Goal: Task Accomplishment & Management: Complete application form

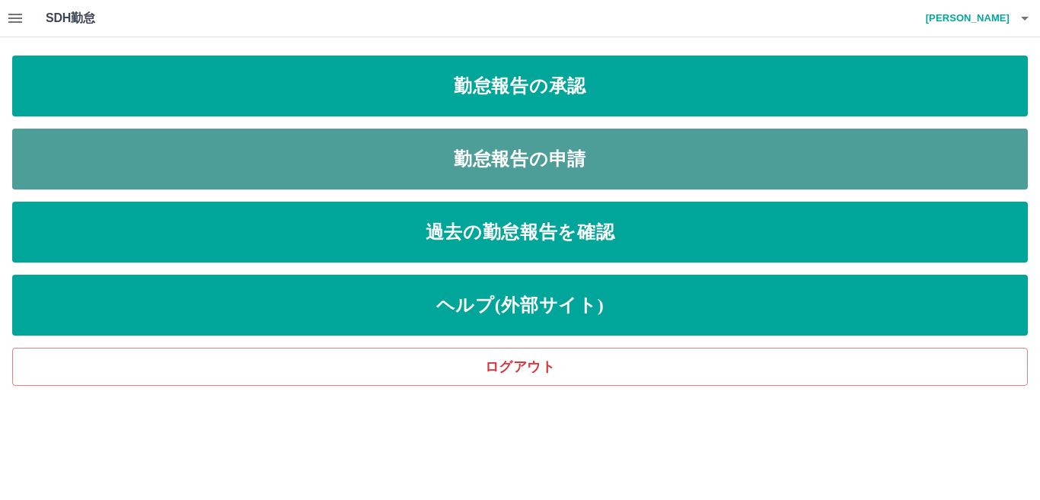
click at [515, 165] on link "勤怠報告の申請" at bounding box center [519, 159] width 1015 height 61
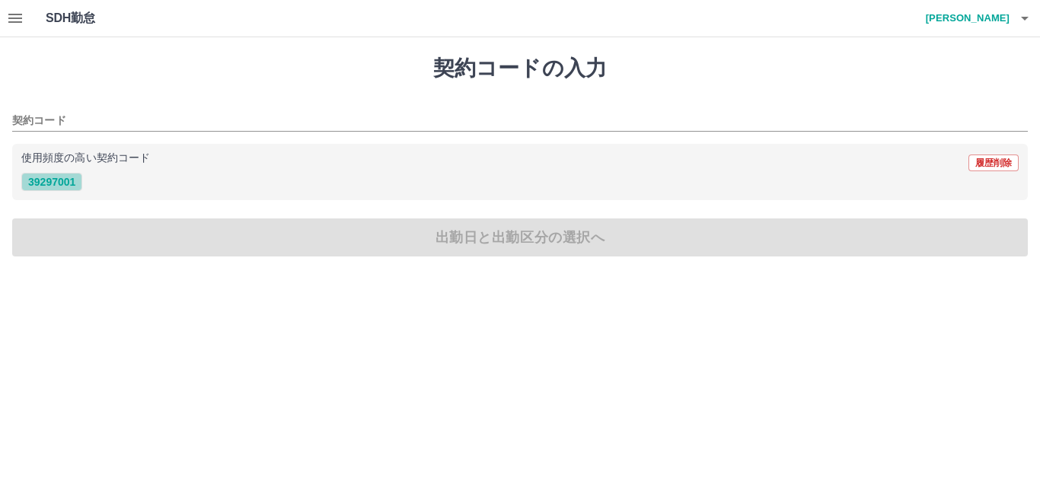
click at [36, 182] on button "39297001" at bounding box center [51, 182] width 61 height 18
type input "********"
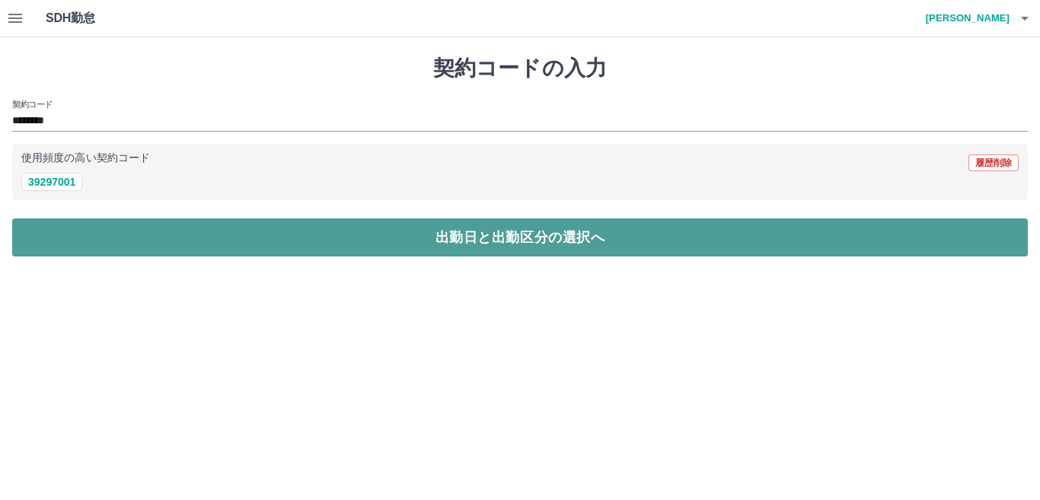
click at [82, 235] on button "出勤日と出勤区分の選択へ" at bounding box center [519, 237] width 1015 height 38
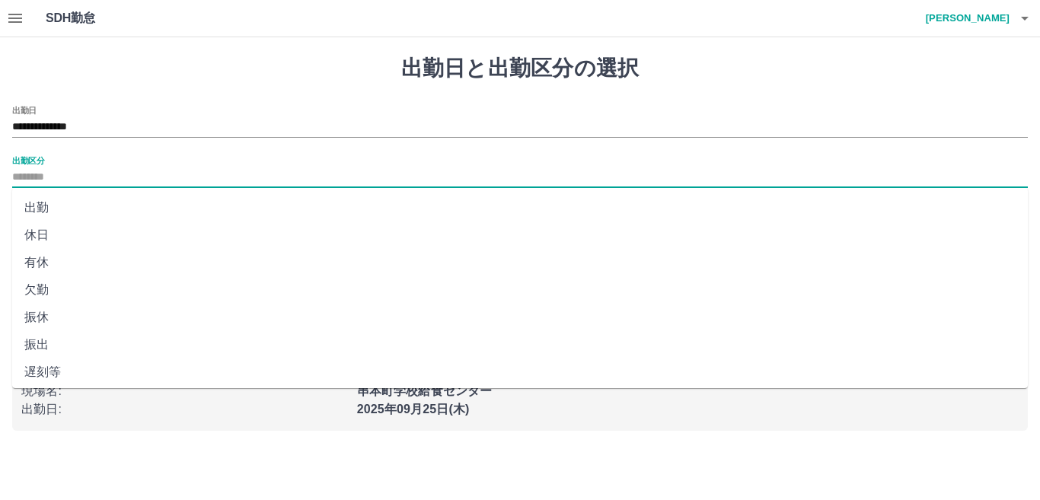
click at [84, 174] on input "出勤区分" at bounding box center [519, 177] width 1015 height 19
click at [97, 202] on li "出勤" at bounding box center [519, 207] width 1015 height 27
type input "**"
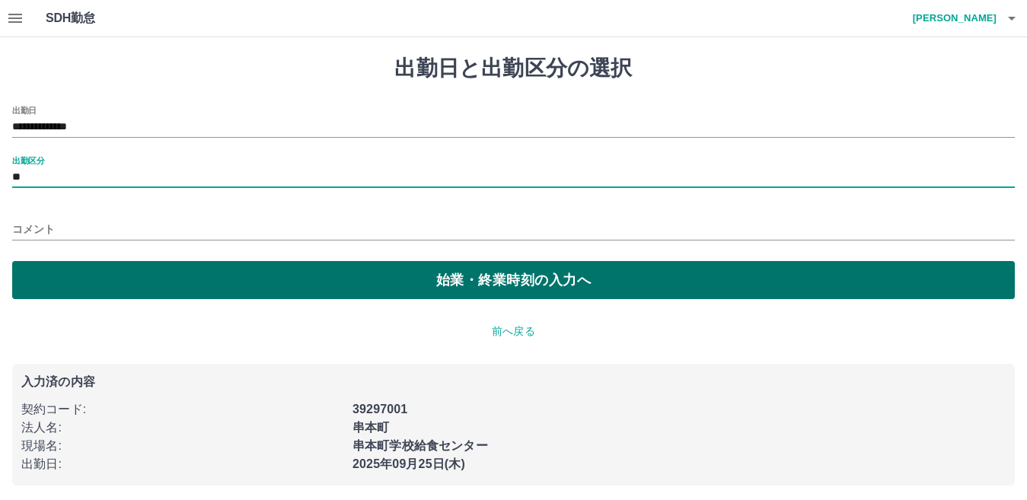
click at [186, 292] on button "始業・終業時刻の入力へ" at bounding box center [513, 280] width 1002 height 38
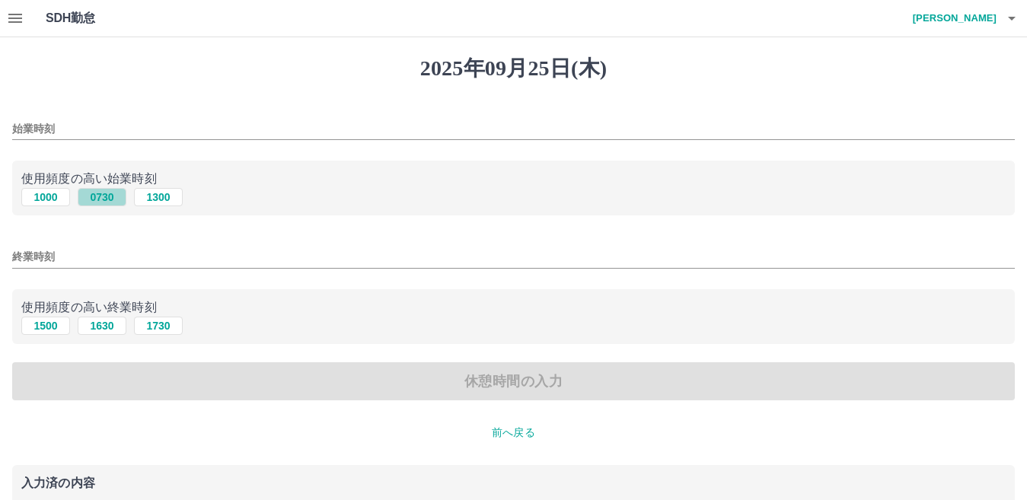
click at [105, 195] on button "0730" at bounding box center [102, 197] width 49 height 18
type input "****"
click at [102, 326] on button "1630" at bounding box center [102, 326] width 49 height 18
type input "****"
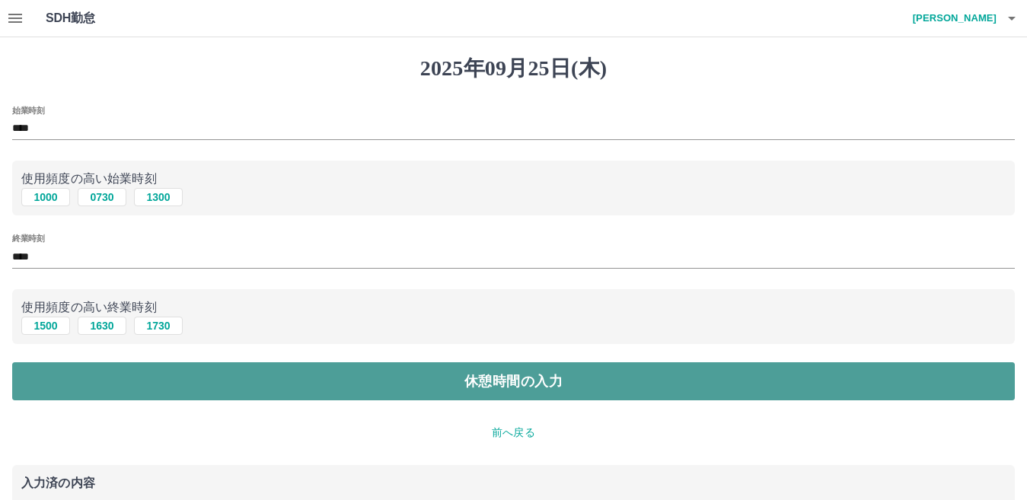
click at [226, 375] on button "休憩時間の入力" at bounding box center [513, 381] width 1002 height 38
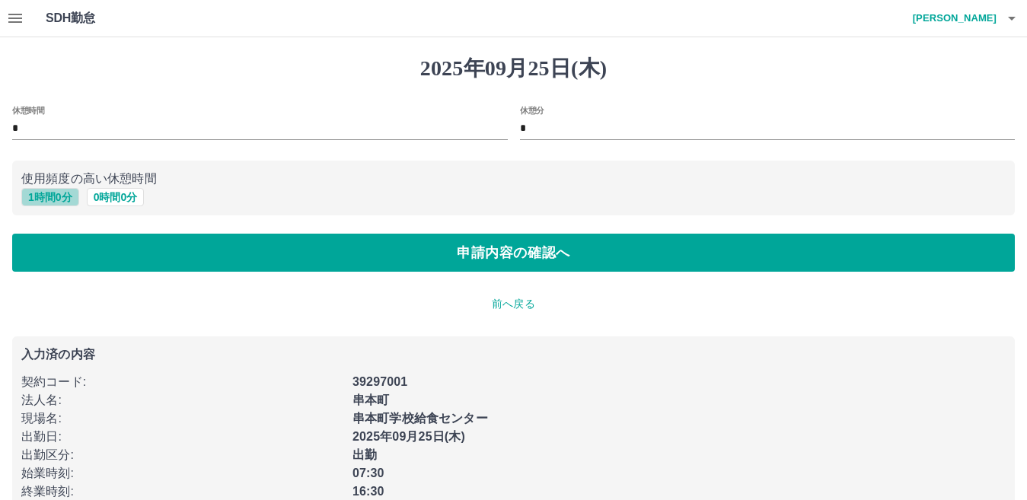
click at [53, 204] on button "1 時間 0 分" at bounding box center [50, 197] width 58 height 18
type input "*"
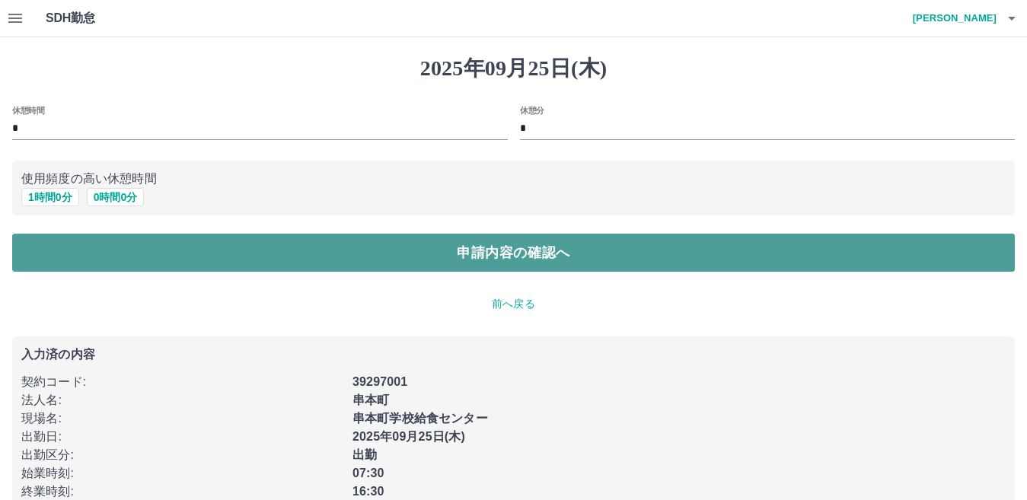
click at [353, 248] on button "申請内容の確認へ" at bounding box center [513, 253] width 1002 height 38
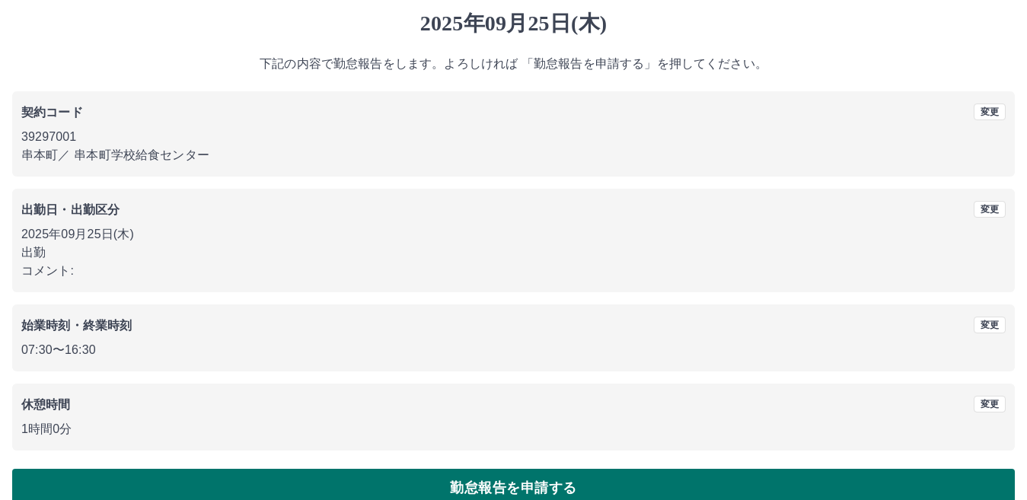
scroll to position [70, 0]
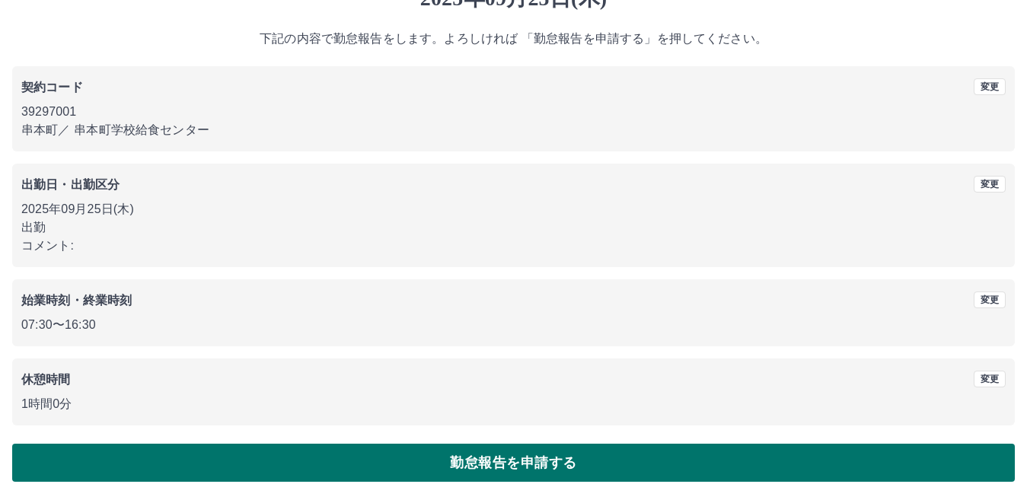
click at [499, 462] on button "勤怠報告を申請する" at bounding box center [513, 463] width 1002 height 38
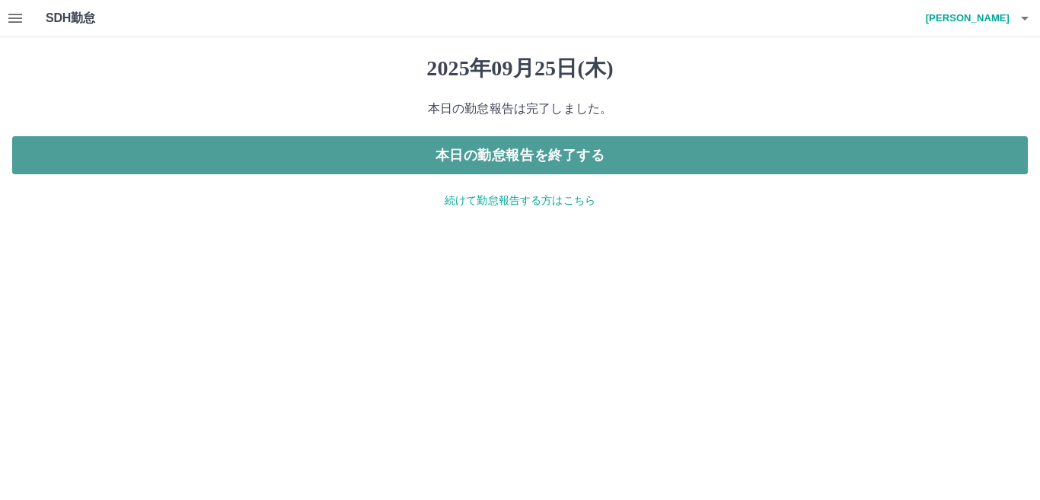
click at [543, 148] on button "本日の勤怠報告を終了する" at bounding box center [519, 155] width 1015 height 38
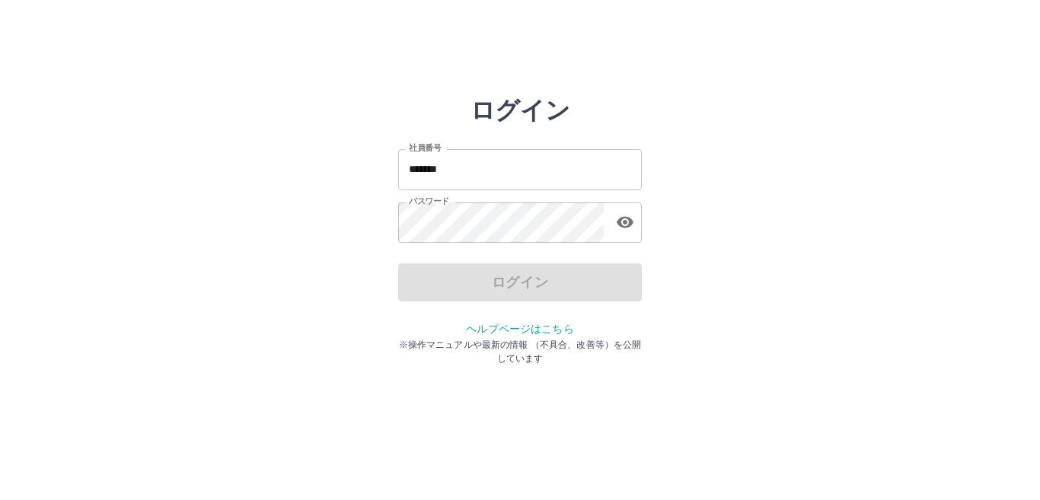
click at [488, 174] on input "*******" at bounding box center [520, 169] width 244 height 40
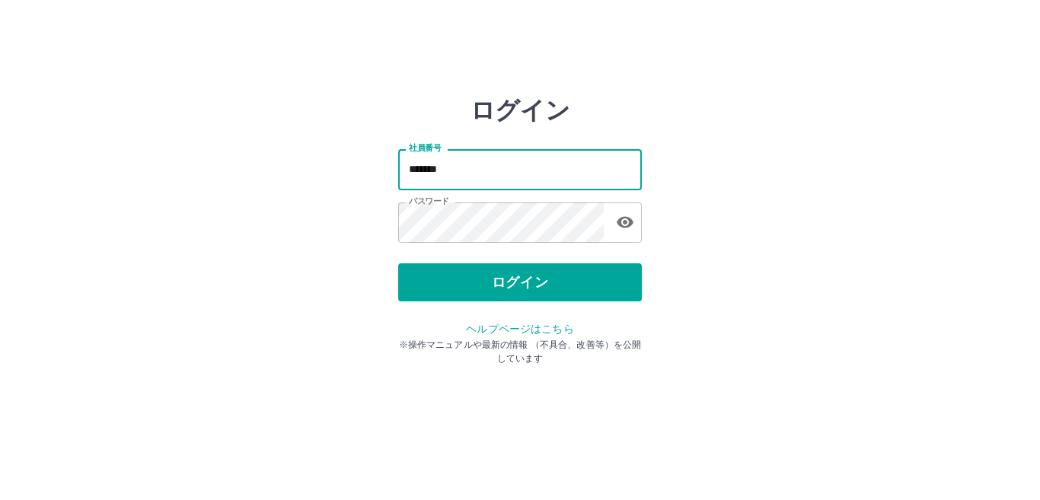
type input "*******"
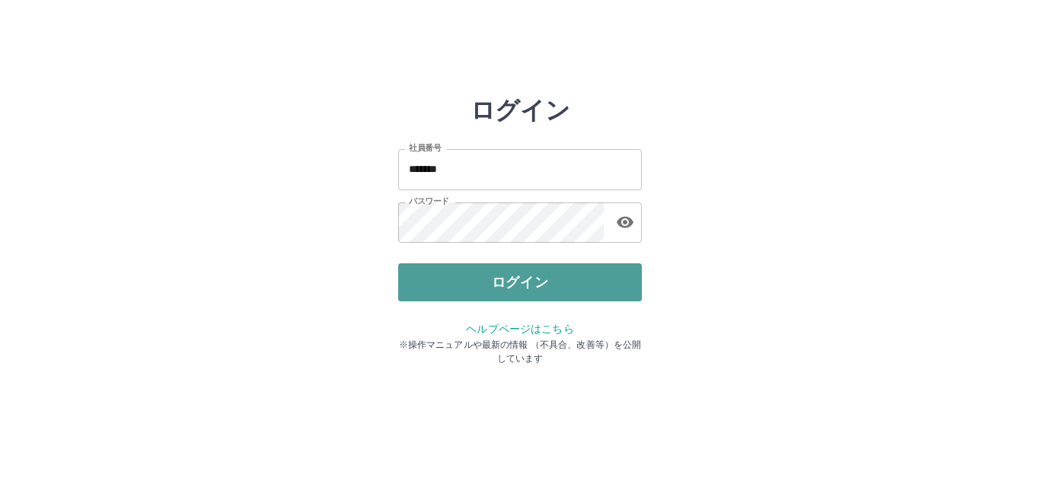
click at [531, 275] on button "ログイン" at bounding box center [520, 282] width 244 height 38
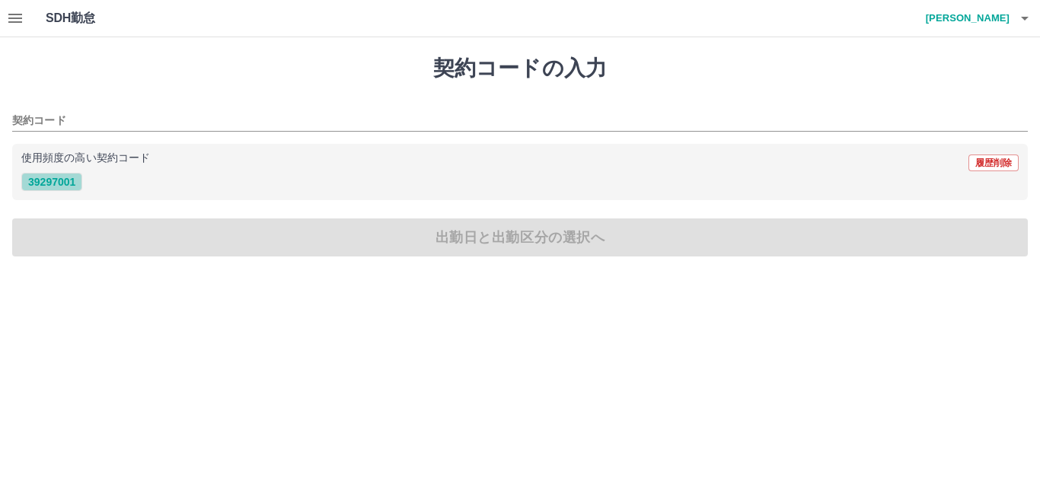
click at [46, 179] on button "39297001" at bounding box center [51, 182] width 61 height 18
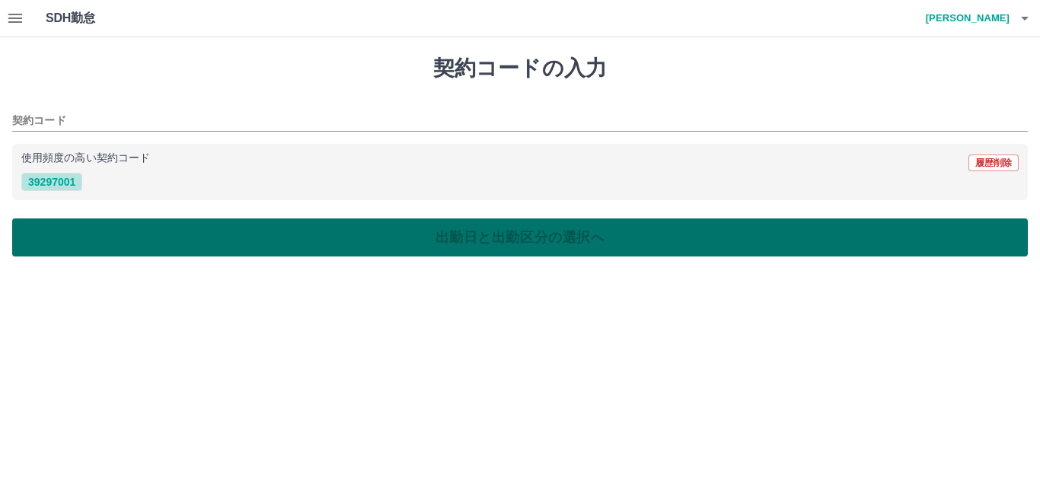
type input "********"
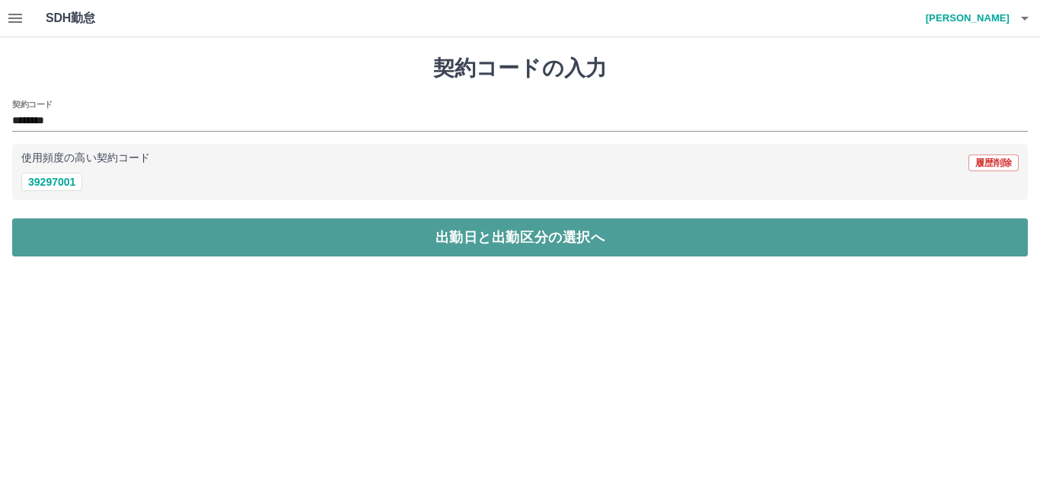
click at [111, 225] on button "出勤日と出勤区分の選択へ" at bounding box center [519, 237] width 1015 height 38
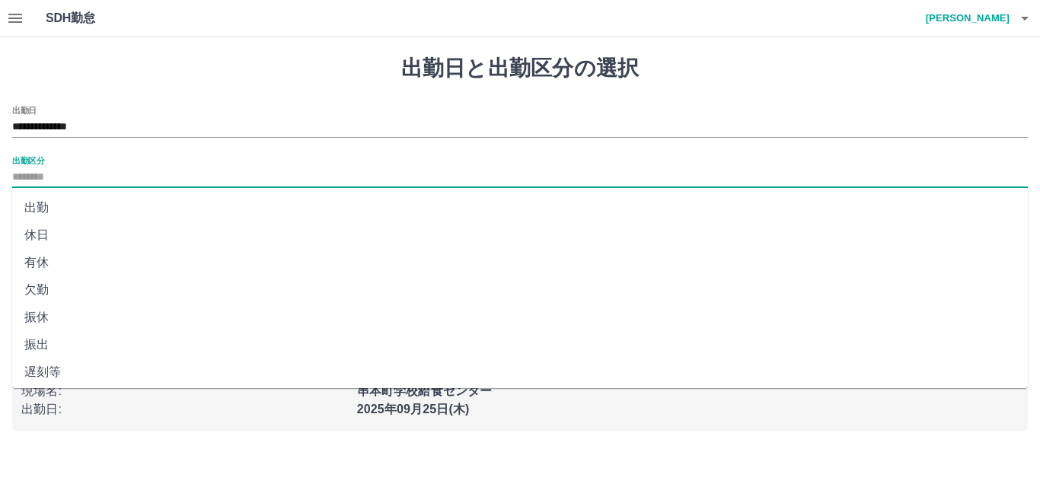
click at [94, 183] on input "出勤区分" at bounding box center [519, 177] width 1015 height 19
click at [107, 206] on li "出勤" at bounding box center [519, 207] width 1015 height 27
type input "**"
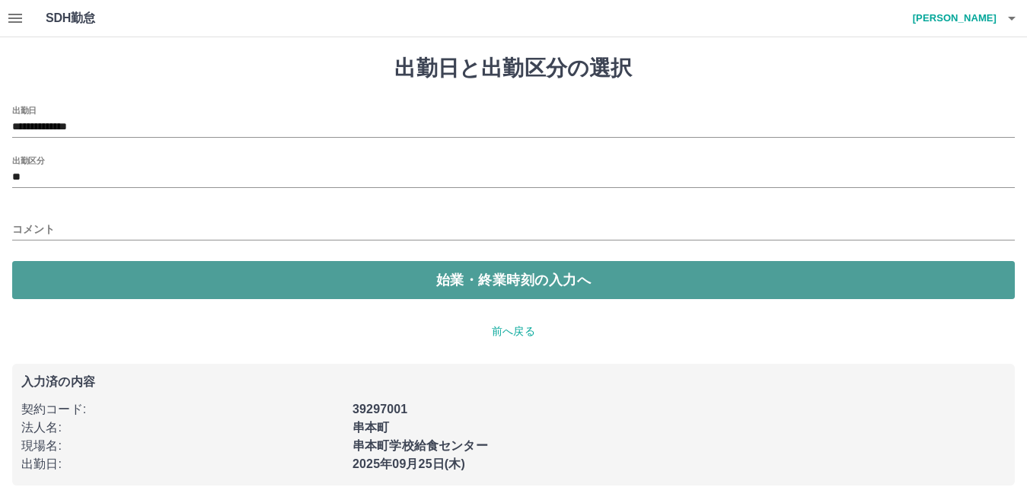
click at [187, 269] on button "始業・終業時刻の入力へ" at bounding box center [513, 280] width 1002 height 38
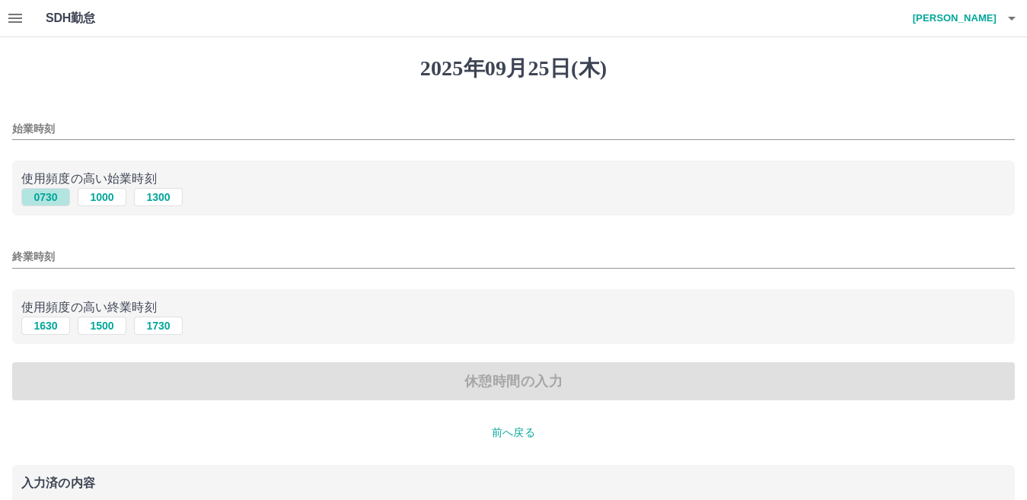
drag, startPoint x: 54, startPoint y: 190, endPoint x: 58, endPoint y: 261, distance: 70.9
click at [54, 192] on button "0730" at bounding box center [45, 197] width 49 height 18
type input "****"
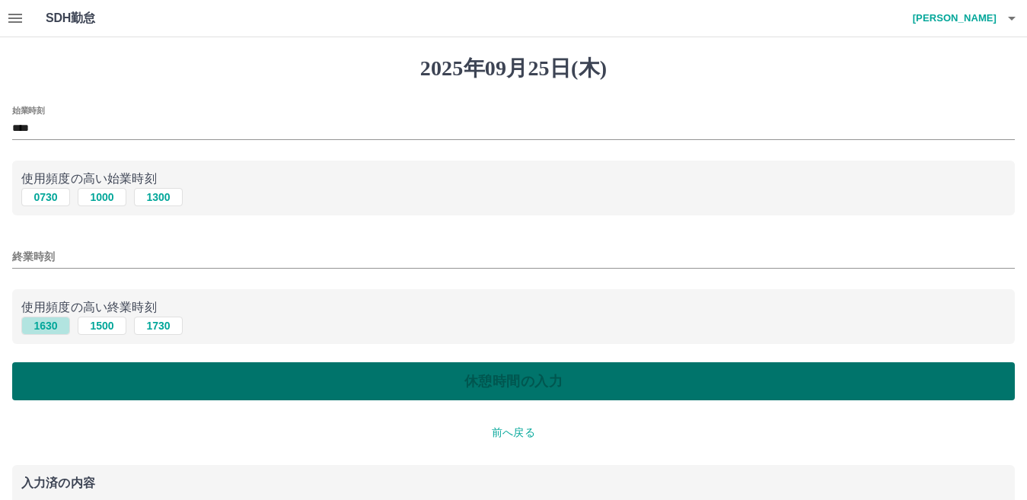
drag, startPoint x: 56, startPoint y: 328, endPoint x: 174, endPoint y: 368, distance: 124.4
click at [57, 329] on button "1630" at bounding box center [45, 326] width 49 height 18
type input "****"
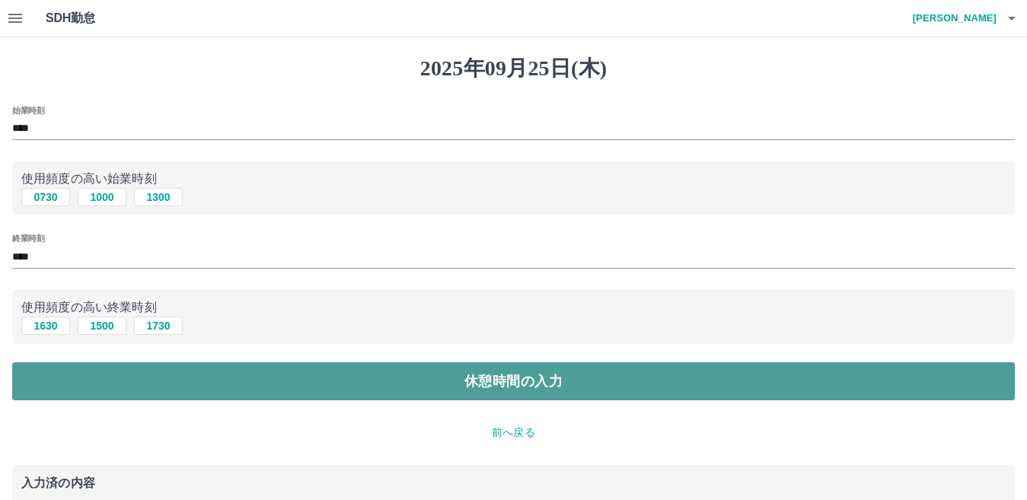
click at [234, 387] on button "休憩時間の入力" at bounding box center [513, 381] width 1002 height 38
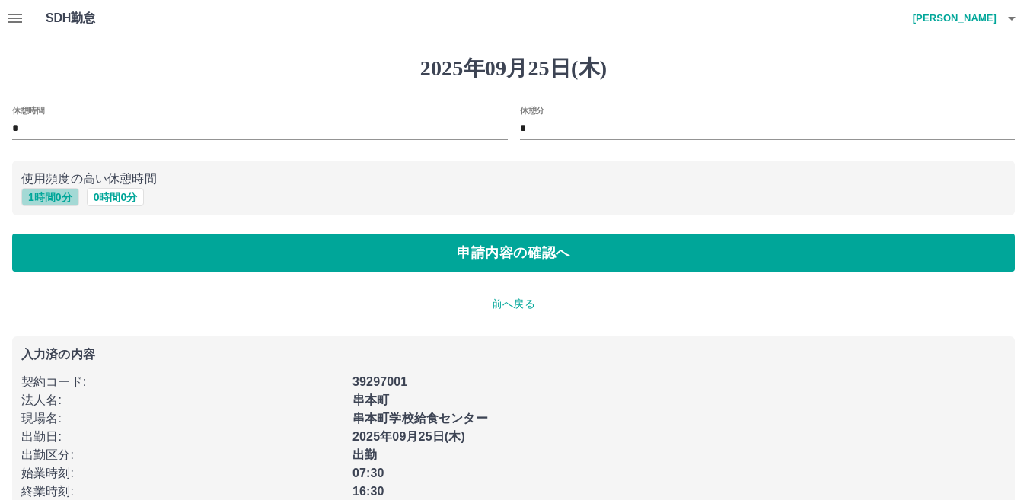
click at [60, 197] on button "1 時間 0 分" at bounding box center [50, 197] width 58 height 18
type input "*"
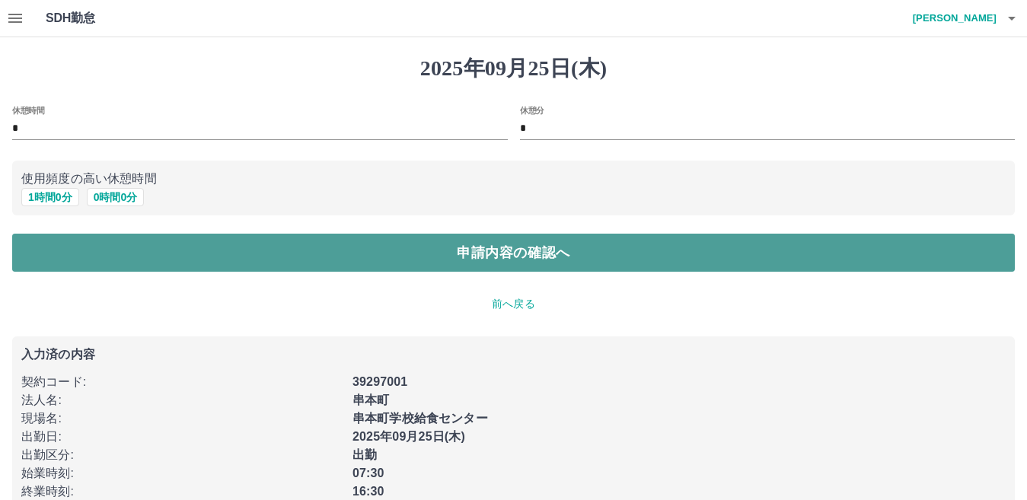
click at [381, 250] on button "申請内容の確認へ" at bounding box center [513, 253] width 1002 height 38
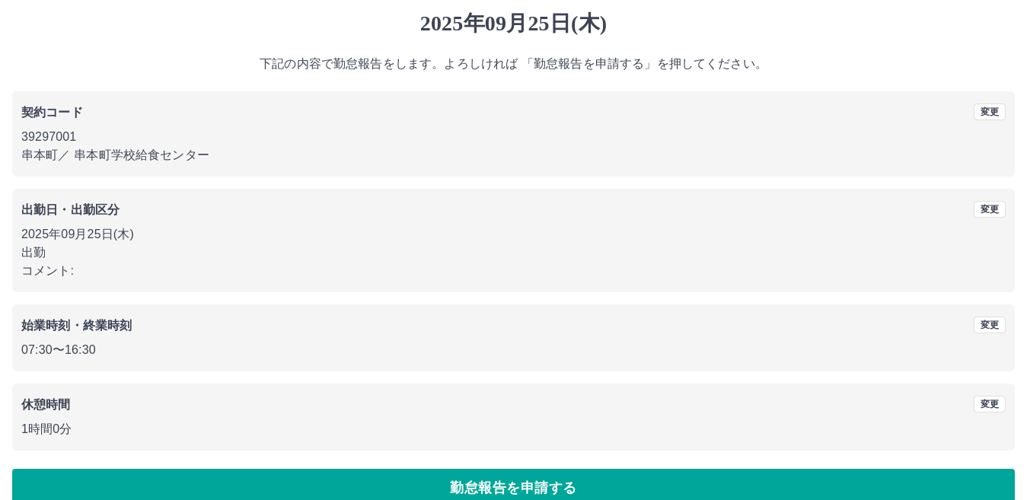
scroll to position [70, 0]
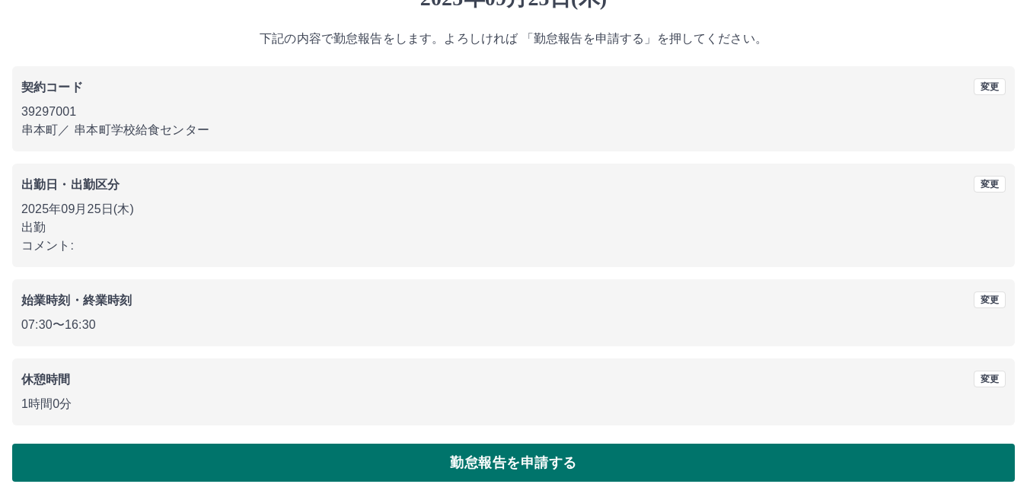
click at [500, 461] on button "勤怠報告を申請する" at bounding box center [513, 463] width 1002 height 38
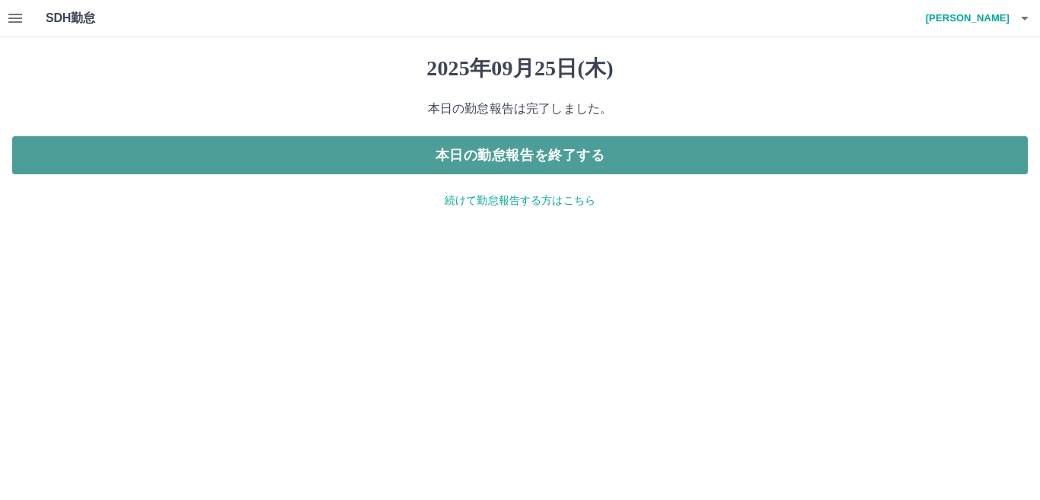
click at [543, 158] on button "本日の勤怠報告を終了する" at bounding box center [519, 155] width 1015 height 38
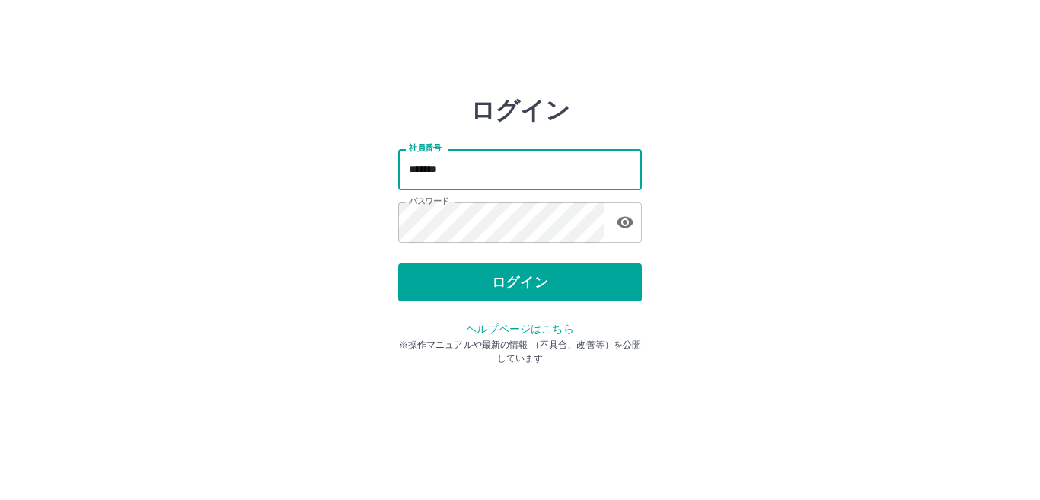
click at [522, 178] on input "*******" at bounding box center [520, 169] width 244 height 40
type input "*******"
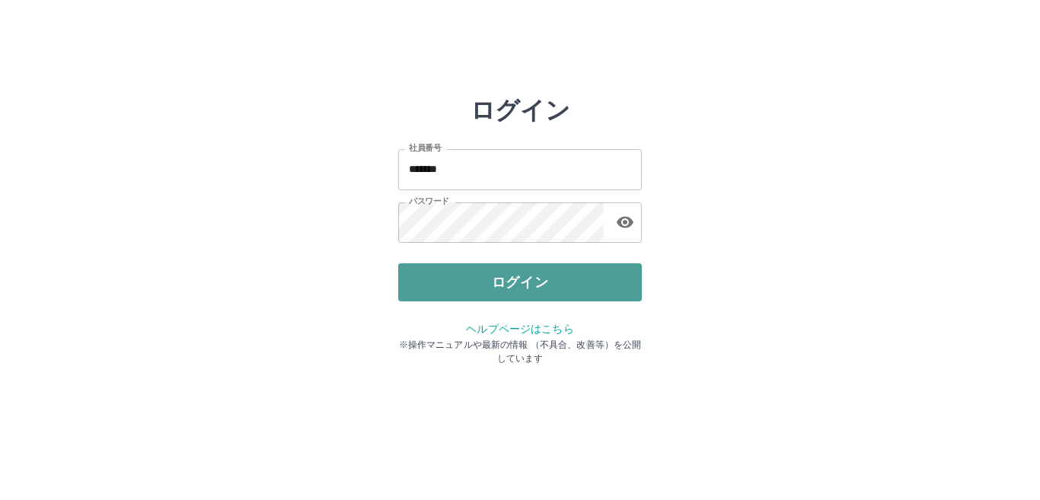
click at [524, 285] on button "ログイン" at bounding box center [520, 282] width 244 height 38
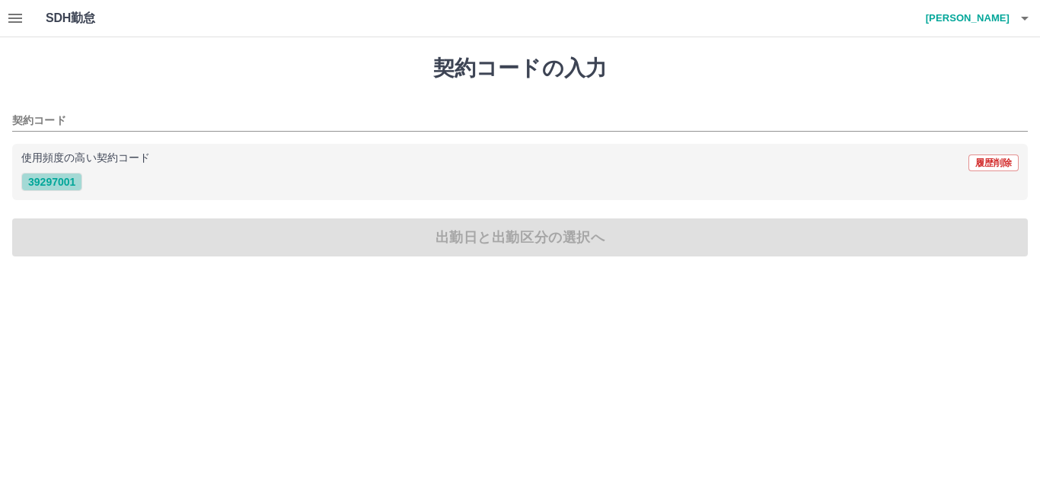
drag, startPoint x: 52, startPoint y: 182, endPoint x: 108, endPoint y: 222, distance: 69.3
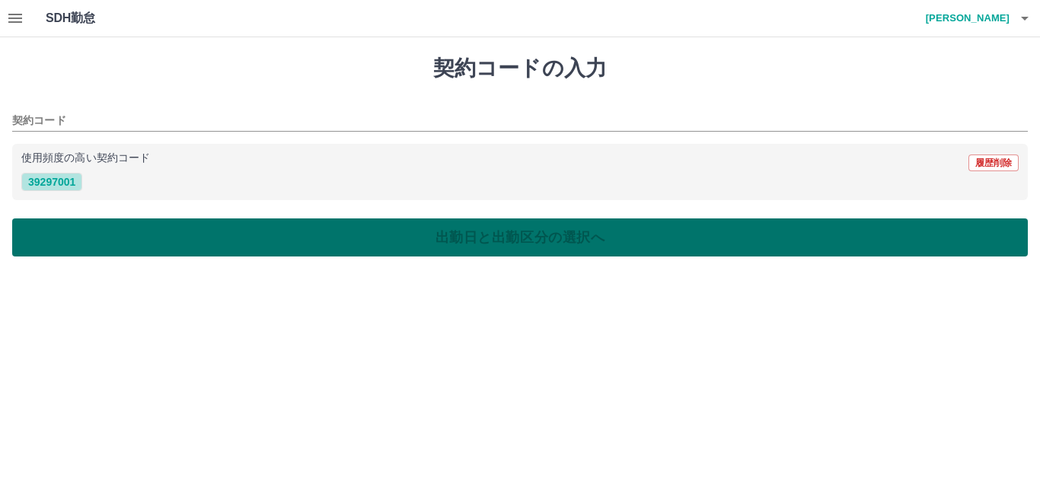
click at [54, 182] on button "39297001" at bounding box center [51, 182] width 61 height 18
type input "********"
click at [110, 224] on button "出勤日と出勤区分の選択へ" at bounding box center [519, 237] width 1015 height 38
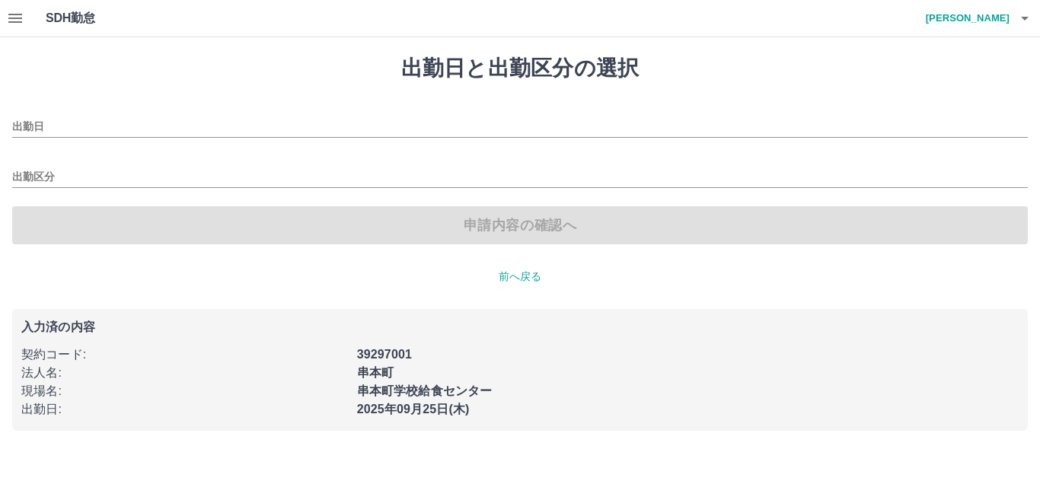
type input "**********"
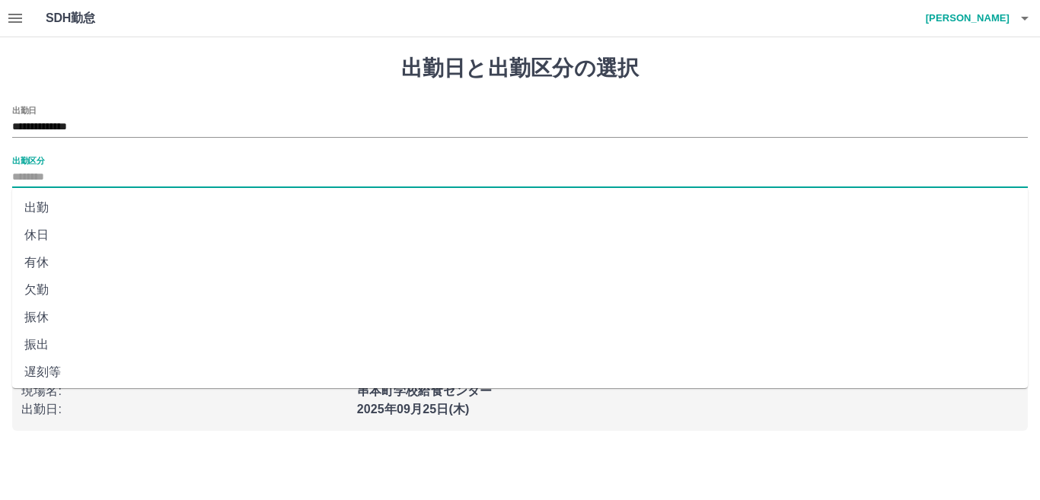
click at [90, 178] on input "出勤区分" at bounding box center [519, 177] width 1015 height 19
click at [95, 206] on li "出勤" at bounding box center [519, 207] width 1015 height 27
type input "**"
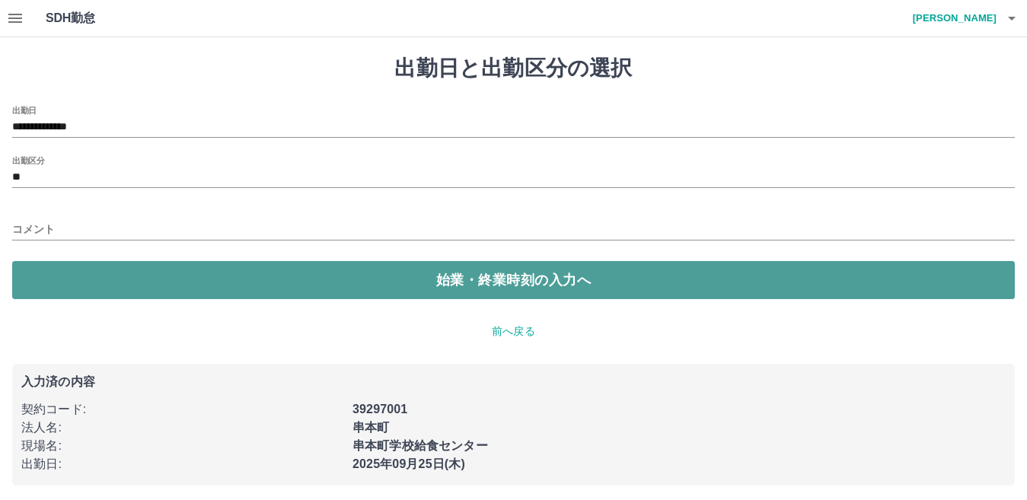
click at [215, 280] on button "始業・終業時刻の入力へ" at bounding box center [513, 280] width 1002 height 38
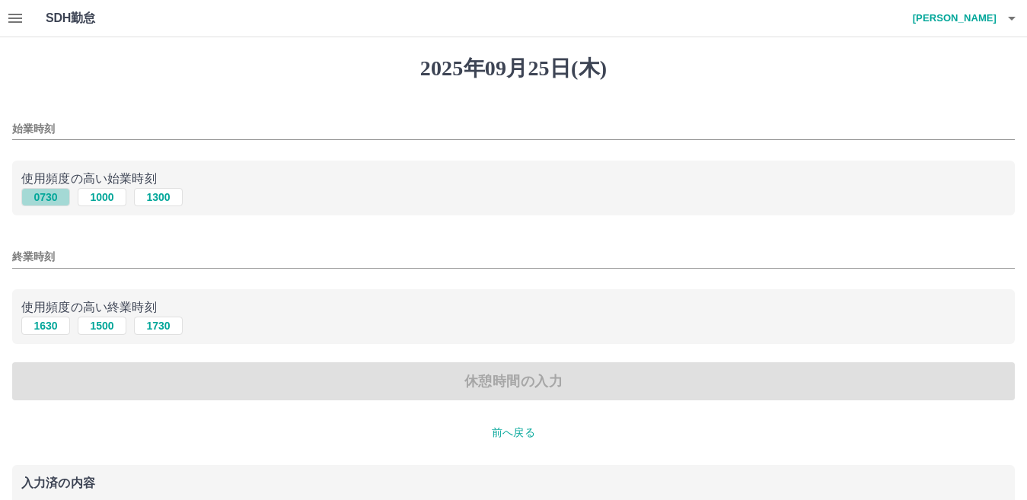
click at [54, 200] on button "0730" at bounding box center [45, 197] width 49 height 18
type input "****"
drag, startPoint x: 59, startPoint y: 326, endPoint x: 116, endPoint y: 327, distance: 57.9
click at [59, 325] on button "1630" at bounding box center [45, 326] width 49 height 18
type input "****"
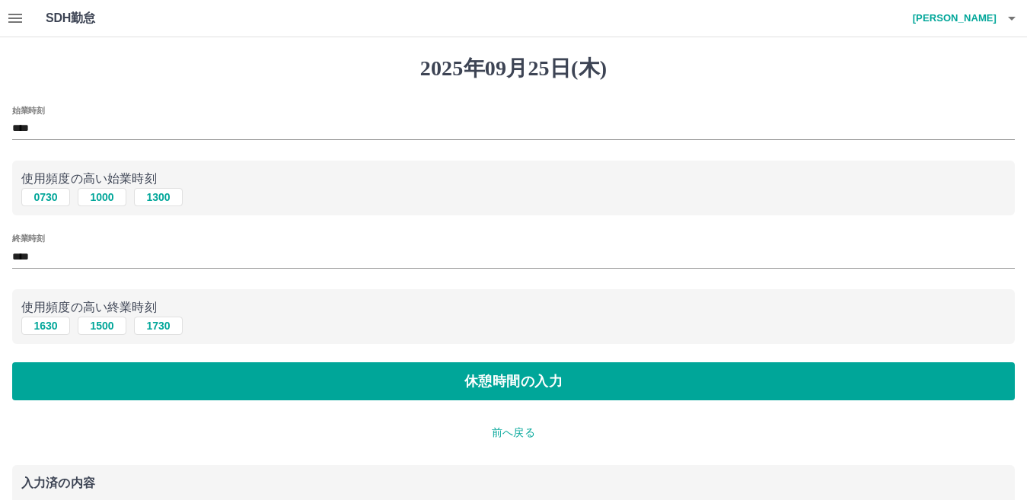
click at [368, 359] on div "始業時刻 **** 使用頻度の高い始業時刻 0730 1000 1300 終業時刻 **** 使用頻度の高い終業時刻 1630 1500 1730 休憩時間の…" at bounding box center [513, 253] width 1002 height 295
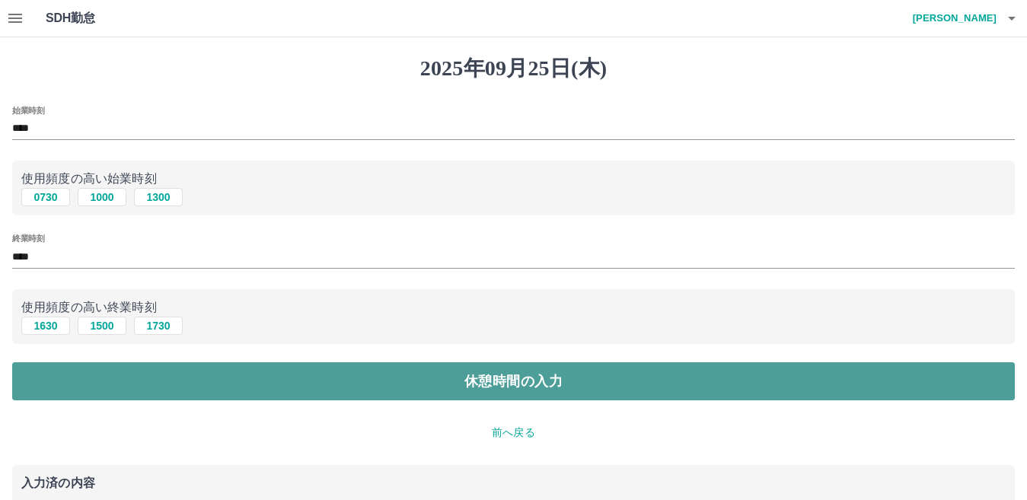
click at [374, 372] on button "休憩時間の入力" at bounding box center [513, 381] width 1002 height 38
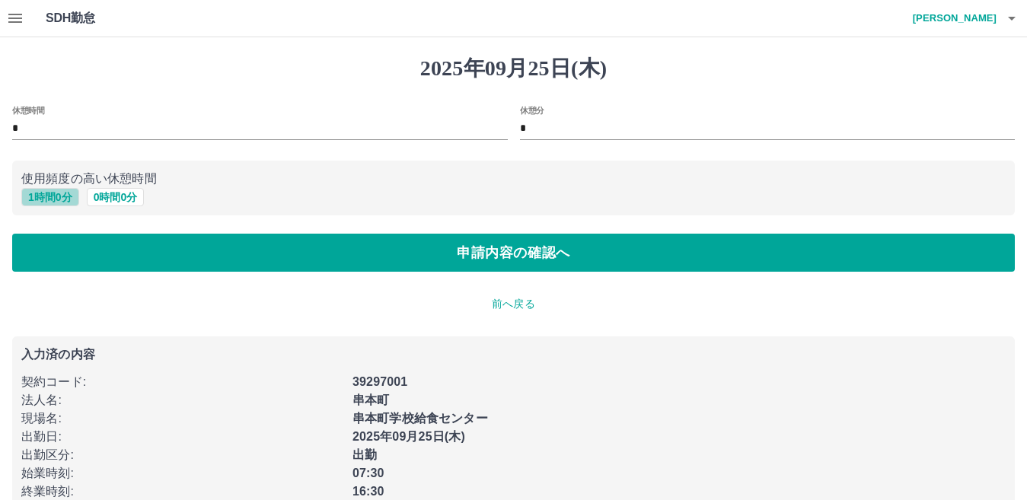
click at [66, 193] on button "1 時間 0 分" at bounding box center [50, 197] width 58 height 18
type input "*"
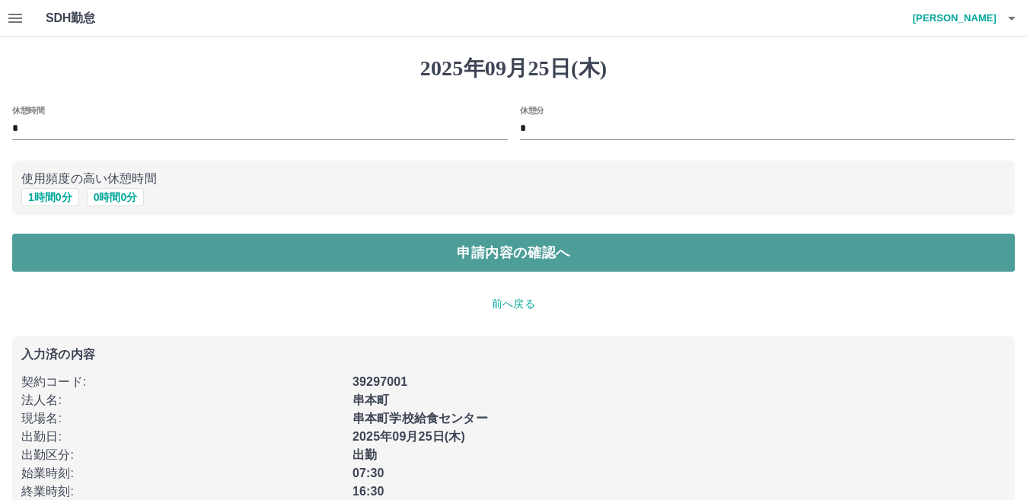
click at [411, 241] on button "申請内容の確認へ" at bounding box center [513, 253] width 1002 height 38
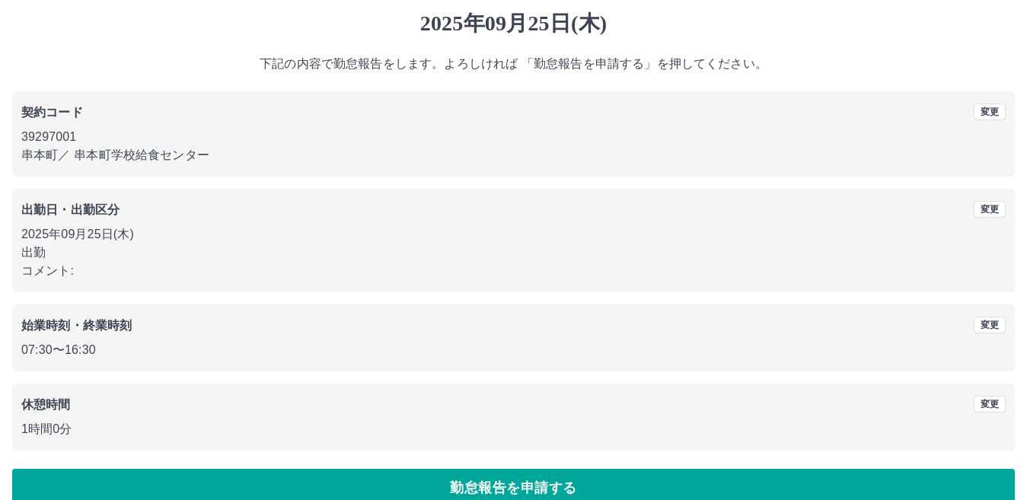
scroll to position [70, 0]
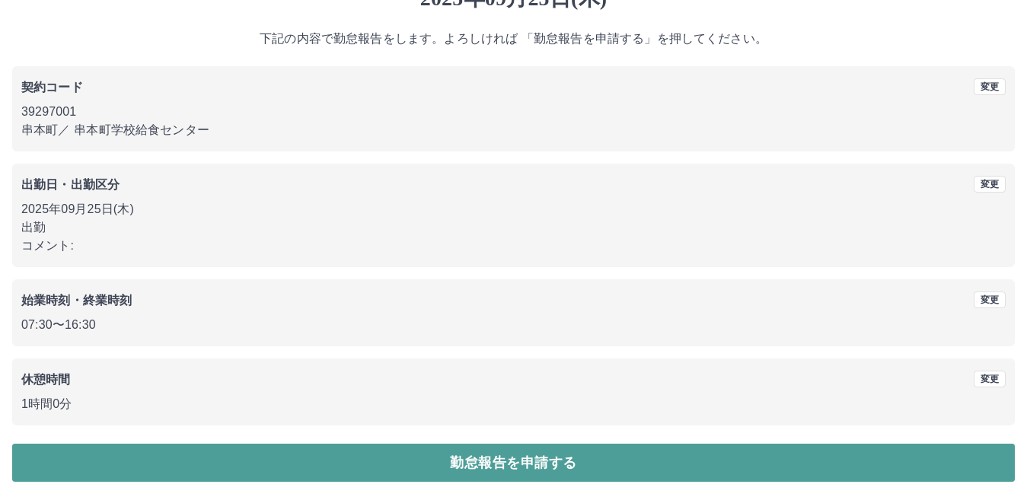
click at [581, 461] on button "勤怠報告を申請する" at bounding box center [513, 463] width 1002 height 38
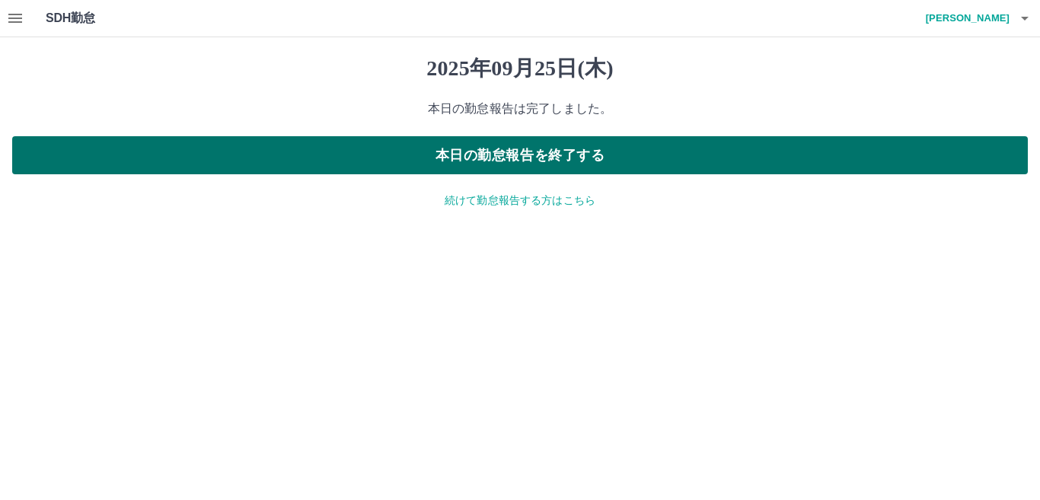
click at [575, 161] on button "本日の勤怠報告を終了する" at bounding box center [519, 155] width 1015 height 38
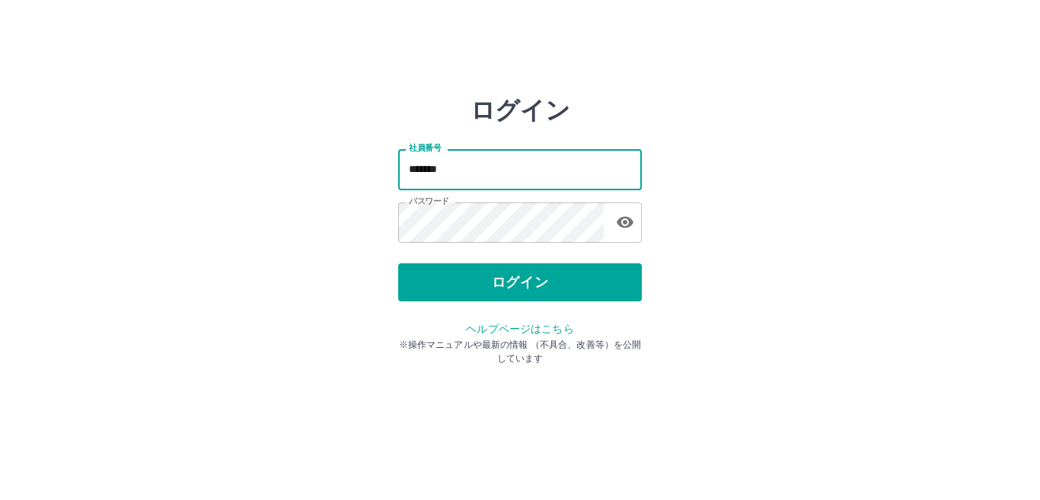
click at [489, 162] on input "*******" at bounding box center [520, 169] width 244 height 40
type input "*******"
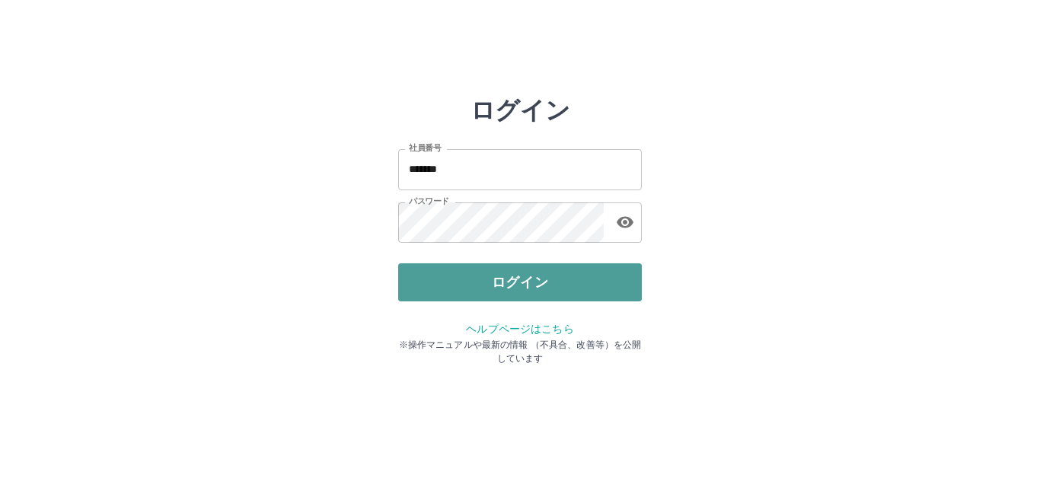
click at [531, 276] on button "ログイン" at bounding box center [520, 282] width 244 height 38
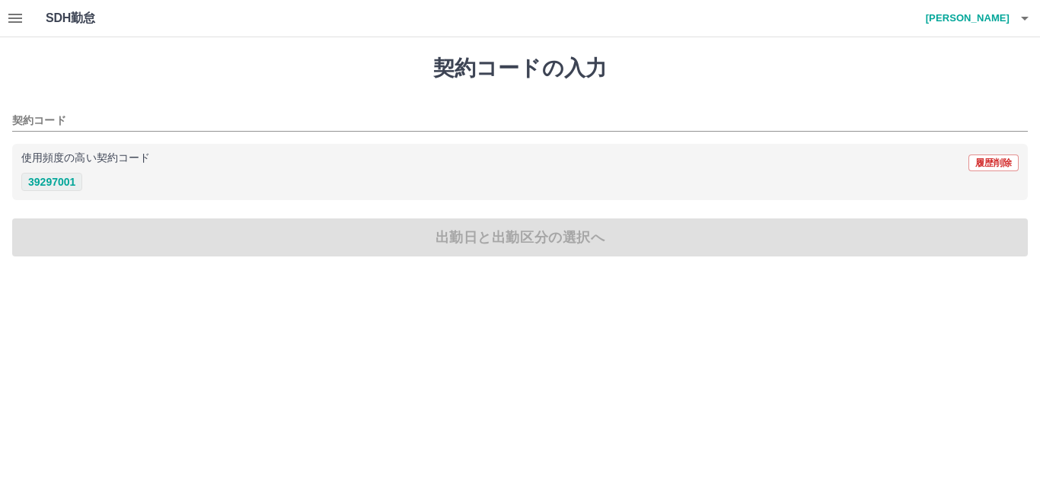
click at [61, 183] on button "39297001" at bounding box center [51, 182] width 61 height 18
type input "********"
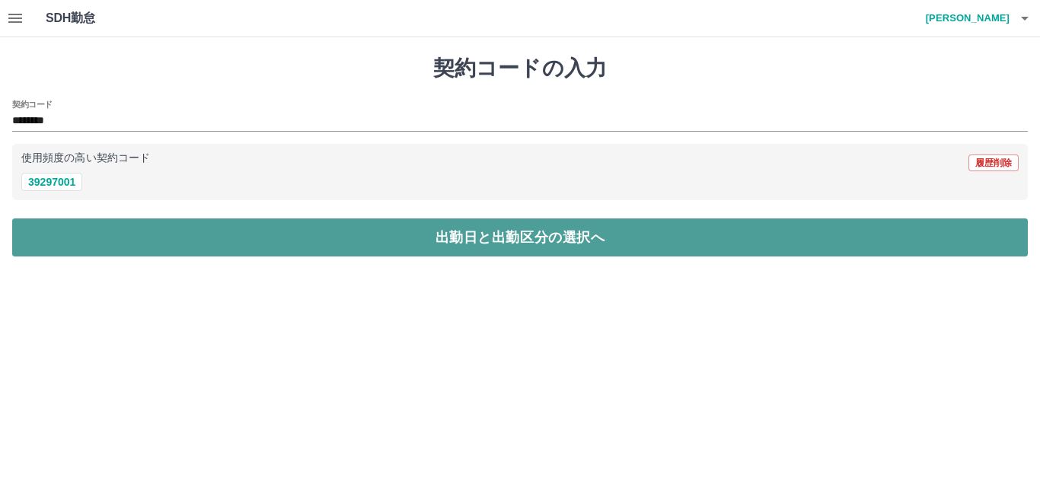
click at [116, 236] on button "出勤日と出勤区分の選択へ" at bounding box center [519, 237] width 1015 height 38
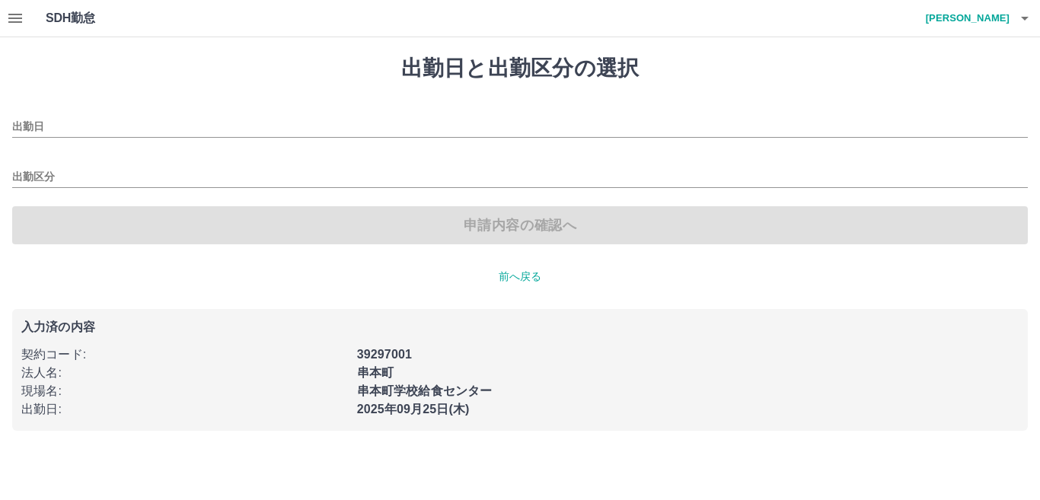
type input "**********"
click at [94, 178] on input "出勤区分" at bounding box center [519, 177] width 1015 height 19
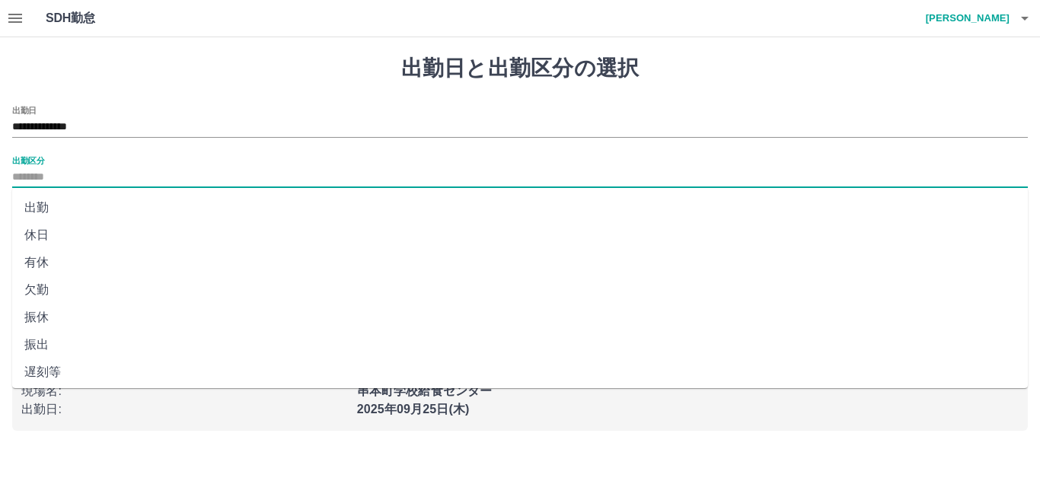
click at [96, 210] on li "出勤" at bounding box center [519, 207] width 1015 height 27
type input "**"
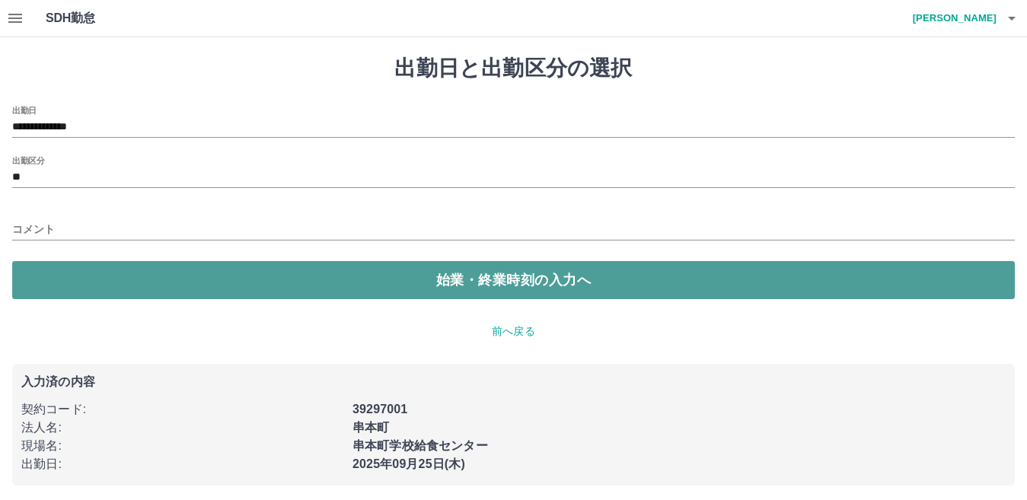
click at [188, 269] on button "始業・終業時刻の入力へ" at bounding box center [513, 280] width 1002 height 38
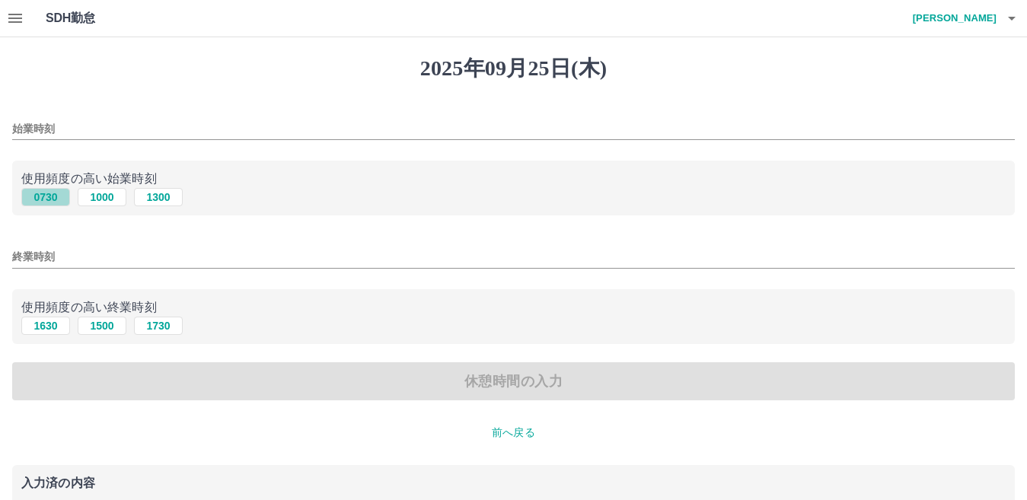
click at [55, 195] on button "0730" at bounding box center [45, 197] width 49 height 18
type input "****"
drag, startPoint x: 49, startPoint y: 321, endPoint x: 86, endPoint y: 335, distance: 39.7
click at [62, 325] on button "1630" at bounding box center [45, 326] width 49 height 18
type input "****"
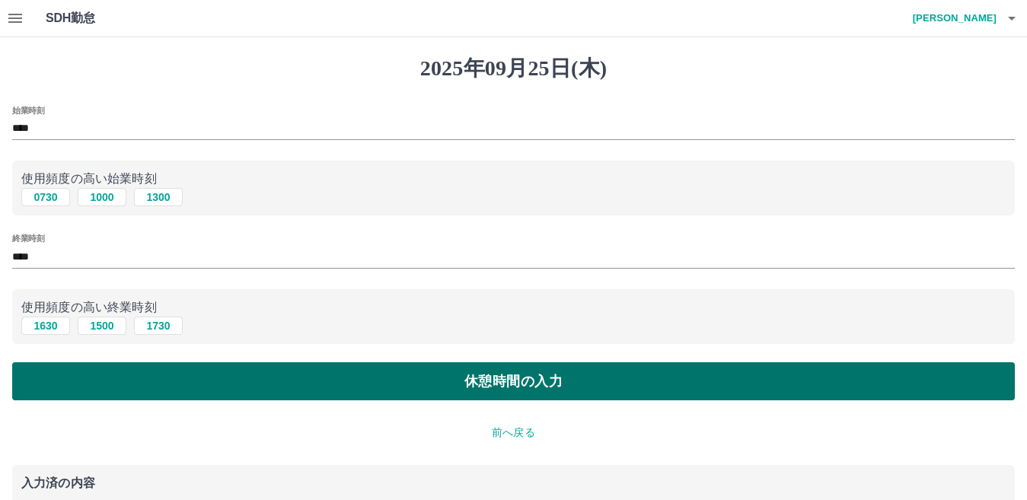
click at [119, 365] on button "休憩時間の入力" at bounding box center [513, 381] width 1002 height 38
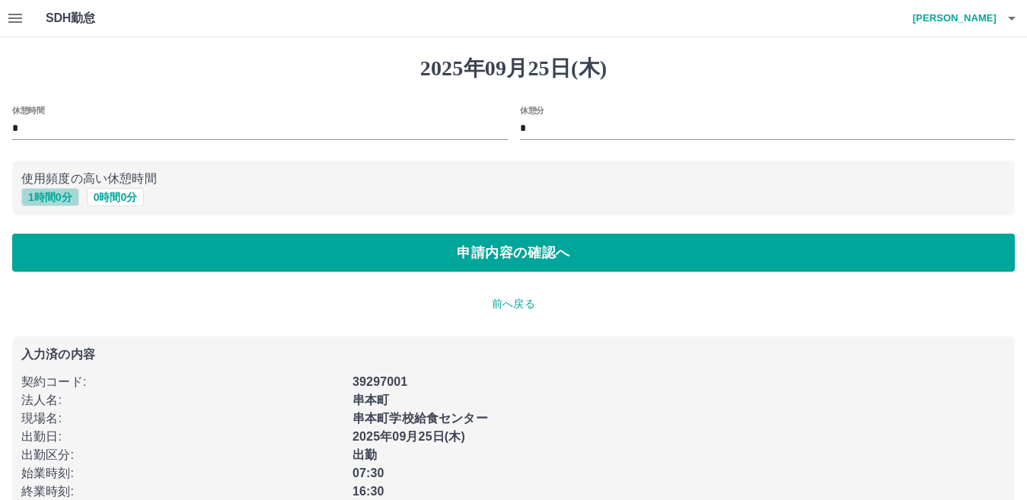
click at [61, 195] on button "1 時間 0 分" at bounding box center [50, 197] width 58 height 18
type input "*"
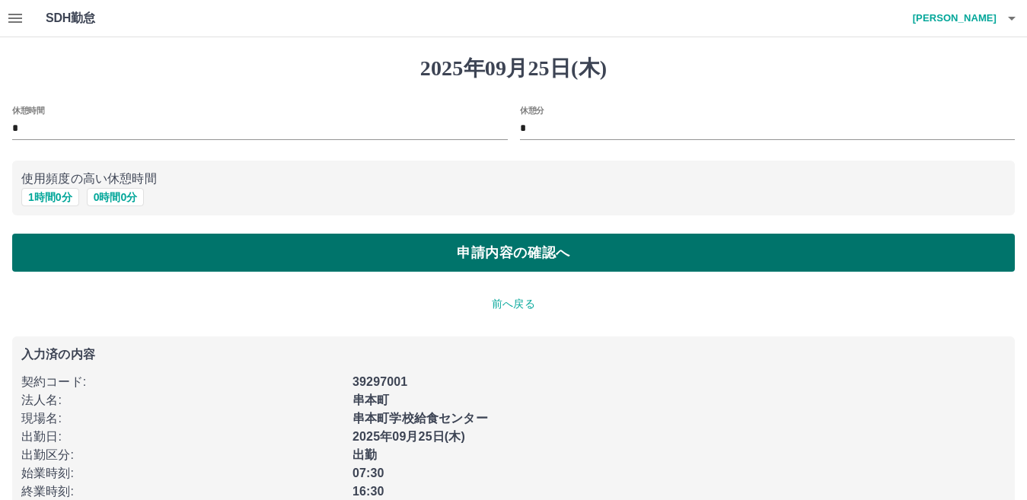
click at [432, 240] on button "申請内容の確認へ" at bounding box center [513, 253] width 1002 height 38
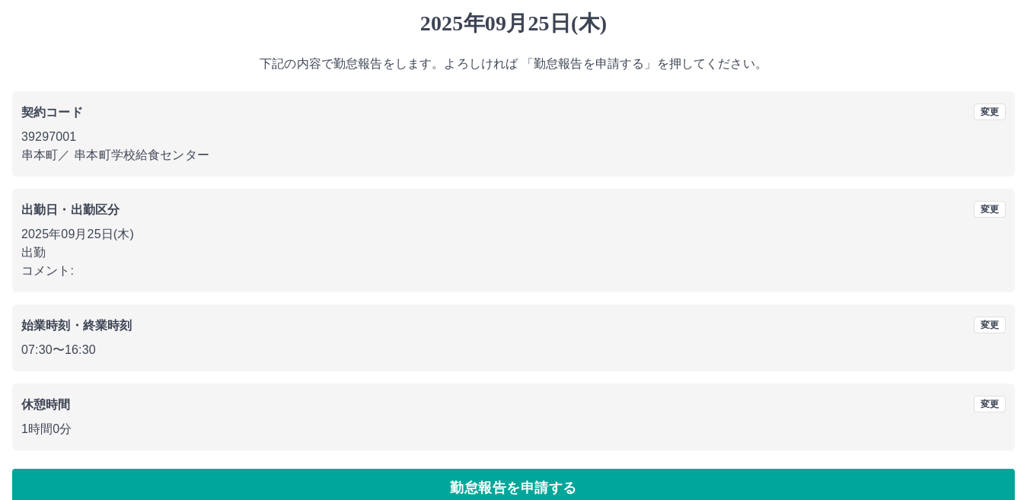
scroll to position [70, 0]
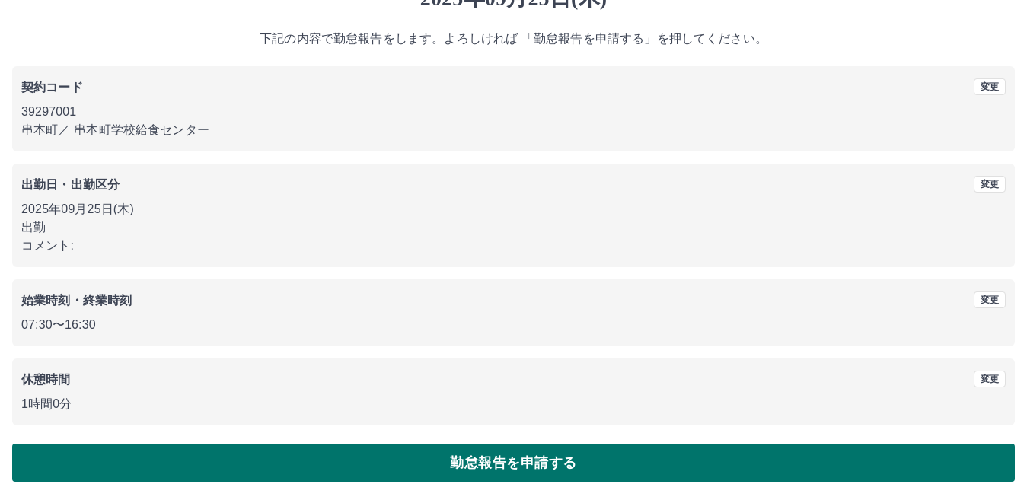
click at [608, 463] on button "勤怠報告を申請する" at bounding box center [513, 463] width 1002 height 38
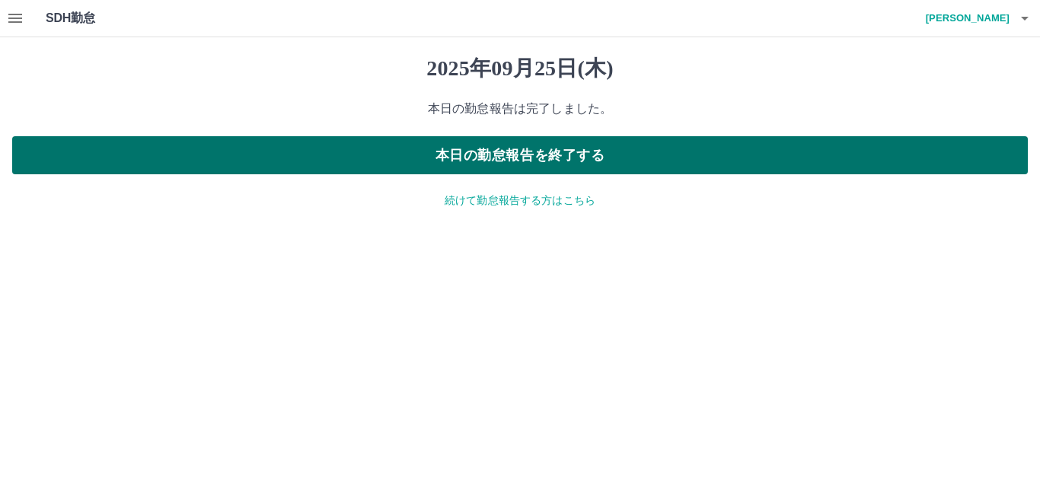
click at [478, 152] on button "本日の勤怠報告を終了する" at bounding box center [519, 155] width 1015 height 38
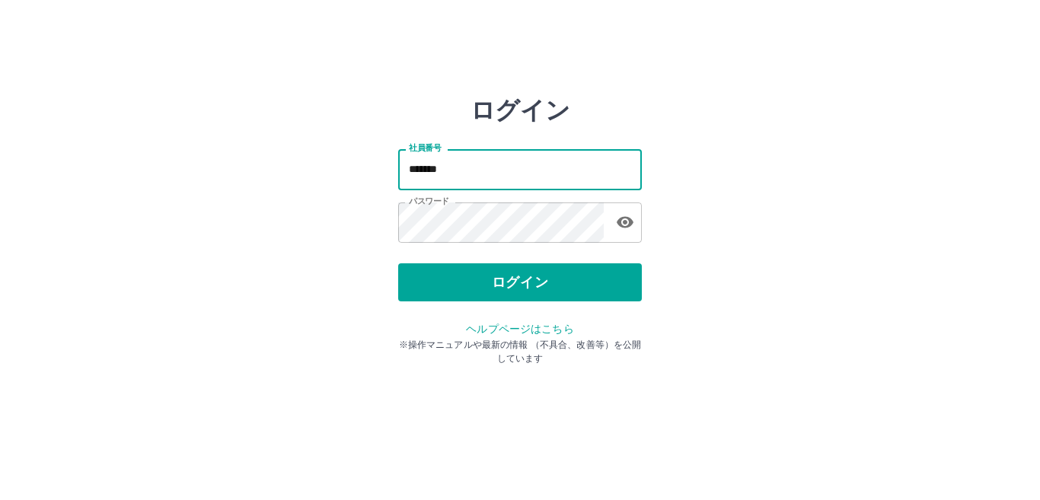
click at [504, 171] on input "*******" at bounding box center [520, 169] width 244 height 40
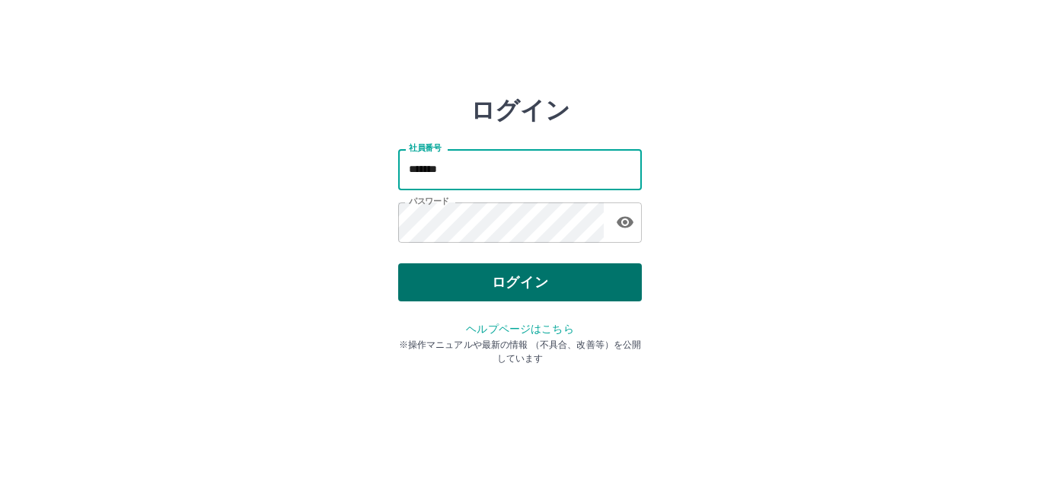
type input "*******"
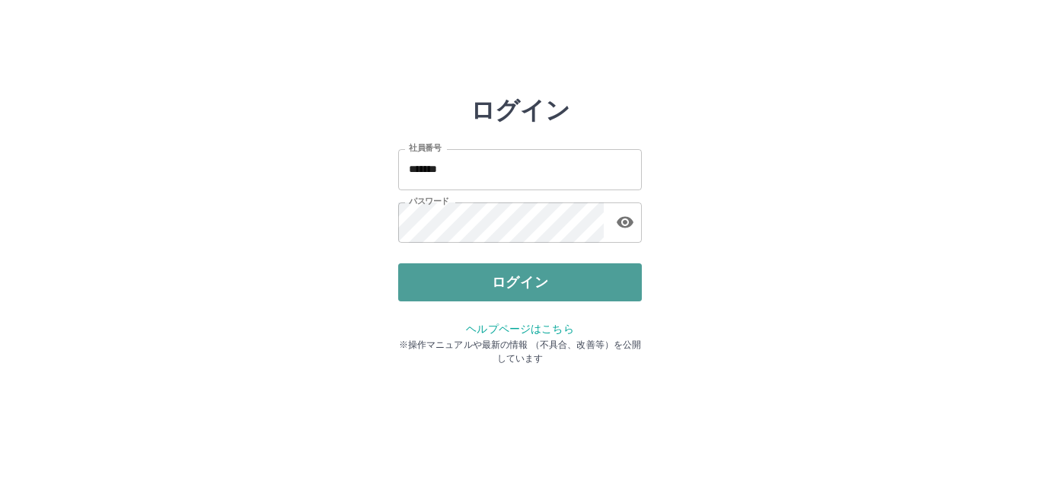
click at [516, 281] on button "ログイン" at bounding box center [520, 282] width 244 height 38
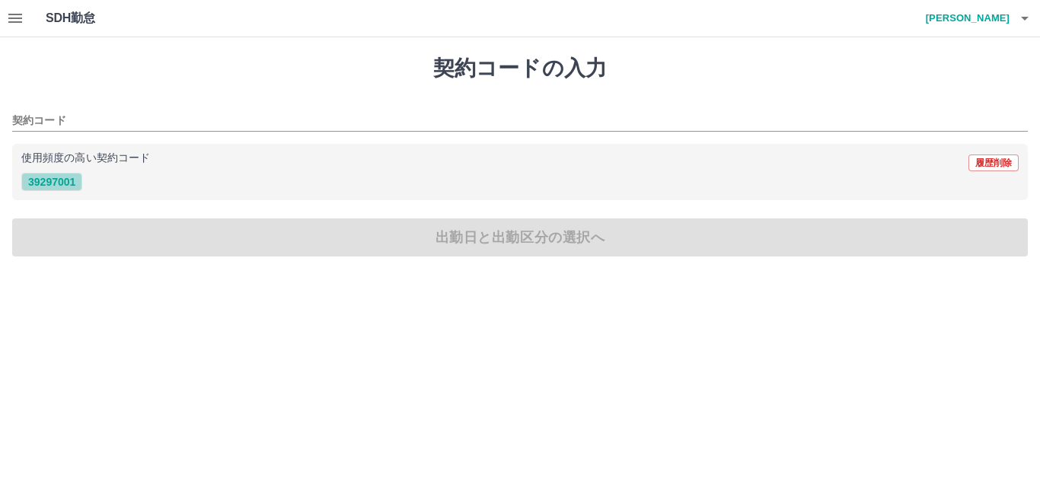
click at [59, 185] on button "39297001" at bounding box center [51, 182] width 61 height 18
type input "********"
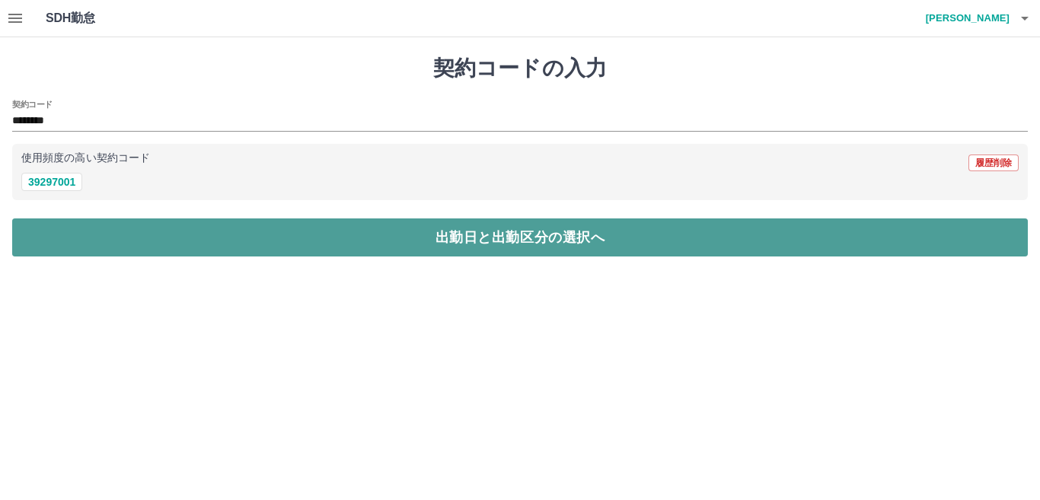
click at [124, 232] on button "出勤日と出勤区分の選択へ" at bounding box center [519, 237] width 1015 height 38
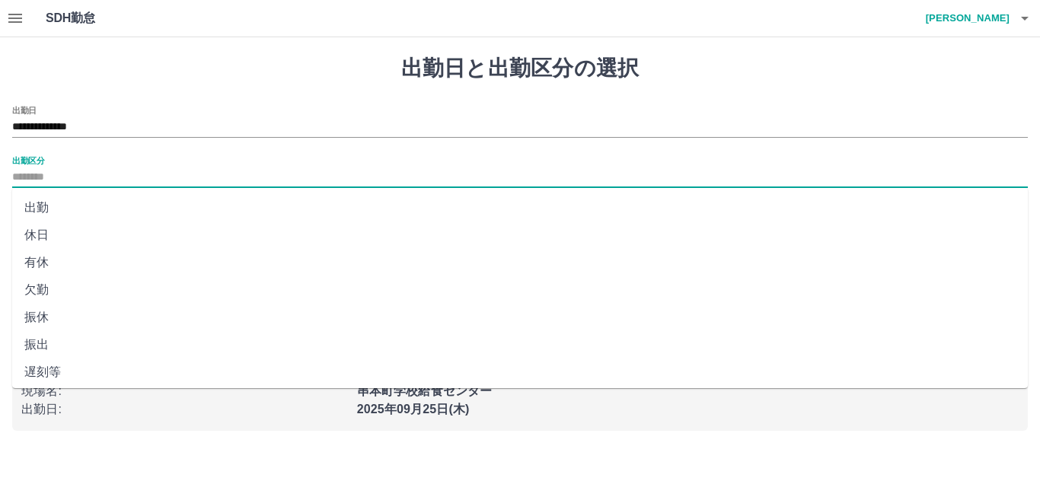
click at [90, 174] on input "出勤区分" at bounding box center [519, 177] width 1015 height 19
click at [101, 211] on li "出勤" at bounding box center [519, 207] width 1015 height 27
type input "**"
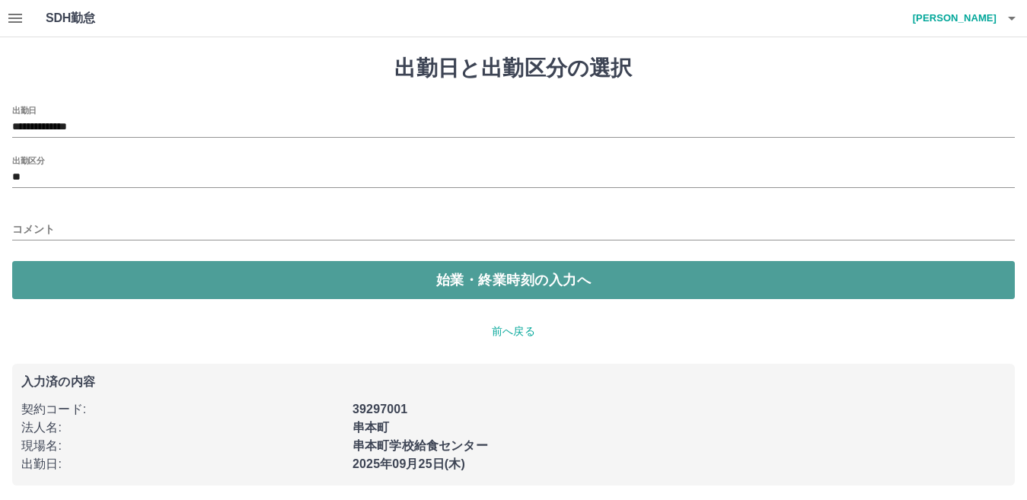
click at [220, 279] on button "始業・終業時刻の入力へ" at bounding box center [513, 280] width 1002 height 38
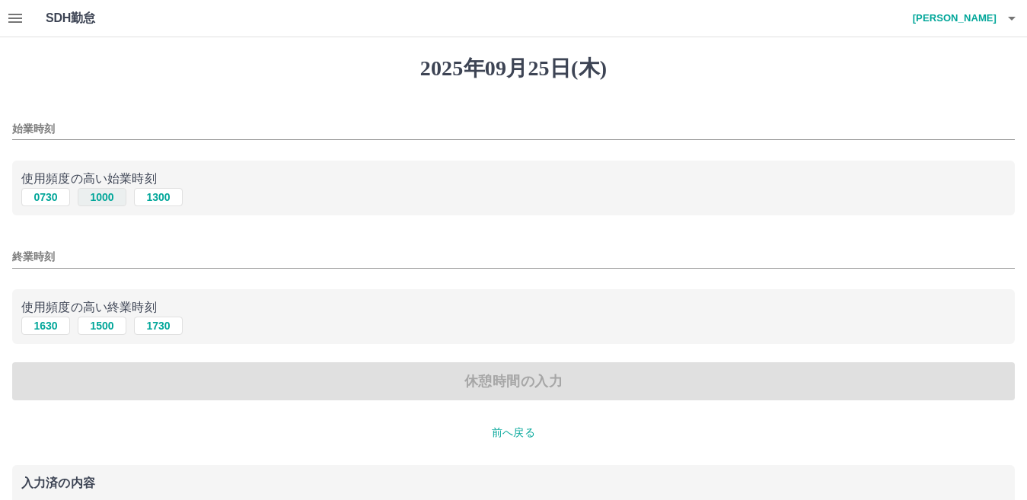
click at [99, 196] on button "1000" at bounding box center [102, 197] width 49 height 18
type input "****"
click at [100, 328] on button "1500" at bounding box center [102, 326] width 49 height 18
type input "****"
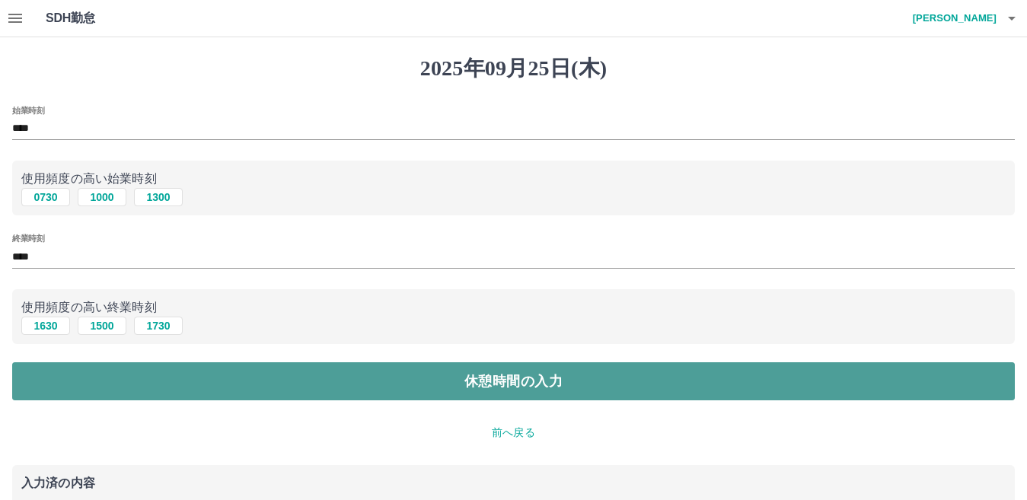
click at [355, 381] on button "休憩時間の入力" at bounding box center [513, 381] width 1002 height 38
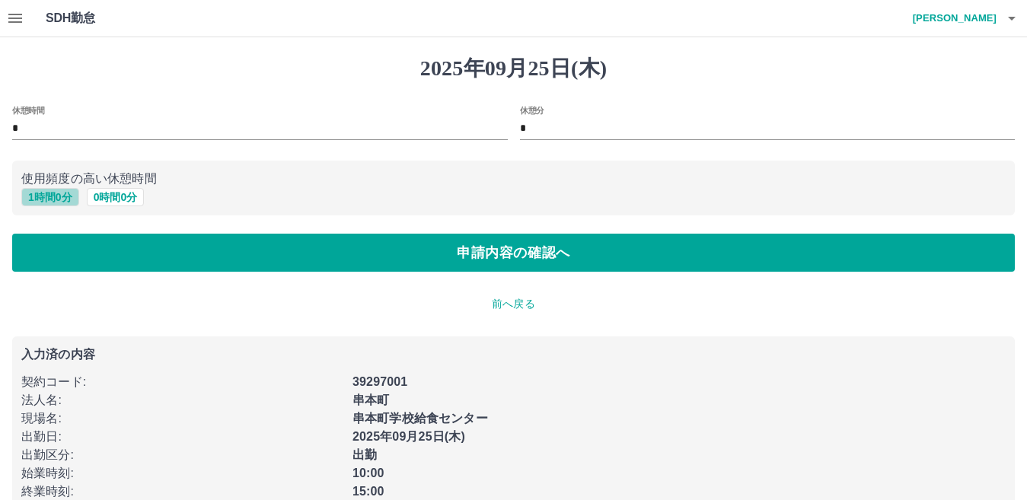
click at [40, 199] on button "1 時間 0 分" at bounding box center [50, 197] width 58 height 18
type input "*"
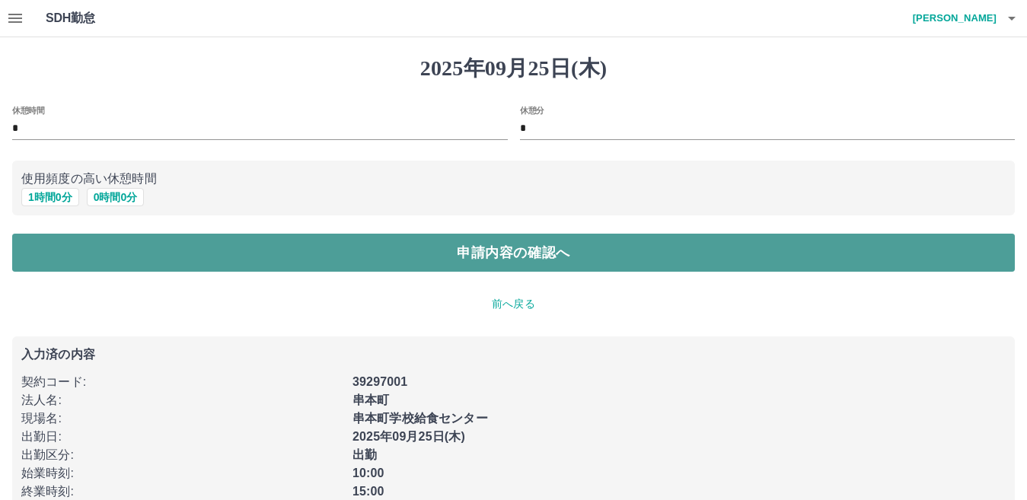
click at [355, 263] on button "申請内容の確認へ" at bounding box center [513, 253] width 1002 height 38
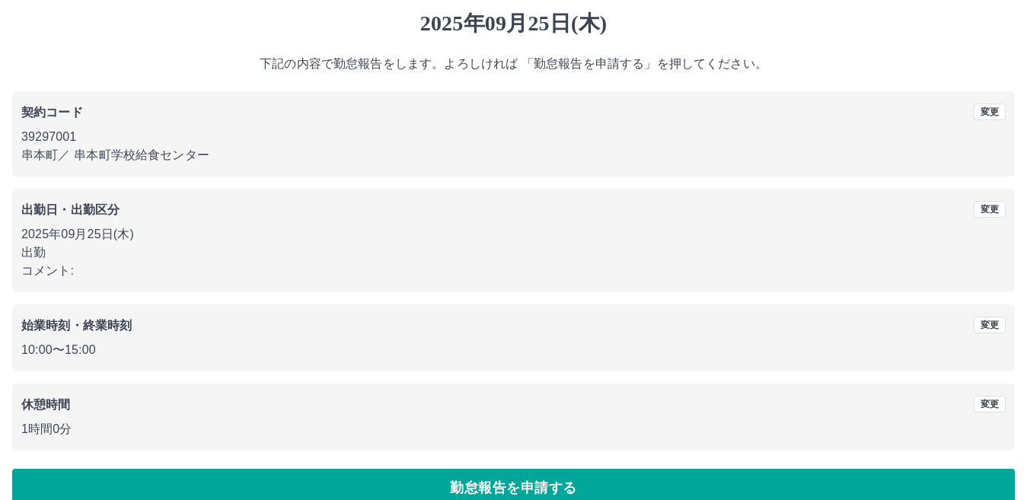
scroll to position [70, 0]
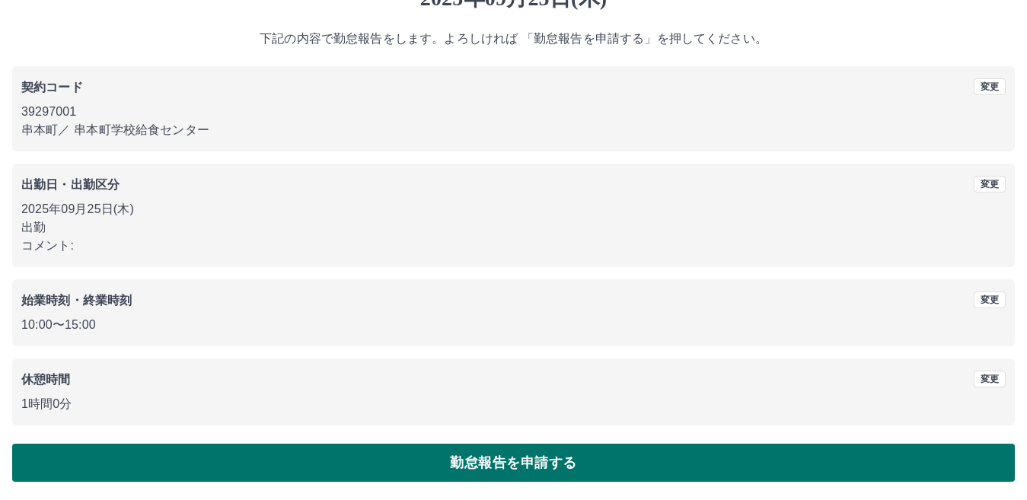
click at [534, 460] on button "勤怠報告を申請する" at bounding box center [513, 463] width 1002 height 38
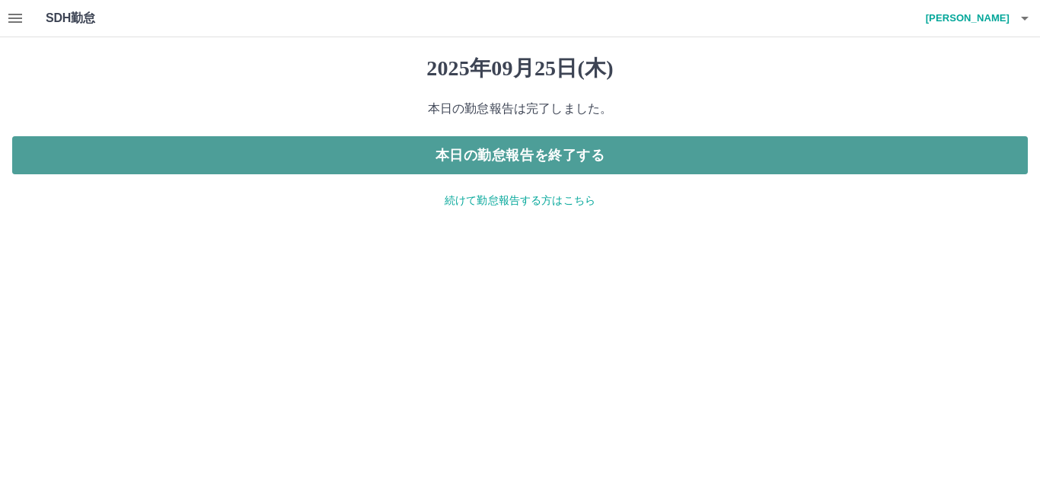
click at [559, 149] on button "本日の勤怠報告を終了する" at bounding box center [519, 155] width 1015 height 38
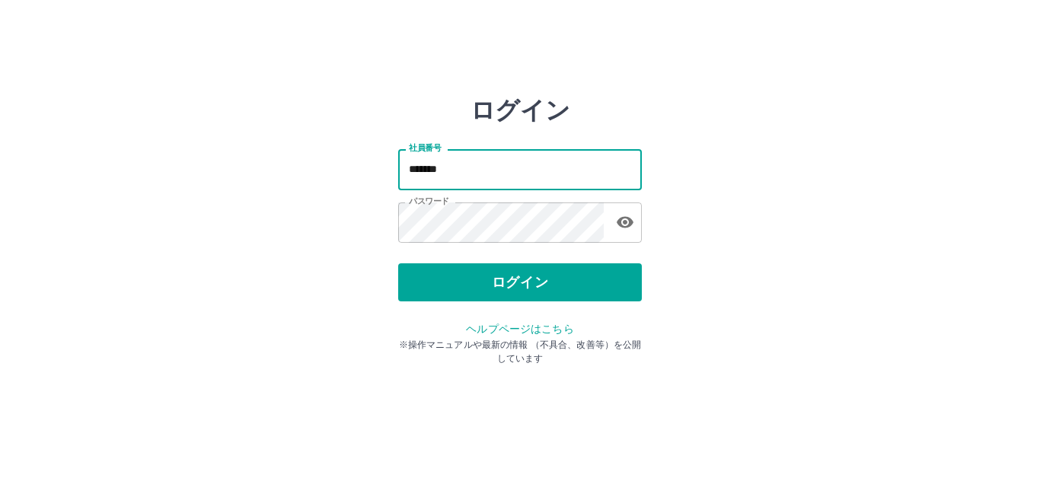
click at [464, 173] on input "*******" at bounding box center [520, 169] width 244 height 40
type input "*******"
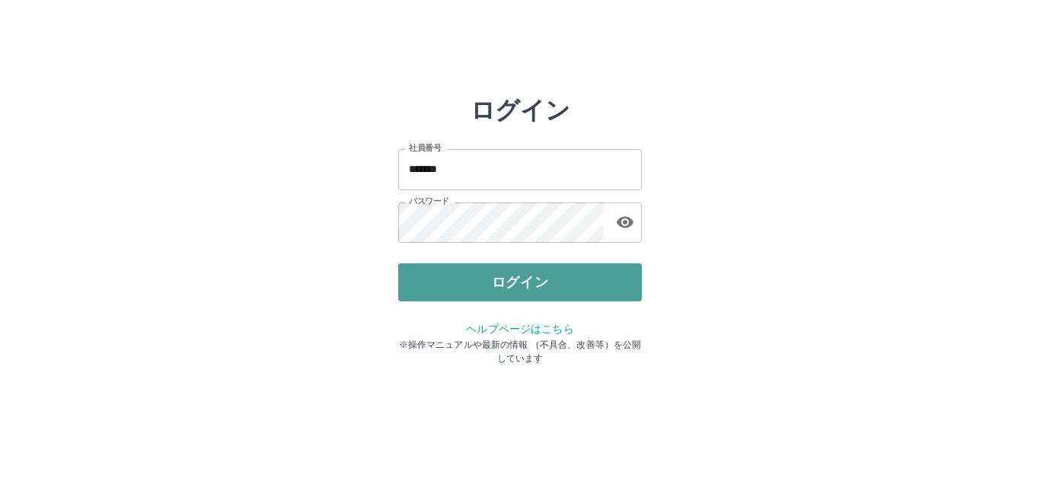
click at [498, 290] on button "ログイン" at bounding box center [520, 282] width 244 height 38
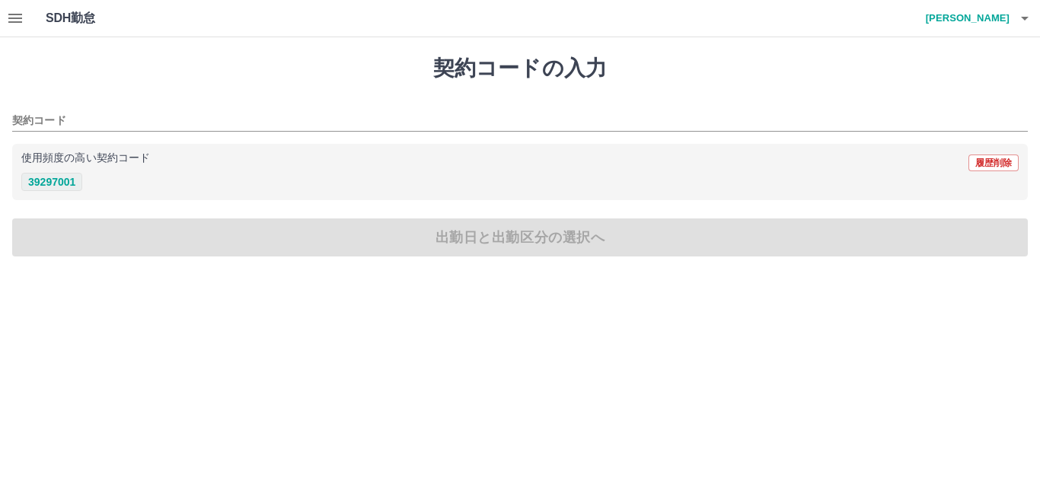
click at [62, 183] on button "39297001" at bounding box center [51, 182] width 61 height 18
type input "********"
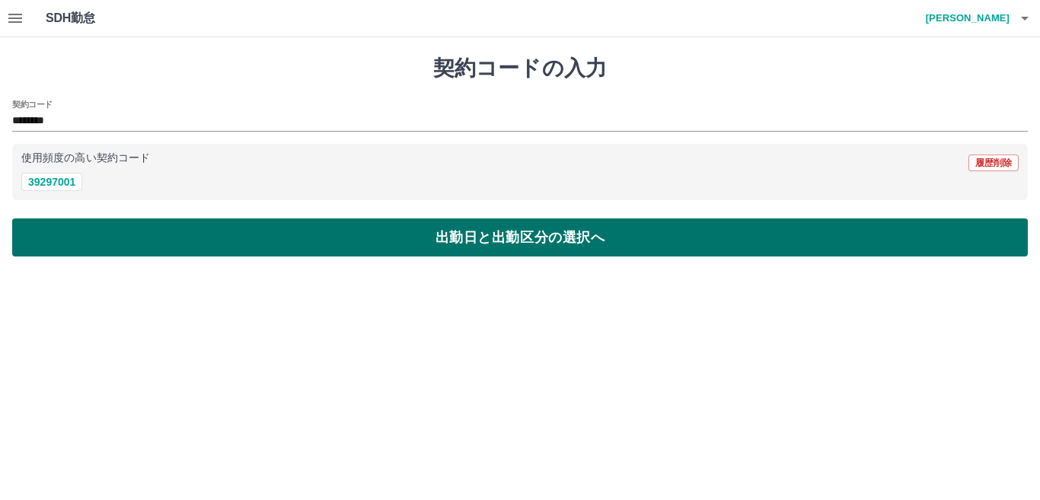
click at [96, 229] on button "出勤日と出勤区分の選択へ" at bounding box center [519, 237] width 1015 height 38
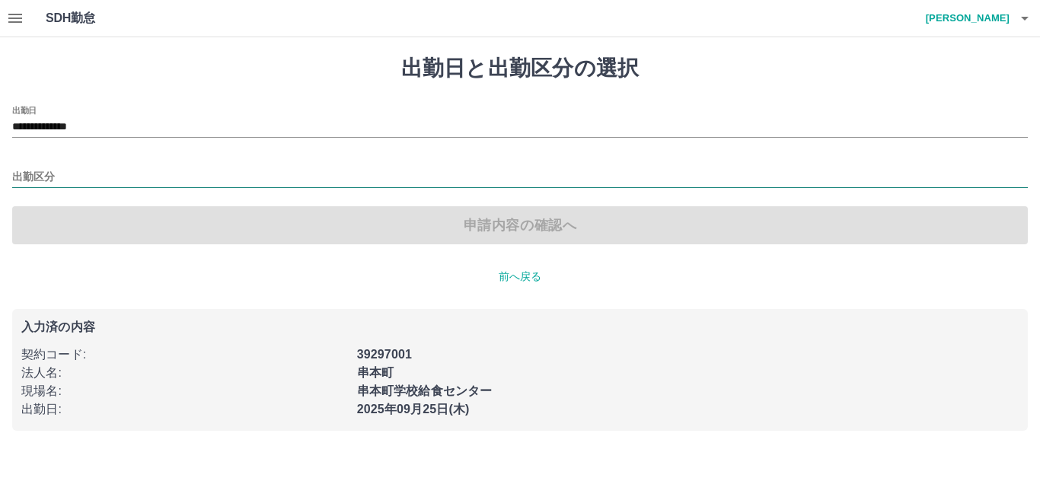
click at [77, 174] on input "出勤区分" at bounding box center [519, 177] width 1015 height 19
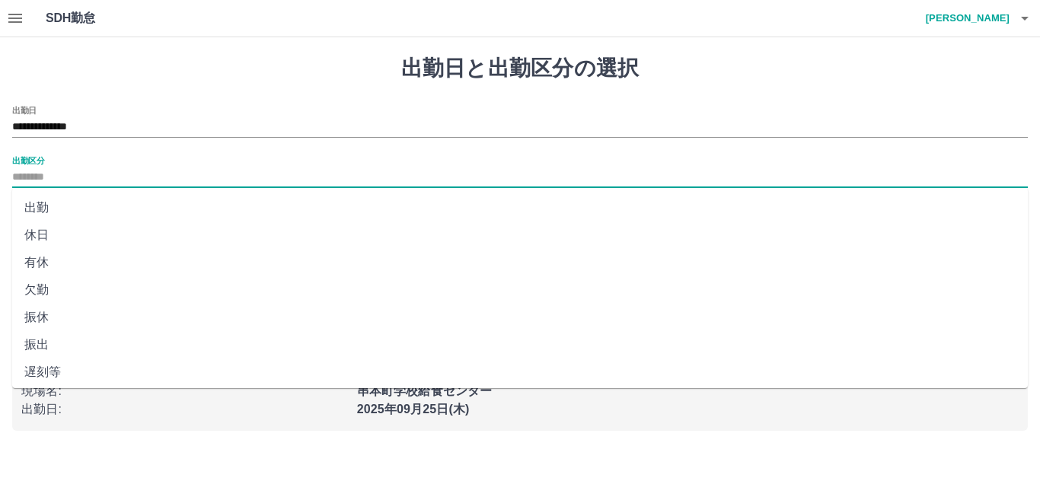
click at [79, 201] on li "出勤" at bounding box center [519, 207] width 1015 height 27
type input "**"
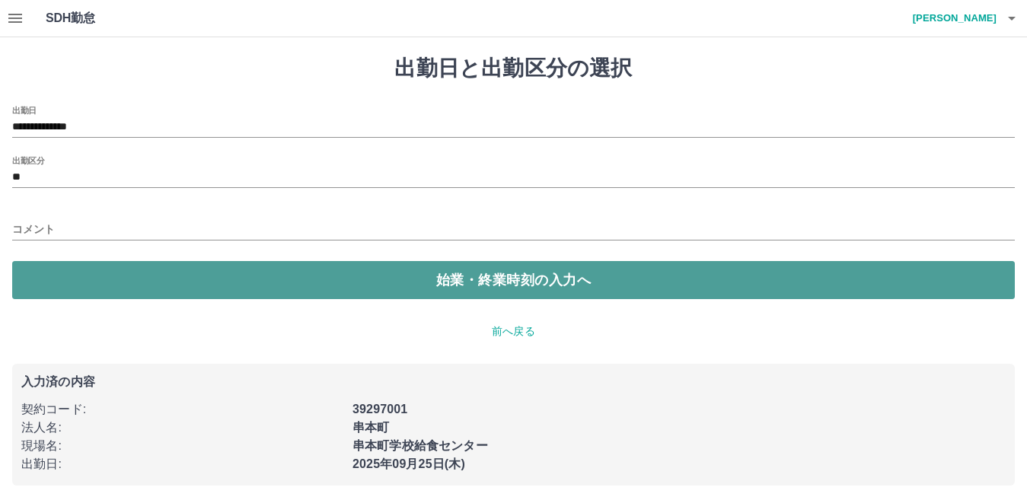
click at [158, 276] on button "始業・終業時刻の入力へ" at bounding box center [513, 280] width 1002 height 38
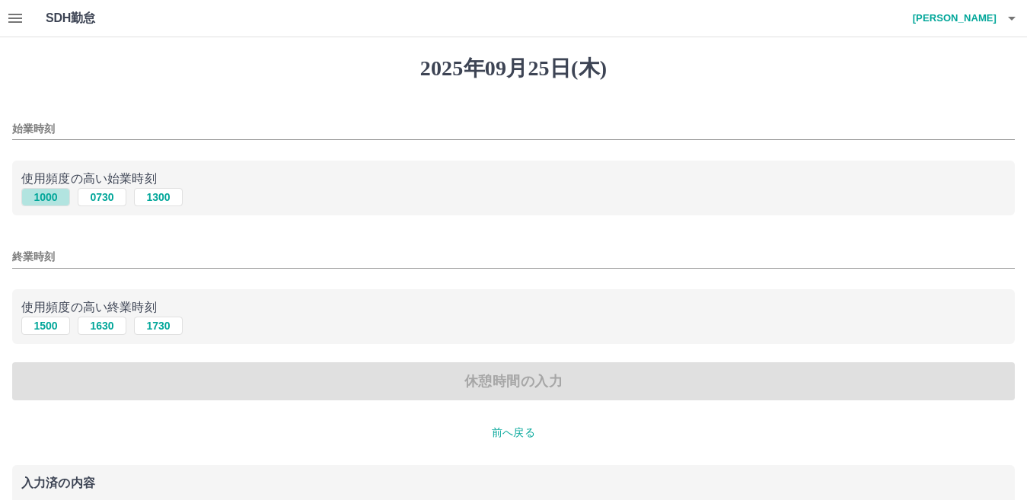
drag, startPoint x: 49, startPoint y: 198, endPoint x: 49, endPoint y: 306, distance: 108.1
click at [49, 198] on button "1000" at bounding box center [45, 197] width 49 height 18
type input "****"
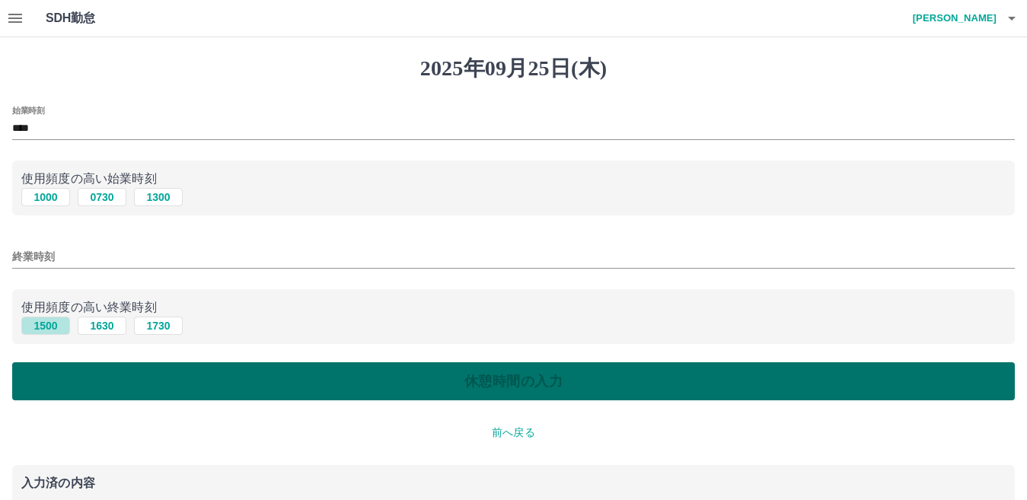
drag, startPoint x: 42, startPoint y: 320, endPoint x: 123, endPoint y: 362, distance: 91.9
click at [46, 323] on button "1500" at bounding box center [45, 326] width 49 height 18
type input "****"
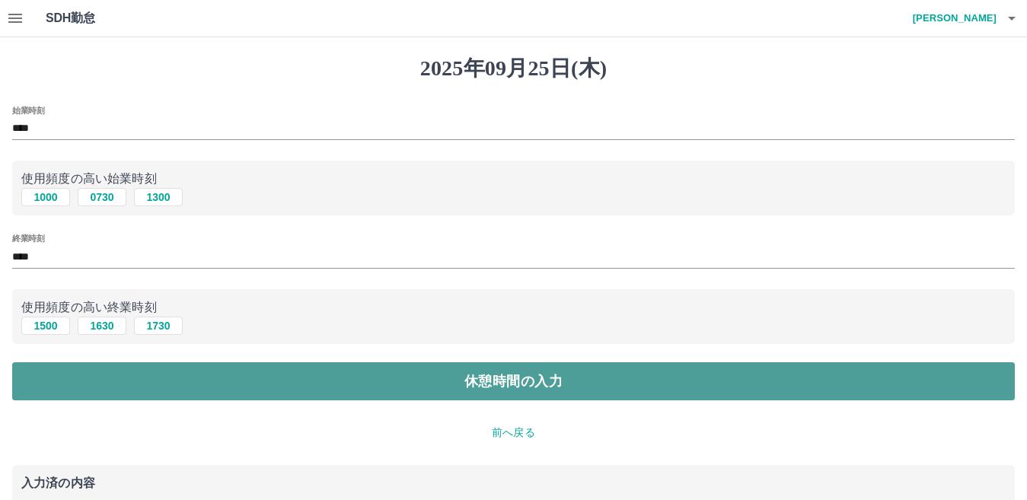
click at [150, 375] on button "休憩時間の入力" at bounding box center [513, 381] width 1002 height 38
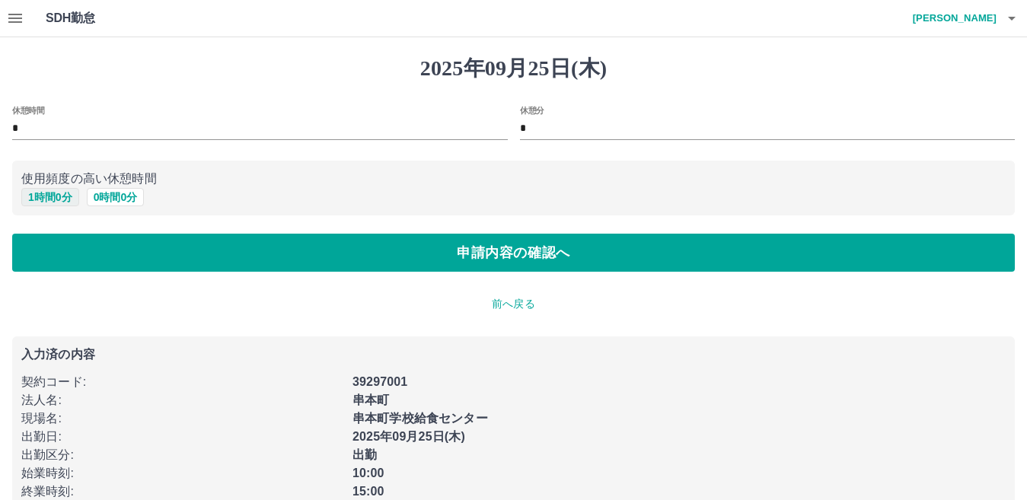
drag, startPoint x: 52, startPoint y: 193, endPoint x: 62, endPoint y: 203, distance: 14.5
click at [53, 197] on button "1 時間 0 分" at bounding box center [50, 197] width 58 height 18
type input "*"
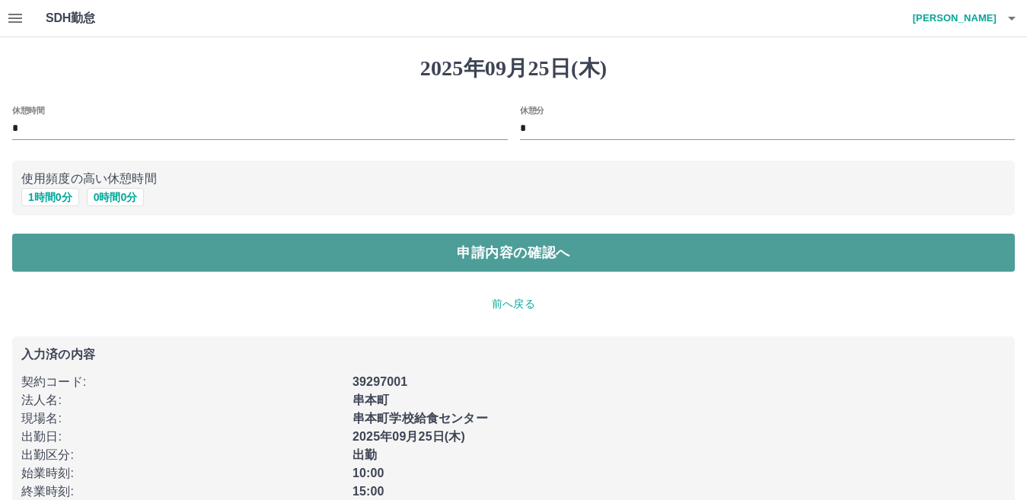
click at [403, 253] on button "申請内容の確認へ" at bounding box center [513, 253] width 1002 height 38
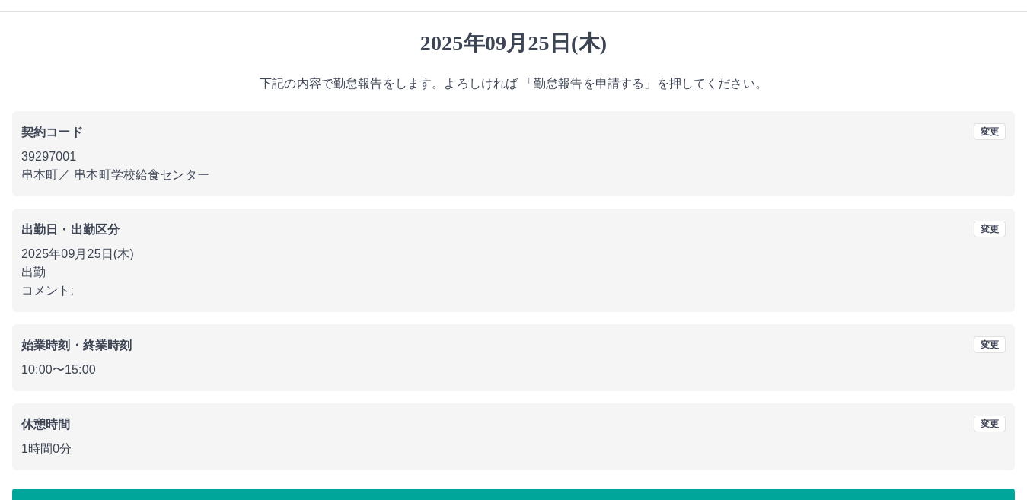
scroll to position [70, 0]
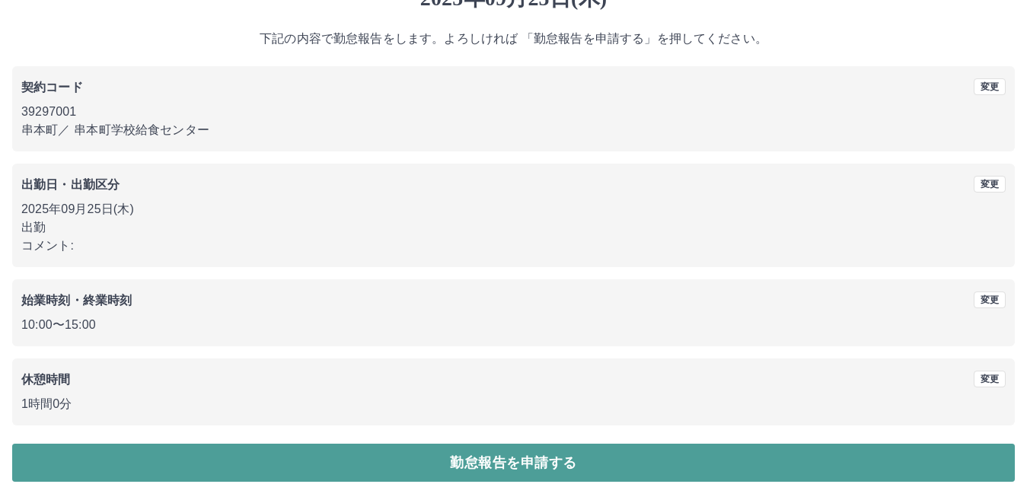
click at [588, 470] on button "勤怠報告を申請する" at bounding box center [513, 463] width 1002 height 38
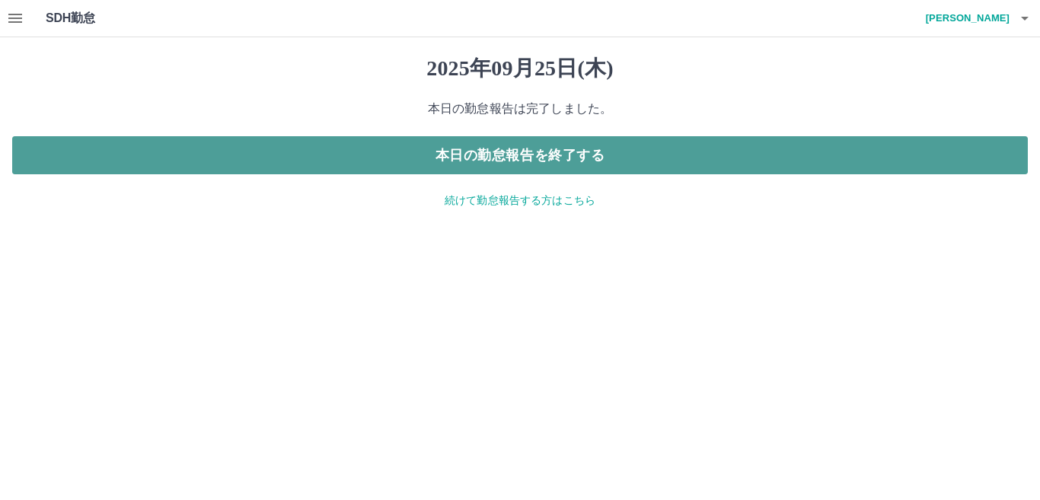
click at [509, 142] on button "本日の勤怠報告を終了する" at bounding box center [519, 155] width 1015 height 38
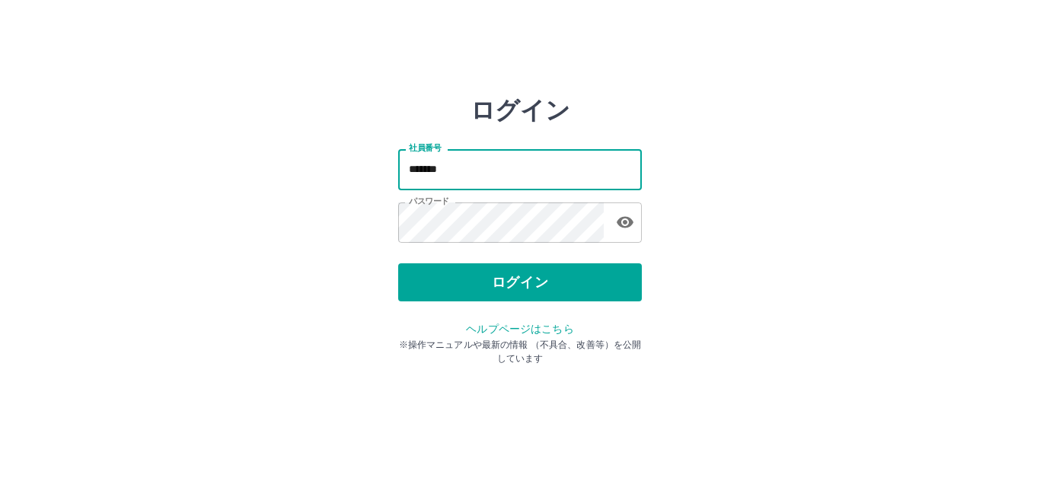
click at [492, 169] on input "*******" at bounding box center [520, 169] width 244 height 40
type input "*******"
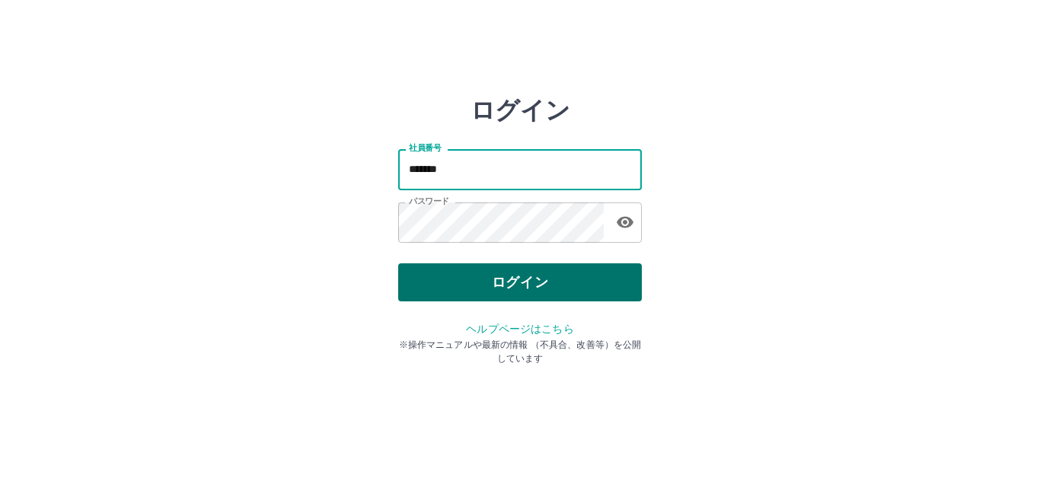
click at [519, 280] on button "ログイン" at bounding box center [520, 282] width 244 height 38
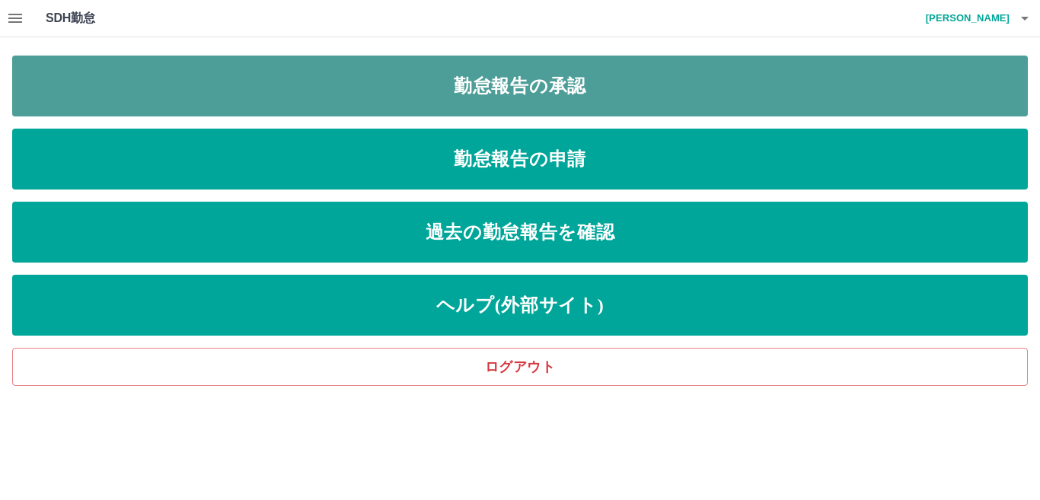
click at [571, 88] on link "勤怠報告の承認" at bounding box center [519, 86] width 1015 height 61
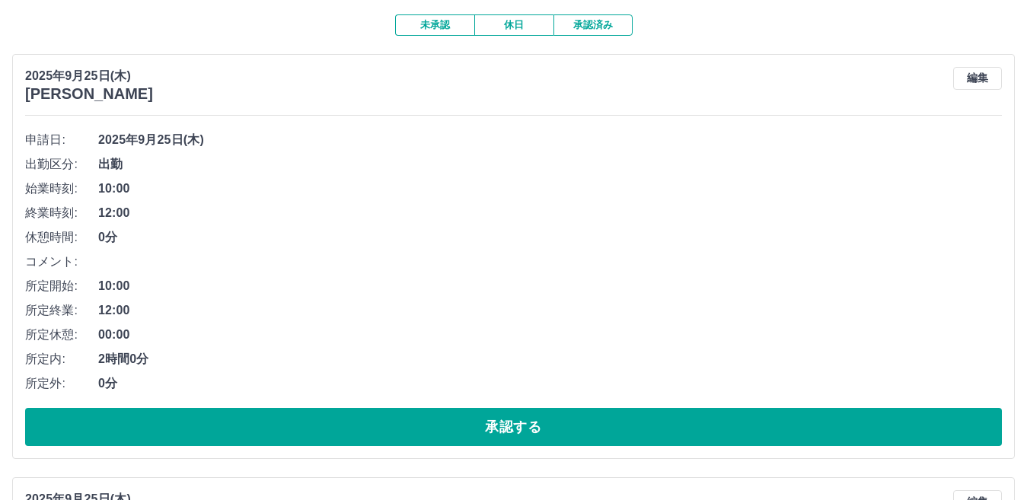
scroll to position [152, 0]
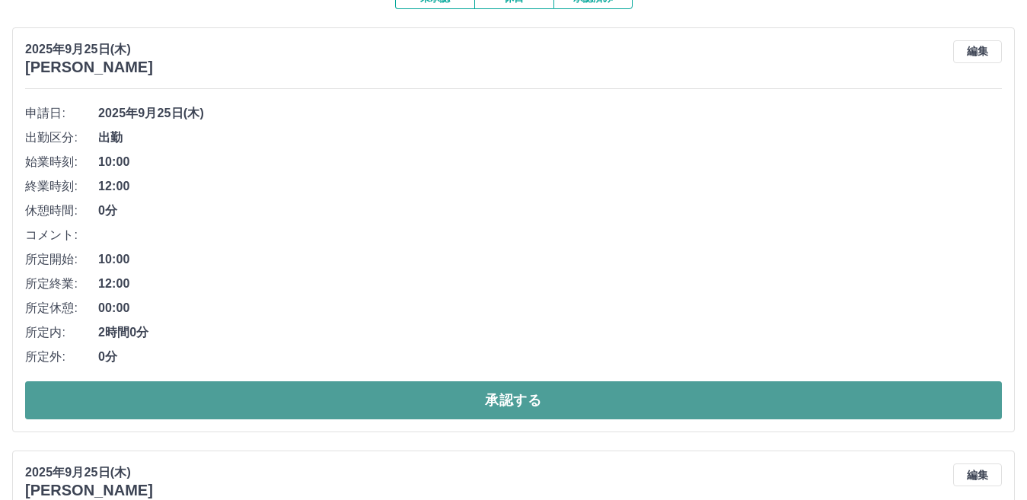
click at [438, 394] on button "承認する" at bounding box center [513, 400] width 977 height 38
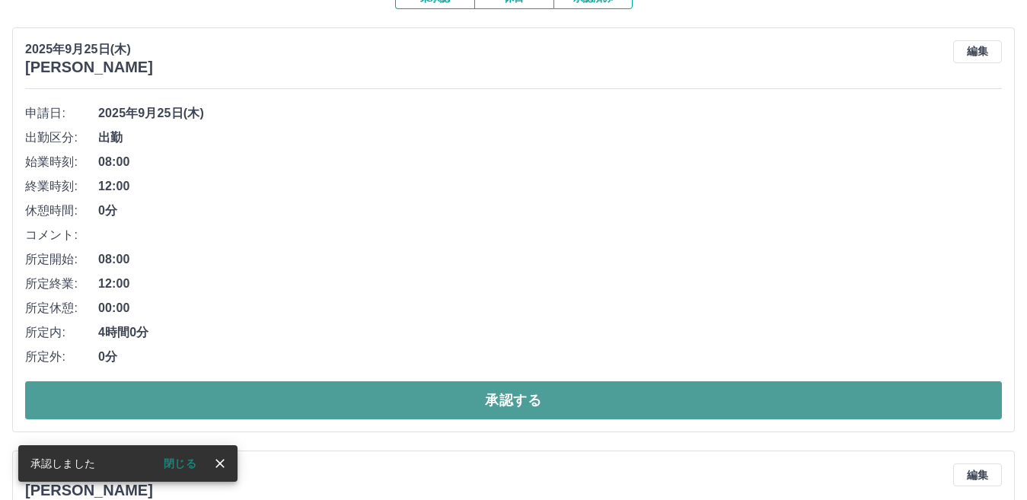
click at [438, 403] on button "承認する" at bounding box center [513, 400] width 977 height 38
click at [438, 404] on button "承認する" at bounding box center [513, 400] width 977 height 38
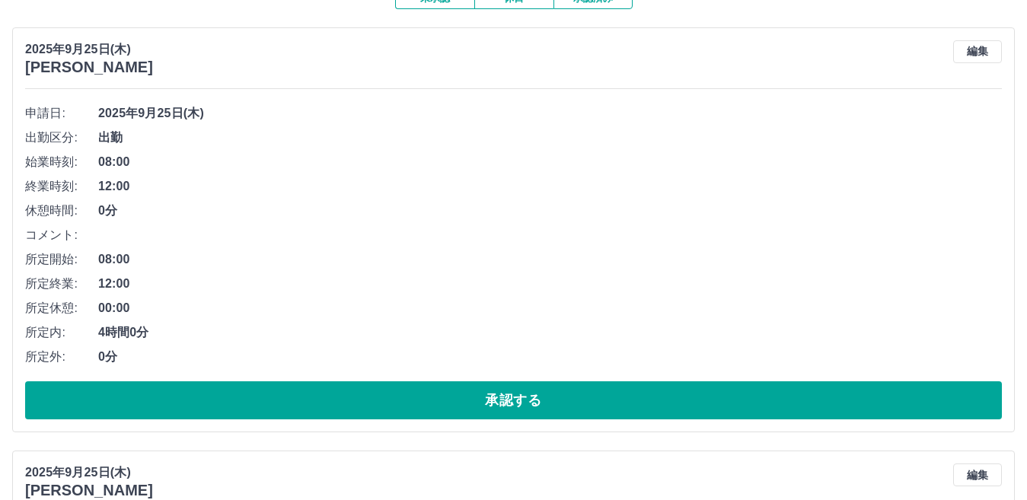
drag, startPoint x: 981, startPoint y: 45, endPoint x: 973, endPoint y: 56, distance: 13.6
click at [980, 46] on button "編集" at bounding box center [977, 51] width 49 height 23
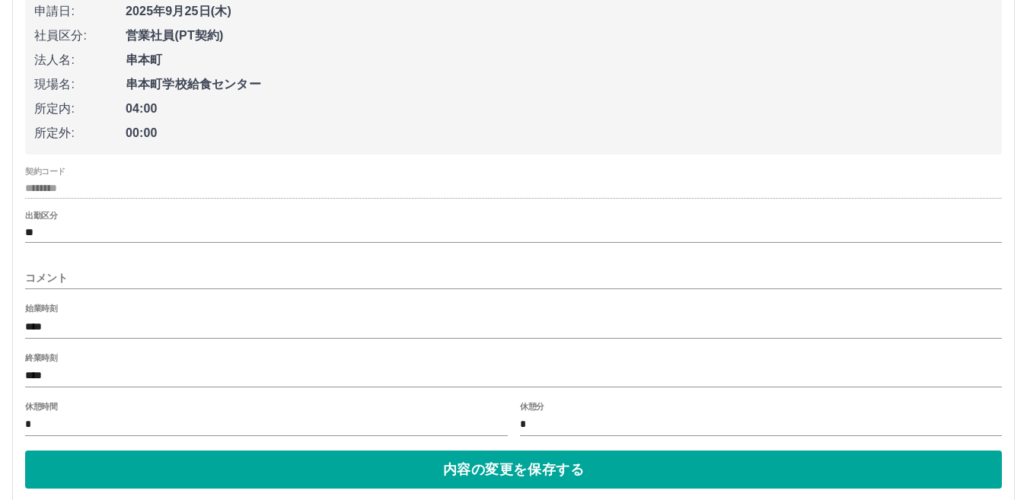
scroll to position [304, 0]
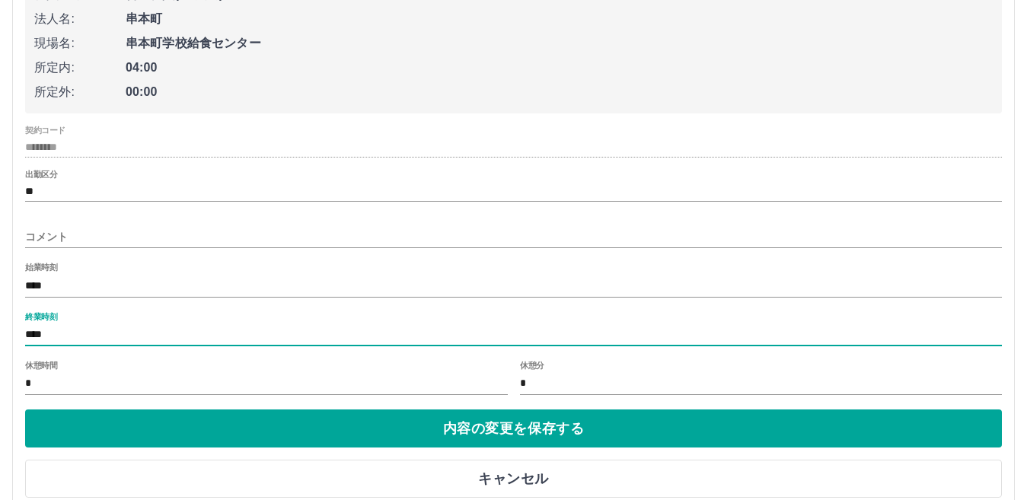
click at [126, 337] on input "****" at bounding box center [513, 335] width 977 height 22
type input "****"
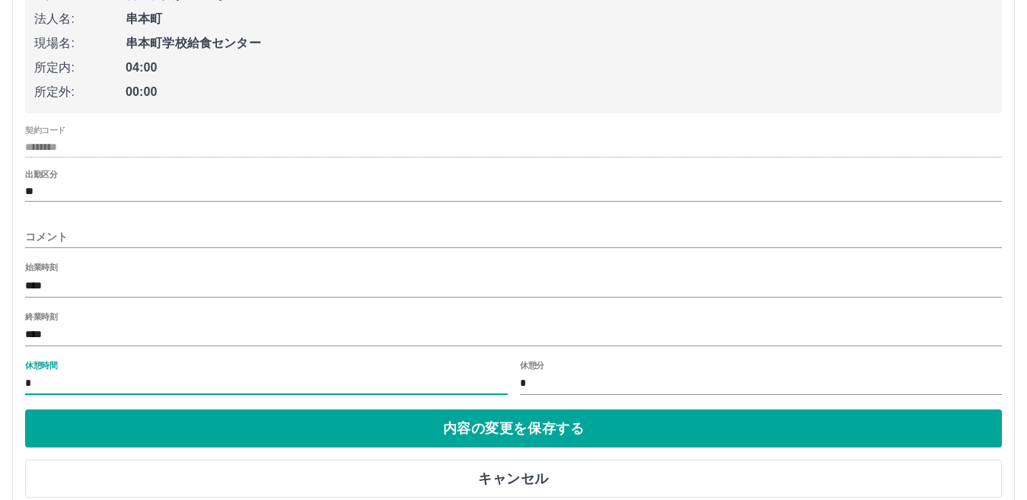
click at [53, 387] on input "*" at bounding box center [266, 384] width 483 height 22
type input "*"
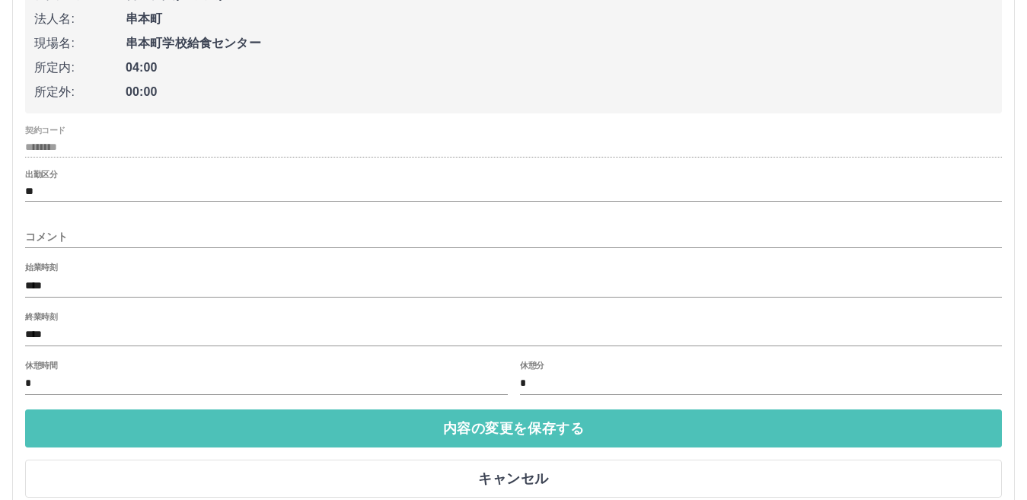
click at [547, 425] on button "内容の変更を保存する" at bounding box center [513, 429] width 977 height 38
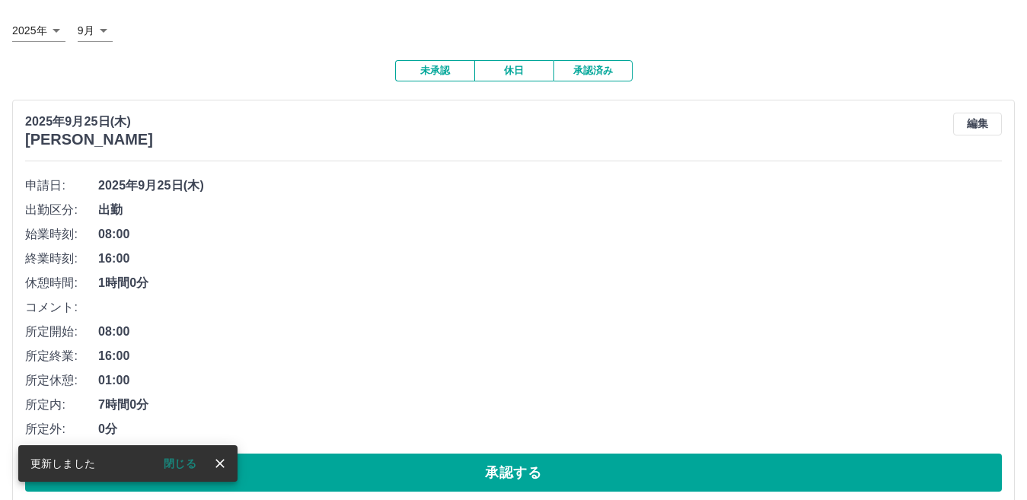
scroll to position [76, 0]
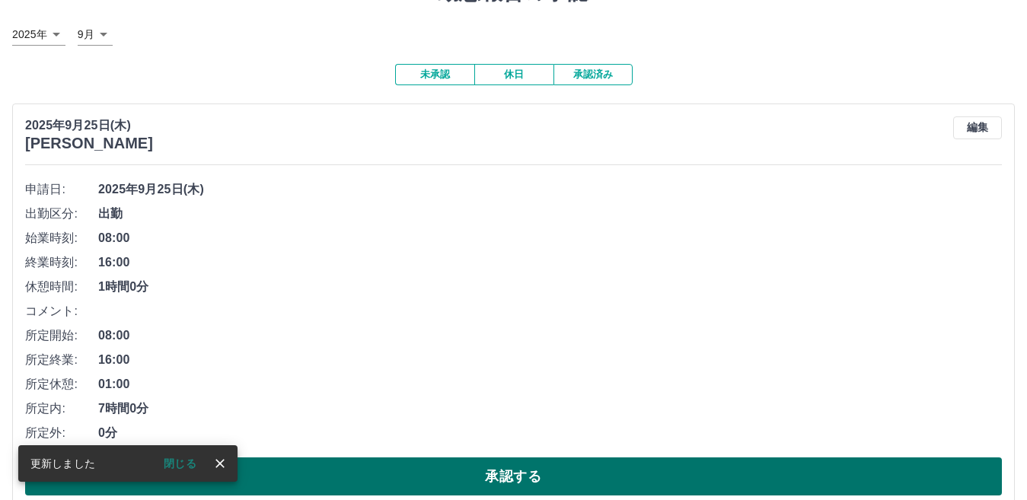
click at [534, 470] on button "承認する" at bounding box center [513, 476] width 977 height 38
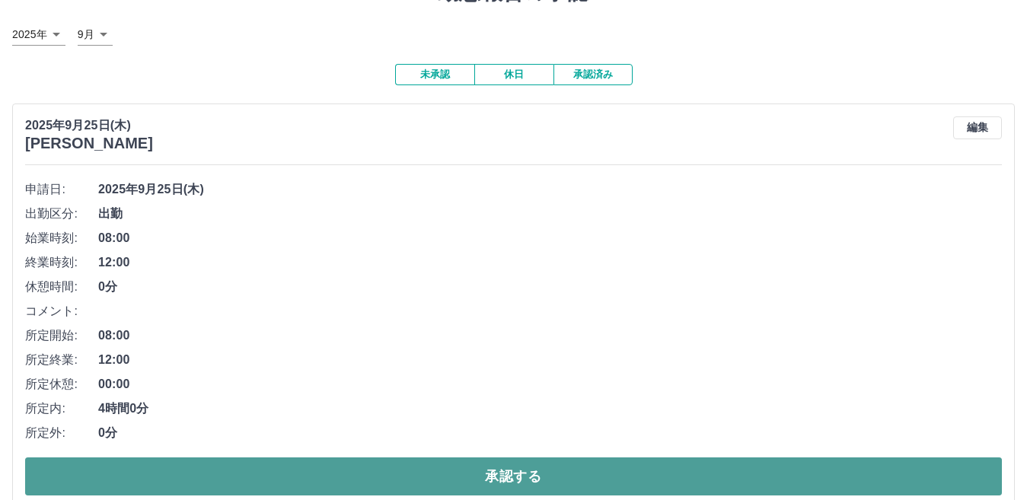
click at [508, 486] on button "承認する" at bounding box center [513, 476] width 977 height 38
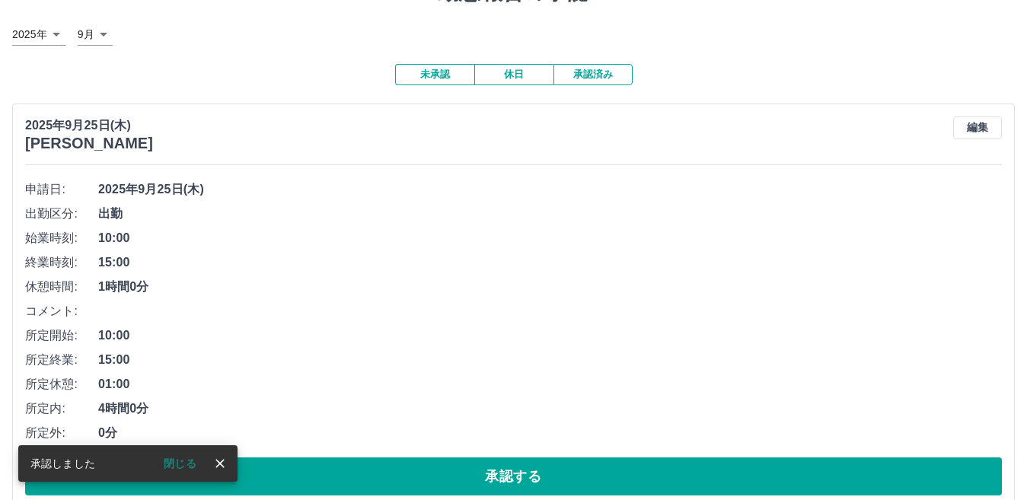
click at [539, 480] on button "承認する" at bounding box center [513, 476] width 977 height 38
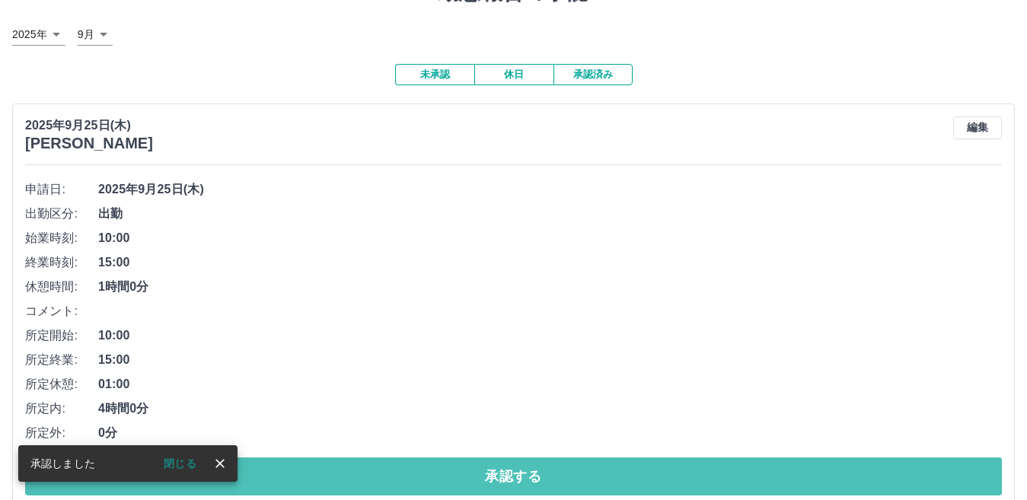
click at [540, 486] on button "承認する" at bounding box center [513, 476] width 977 height 38
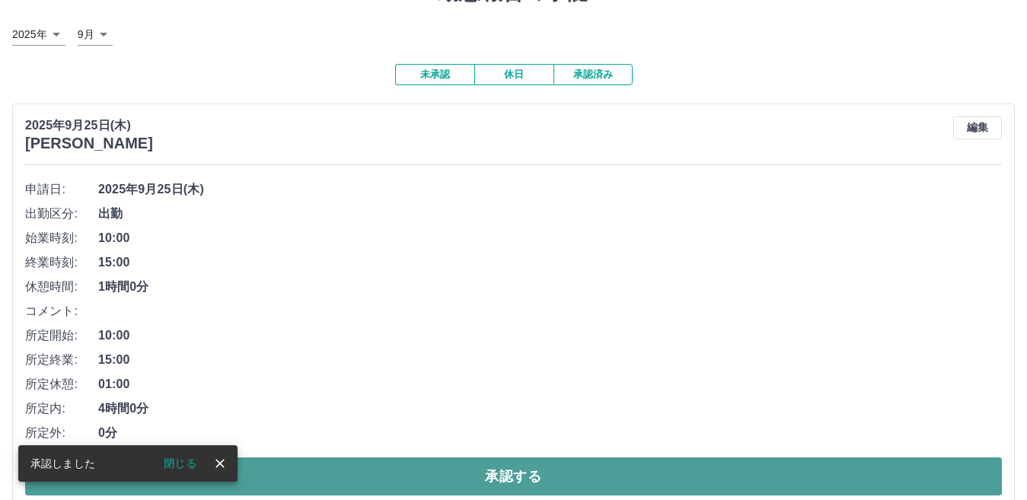
click at [528, 484] on button "承認する" at bounding box center [513, 476] width 977 height 38
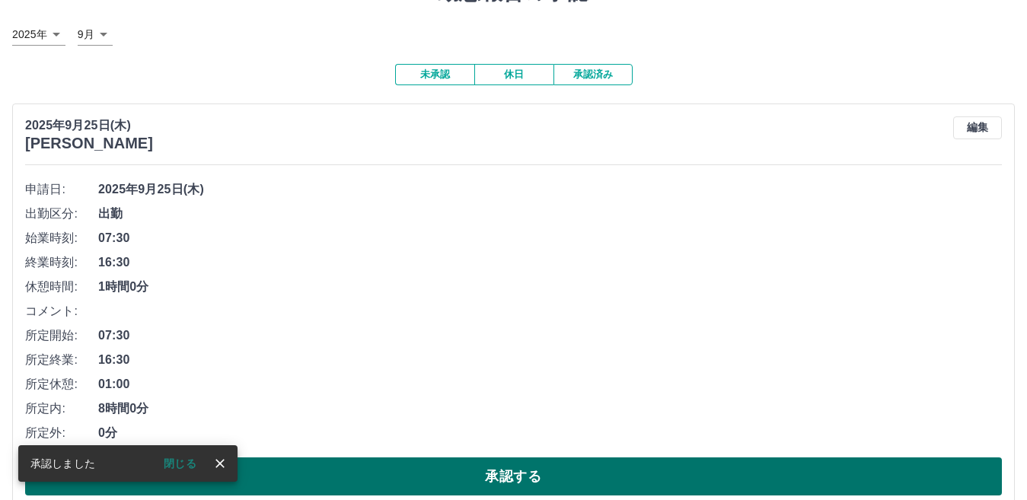
click at [429, 485] on button "承認する" at bounding box center [513, 476] width 977 height 38
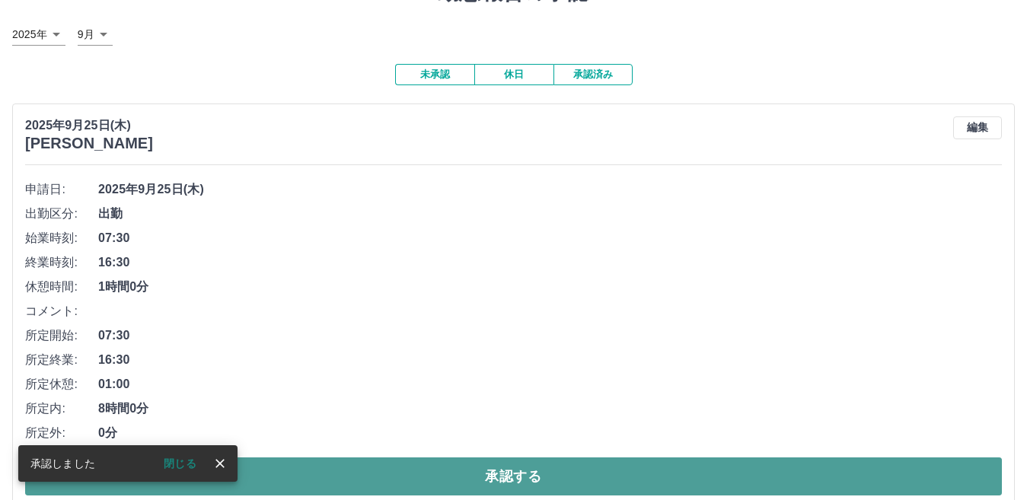
click at [555, 473] on button "承認する" at bounding box center [513, 476] width 977 height 38
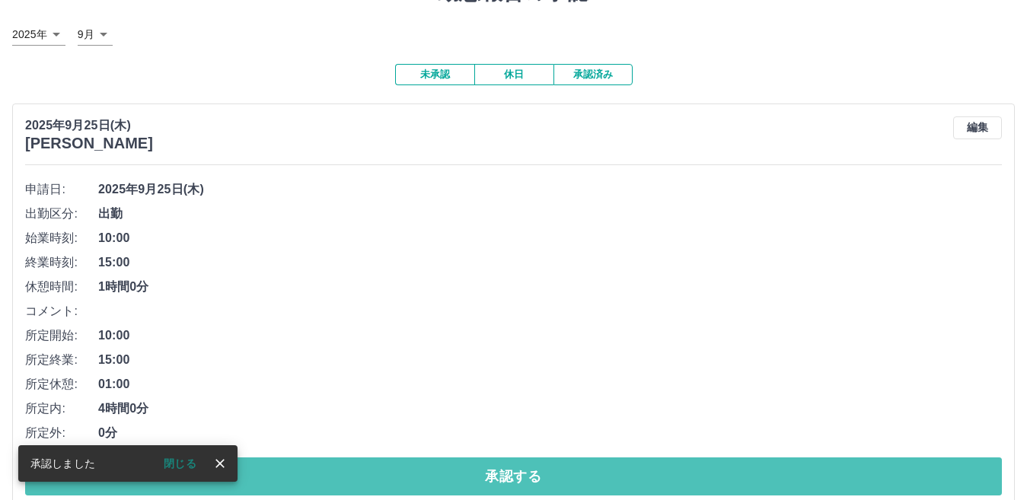
click at [556, 478] on button "承認する" at bounding box center [513, 476] width 977 height 38
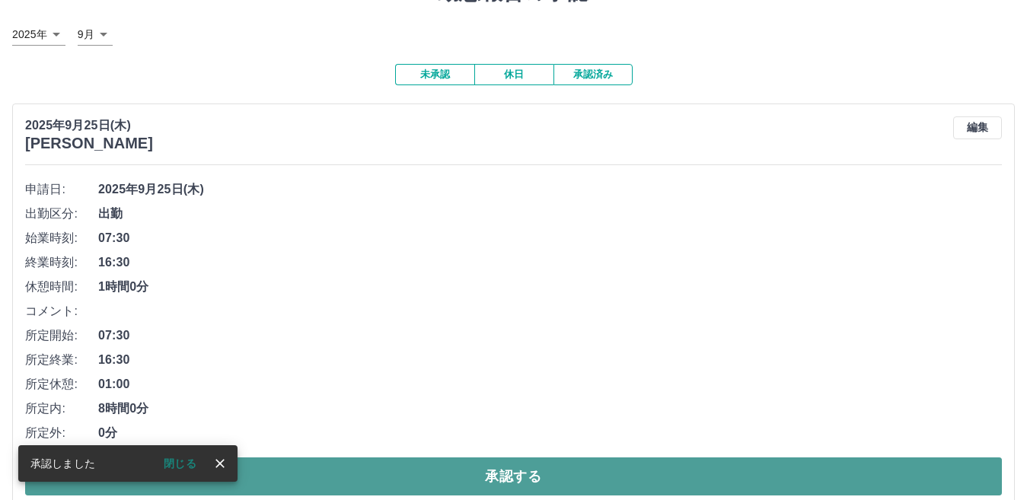
click at [572, 470] on button "承認する" at bounding box center [513, 476] width 977 height 38
click at [571, 479] on button "承認する" at bounding box center [513, 476] width 977 height 38
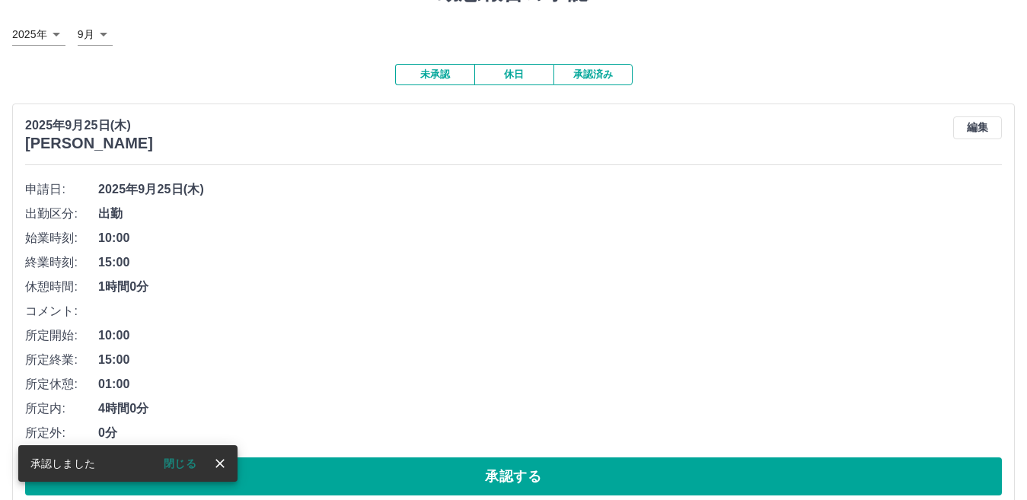
click at [570, 486] on button "承認する" at bounding box center [513, 476] width 977 height 38
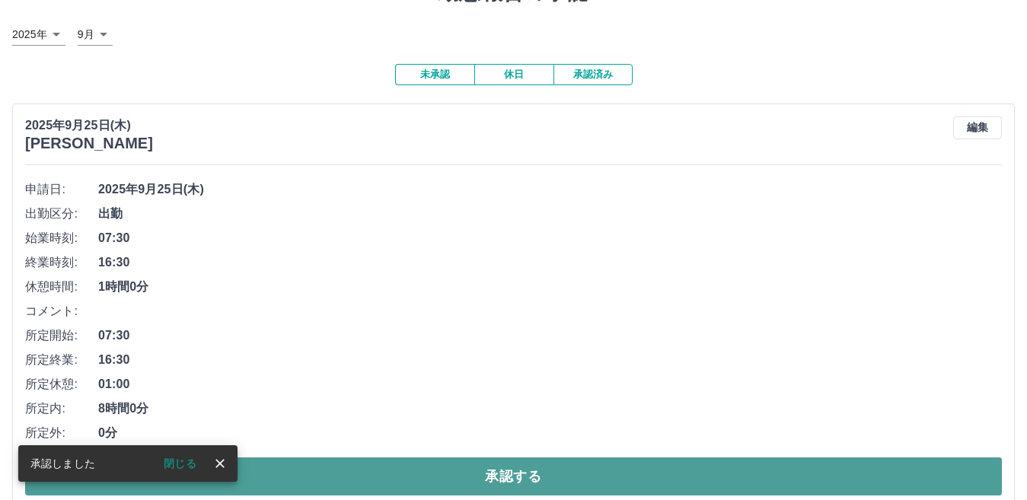
click at [570, 486] on button "承認する" at bounding box center [513, 476] width 977 height 38
click at [566, 486] on button "承認する" at bounding box center [513, 476] width 977 height 38
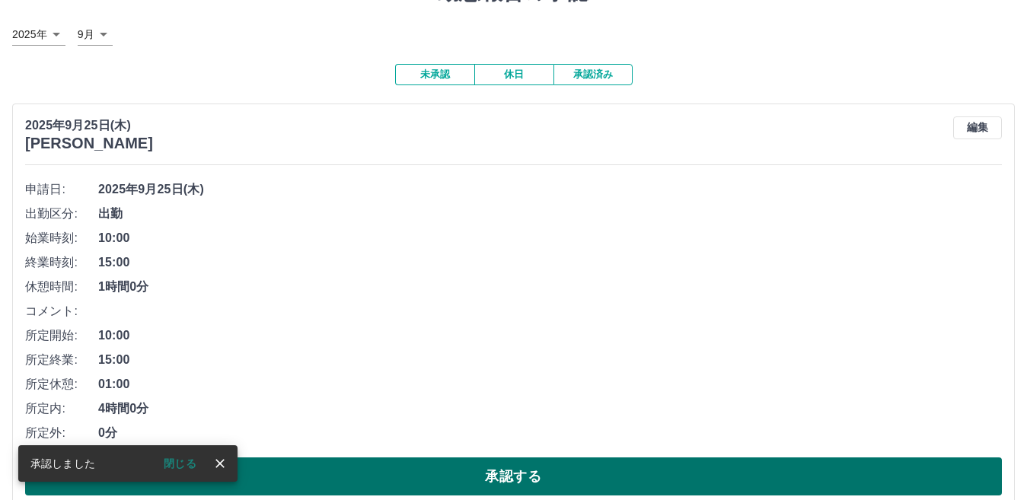
click at [518, 486] on button "承認する" at bounding box center [513, 476] width 977 height 38
click at [514, 479] on button "承認する" at bounding box center [513, 476] width 977 height 38
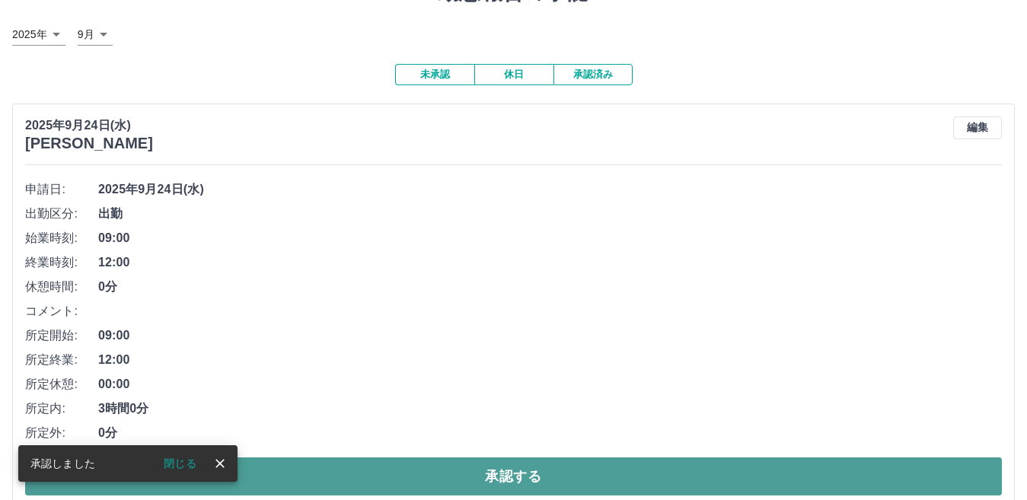
click at [543, 473] on button "承認する" at bounding box center [513, 476] width 977 height 38
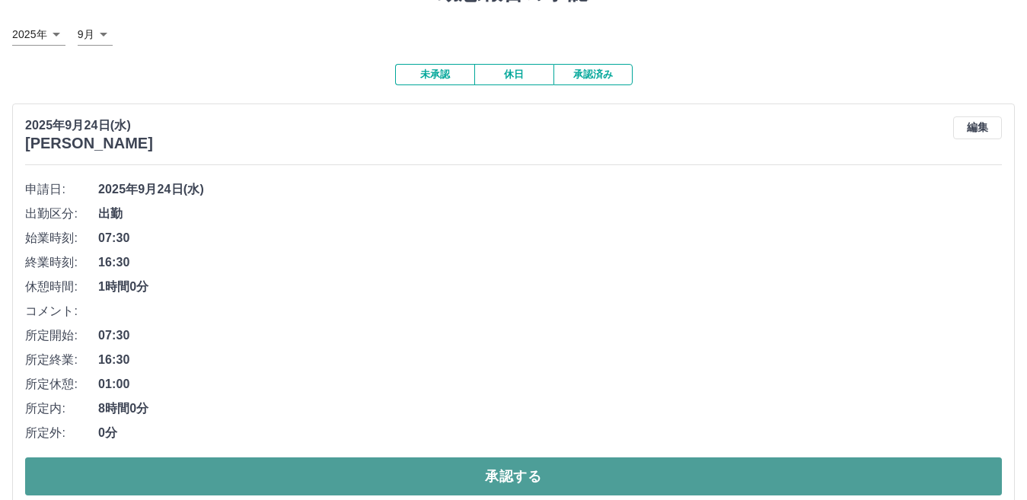
click at [496, 464] on button "承認する" at bounding box center [513, 476] width 977 height 38
click at [505, 482] on button "承認する" at bounding box center [513, 476] width 977 height 38
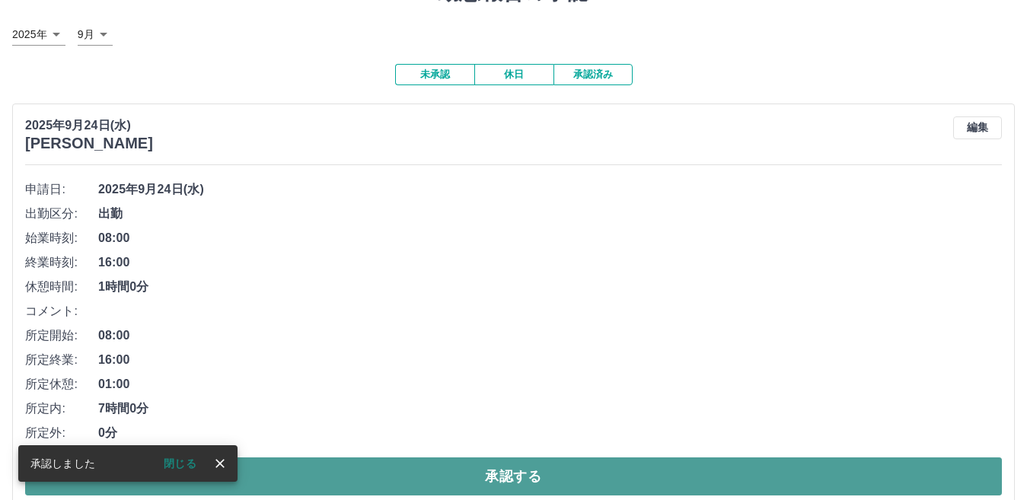
click at [518, 483] on button "承認する" at bounding box center [513, 476] width 977 height 38
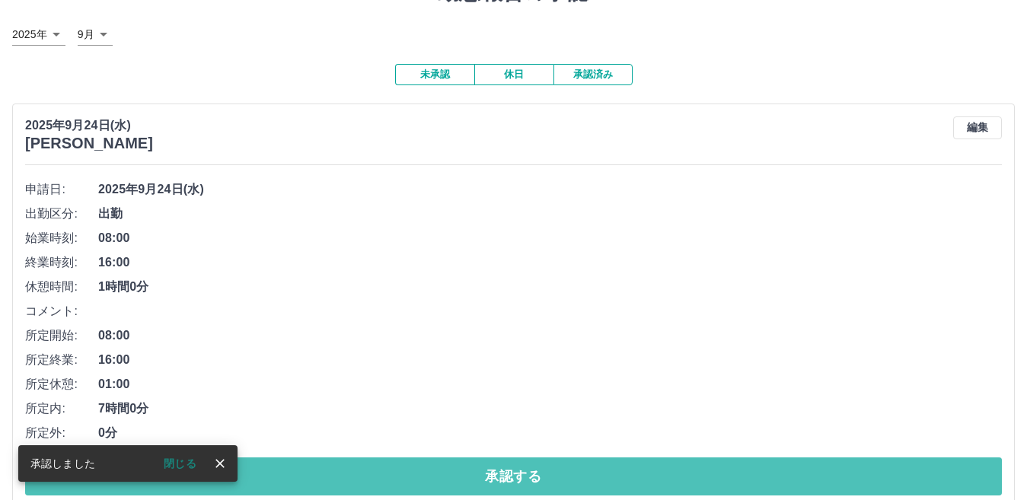
click at [518, 482] on button "承認する" at bounding box center [513, 476] width 977 height 38
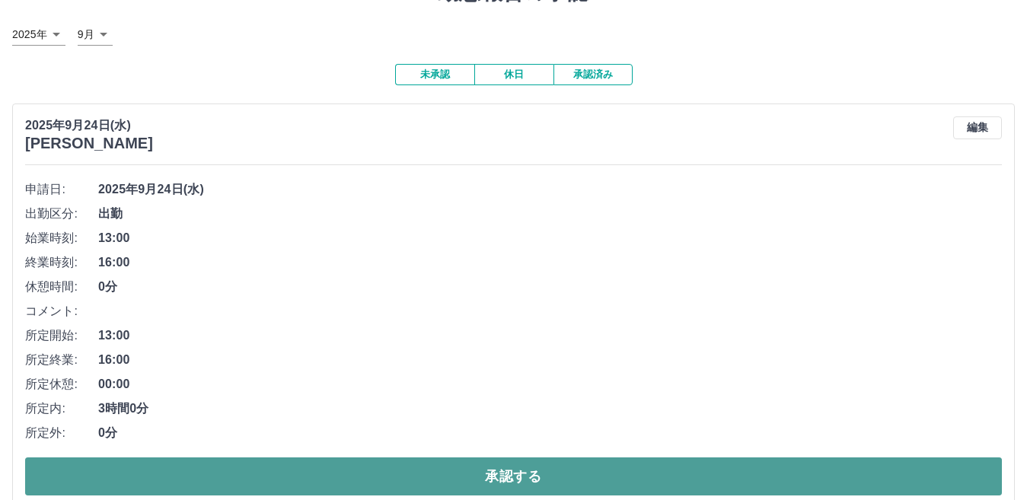
click at [497, 467] on button "承認する" at bounding box center [513, 476] width 977 height 38
click at [470, 477] on button "承認する" at bounding box center [513, 476] width 977 height 38
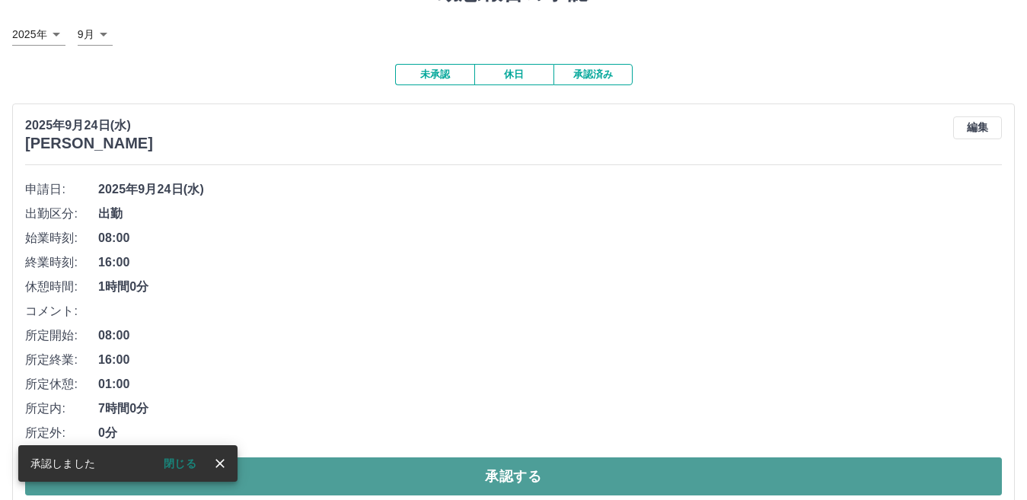
click at [483, 480] on button "承認する" at bounding box center [513, 476] width 977 height 38
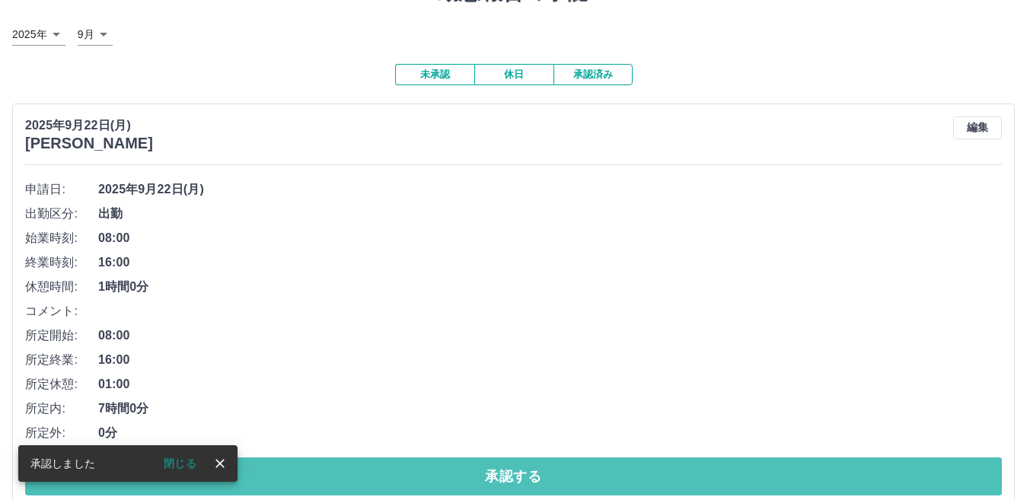
click at [490, 473] on button "承認する" at bounding box center [513, 476] width 977 height 38
click at [489, 474] on button "承認する" at bounding box center [513, 476] width 977 height 38
click at [487, 479] on button "承認する" at bounding box center [513, 476] width 977 height 38
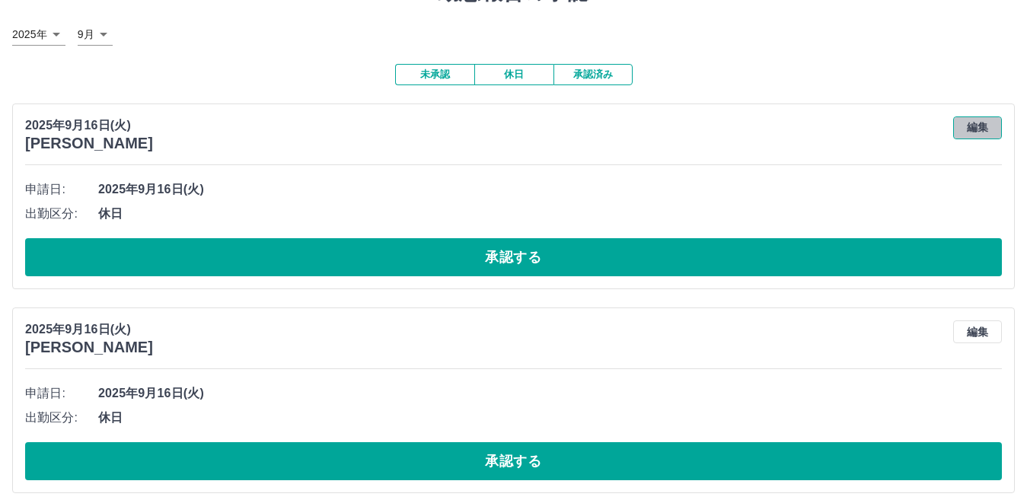
click at [979, 120] on button "編集" at bounding box center [977, 127] width 49 height 23
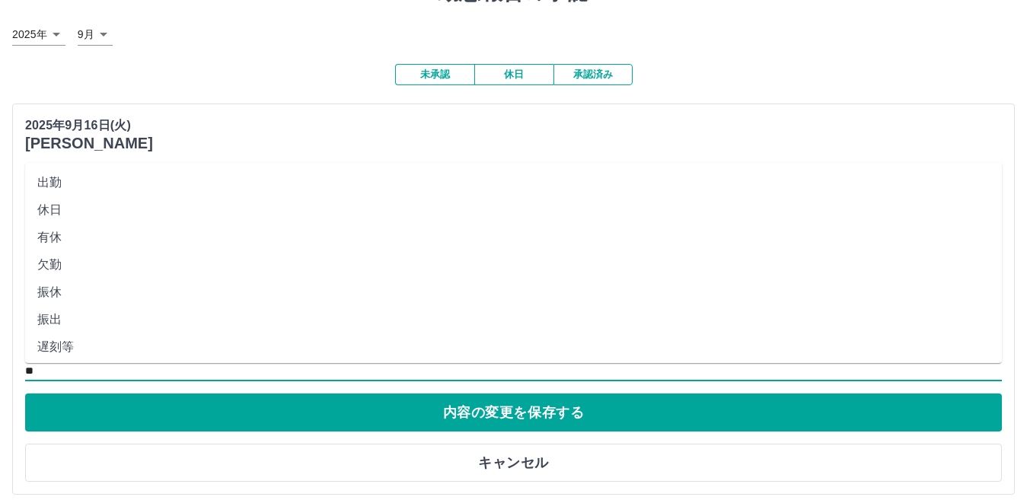
click at [102, 368] on input "**" at bounding box center [513, 371] width 977 height 19
click at [91, 183] on li "出勤" at bounding box center [513, 182] width 977 height 27
type input "**"
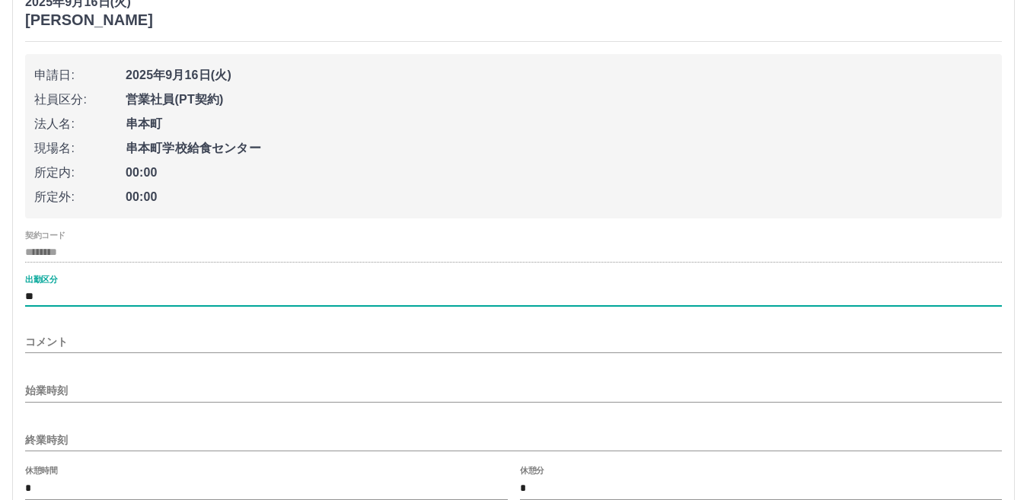
scroll to position [228, 0]
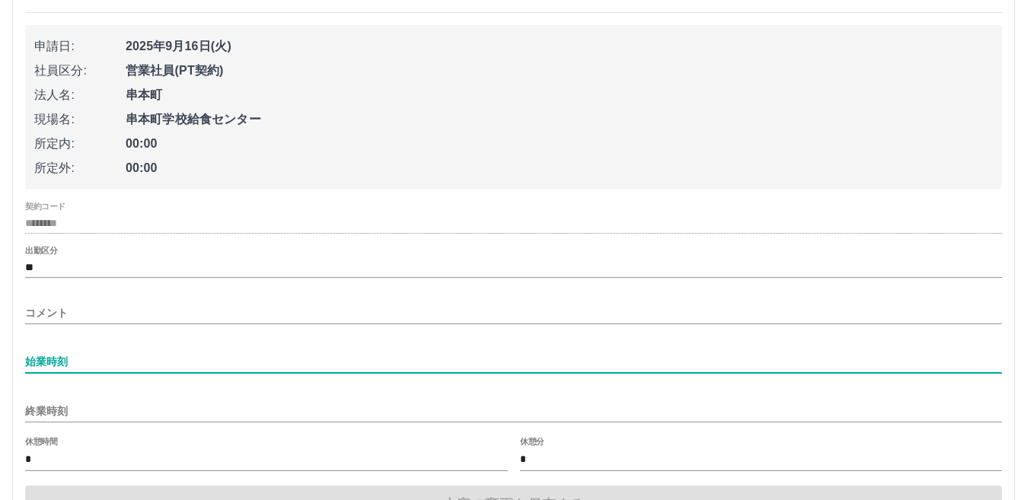
click at [113, 365] on input "始業時刻" at bounding box center [513, 362] width 977 height 22
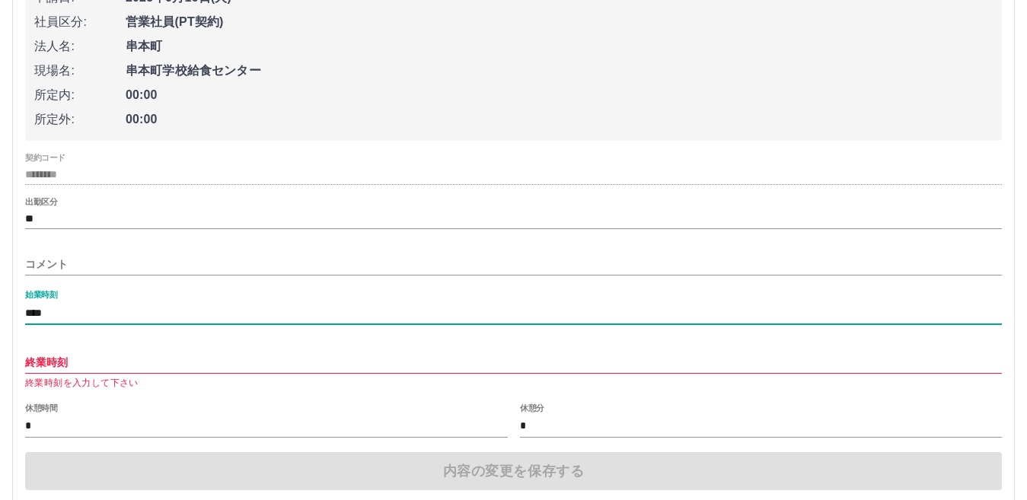
scroll to position [304, 0]
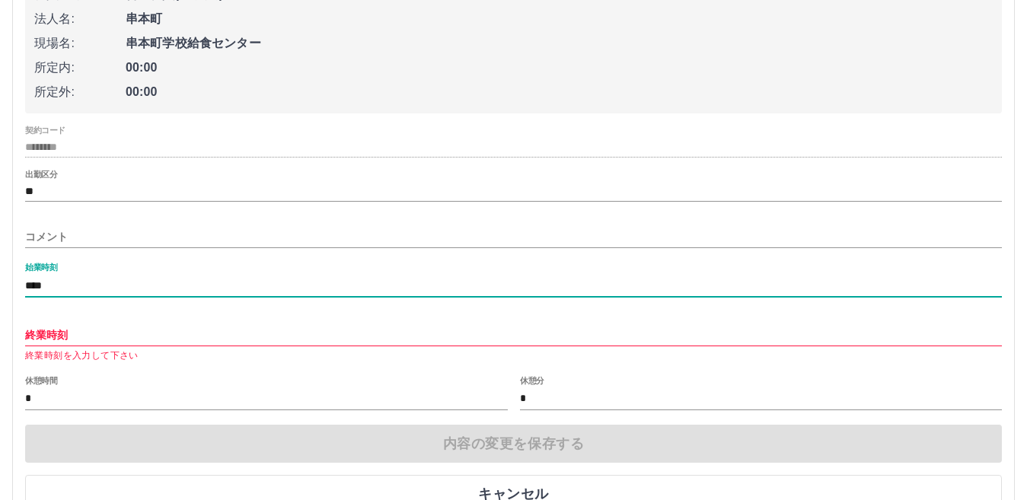
type input "****"
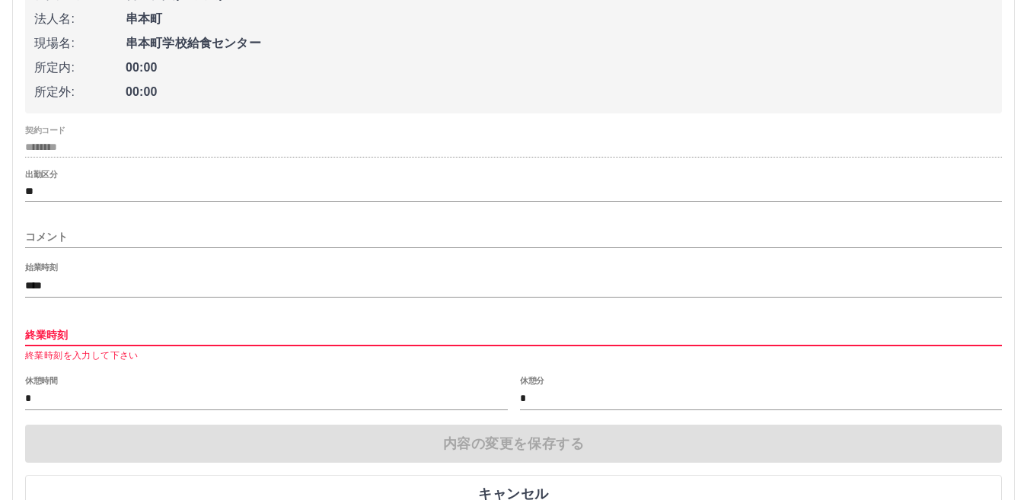
click at [96, 333] on input "終業時刻" at bounding box center [513, 335] width 977 height 22
type input "****"
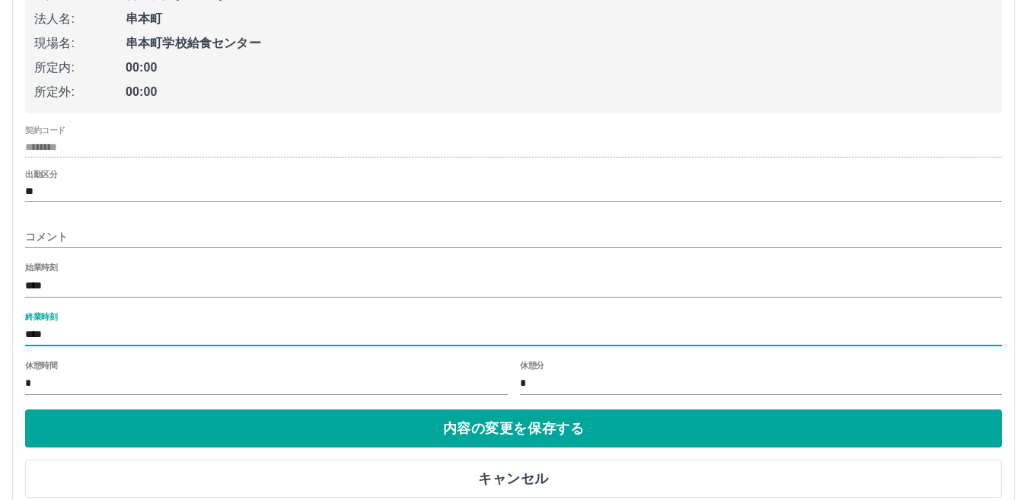
click at [65, 389] on input "*" at bounding box center [266, 384] width 483 height 22
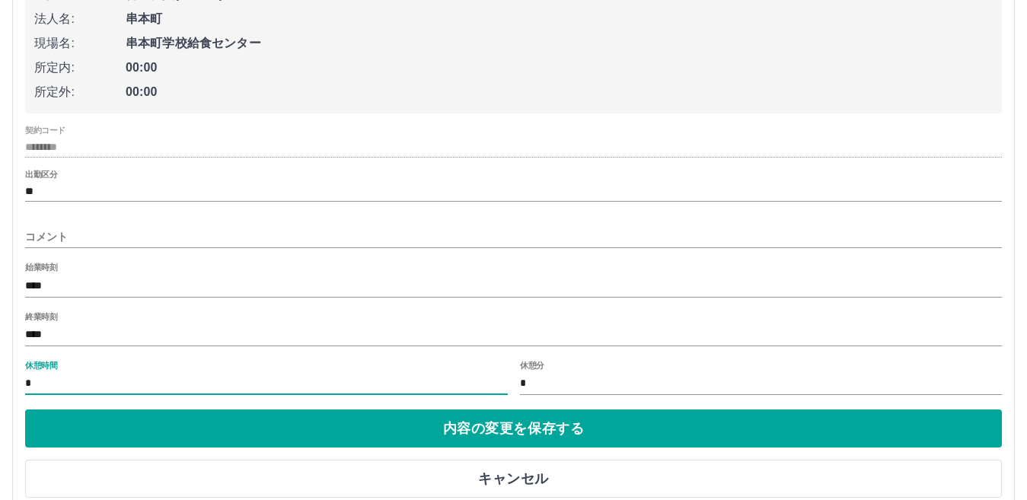
type input "*"
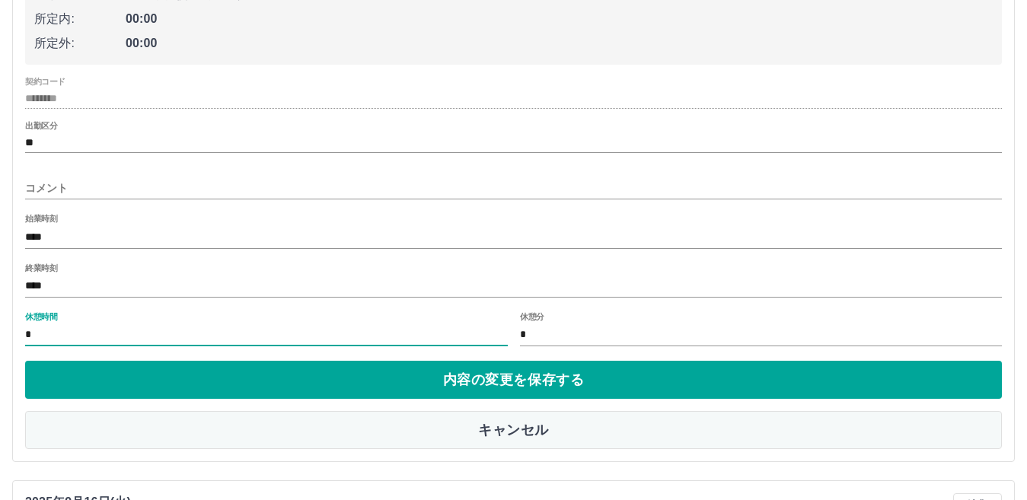
scroll to position [381, 0]
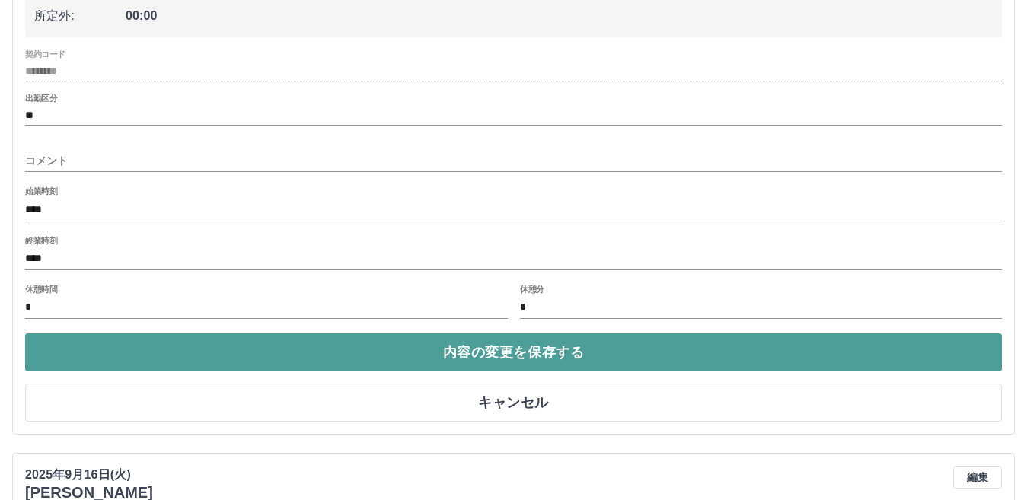
click at [447, 355] on button "内容の変更を保存する" at bounding box center [513, 352] width 977 height 38
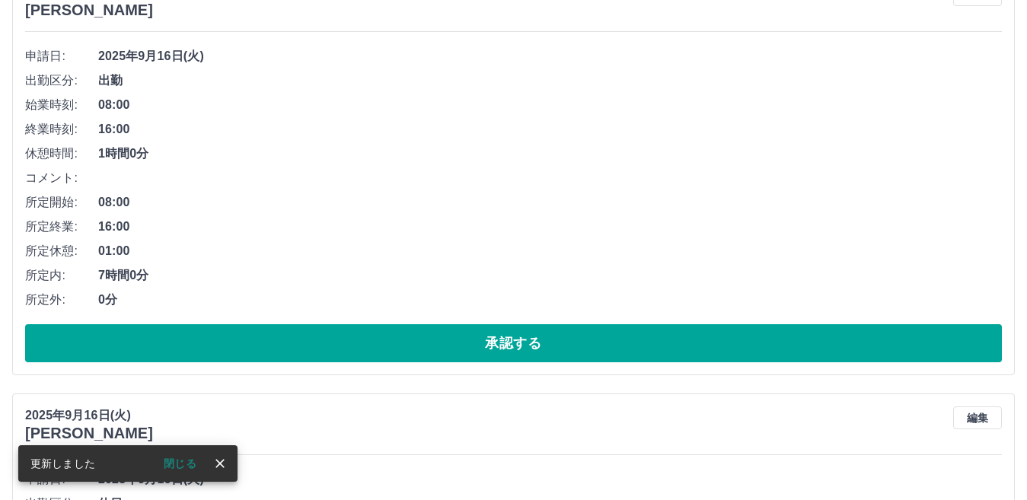
scroll to position [304, 0]
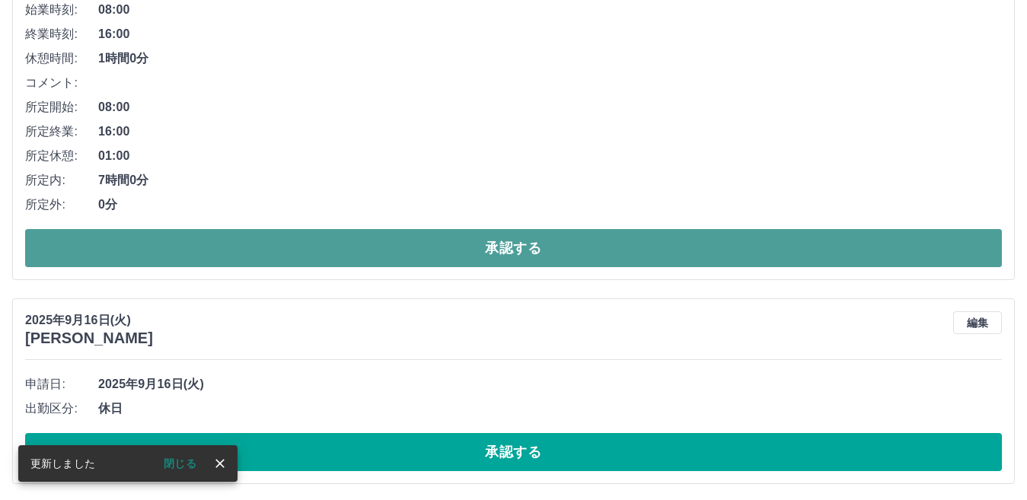
click at [553, 259] on button "承認する" at bounding box center [513, 248] width 977 height 38
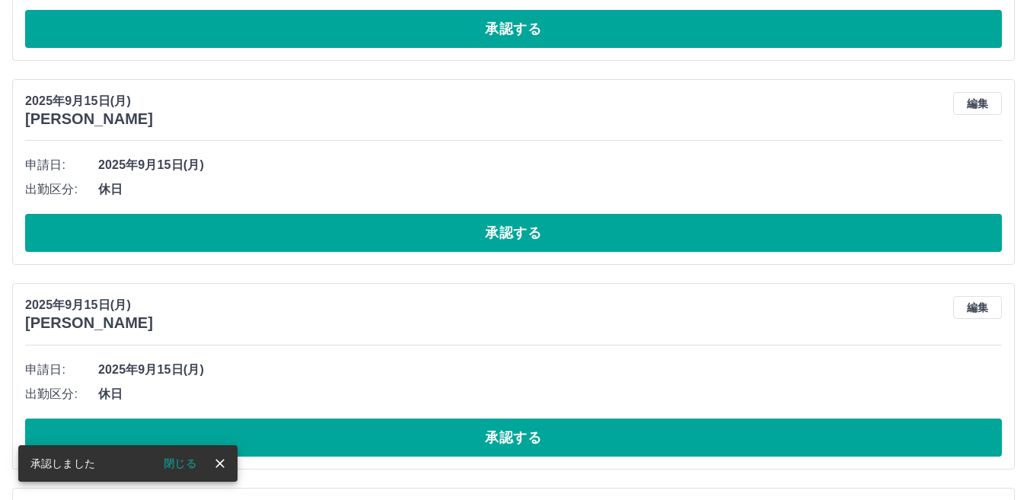
scroll to position [0, 0]
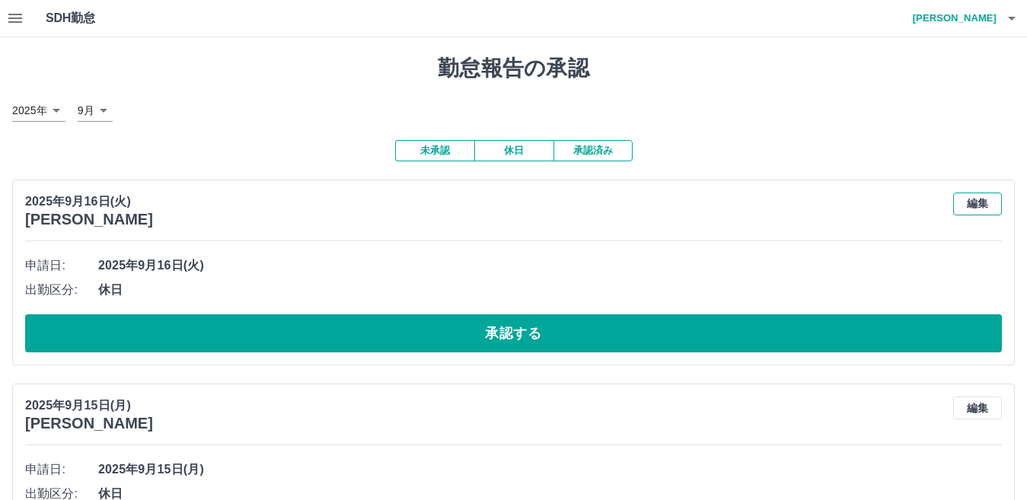
click at [957, 205] on button "編集" at bounding box center [977, 204] width 49 height 23
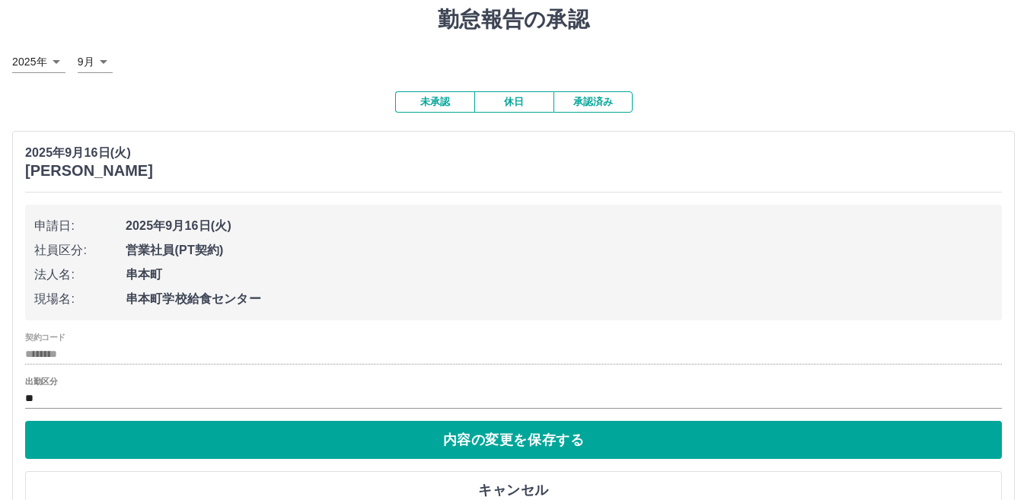
scroll to position [76, 0]
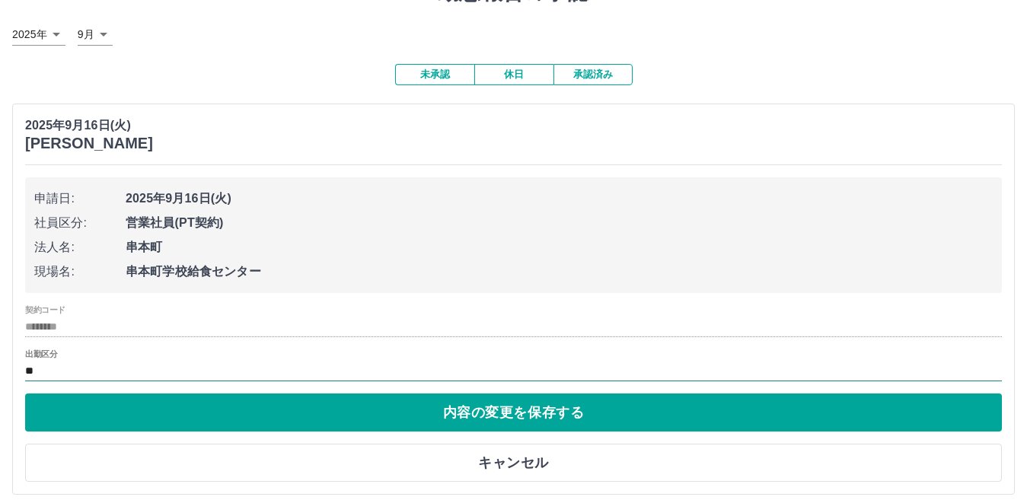
click at [65, 368] on input "**" at bounding box center [513, 371] width 977 height 19
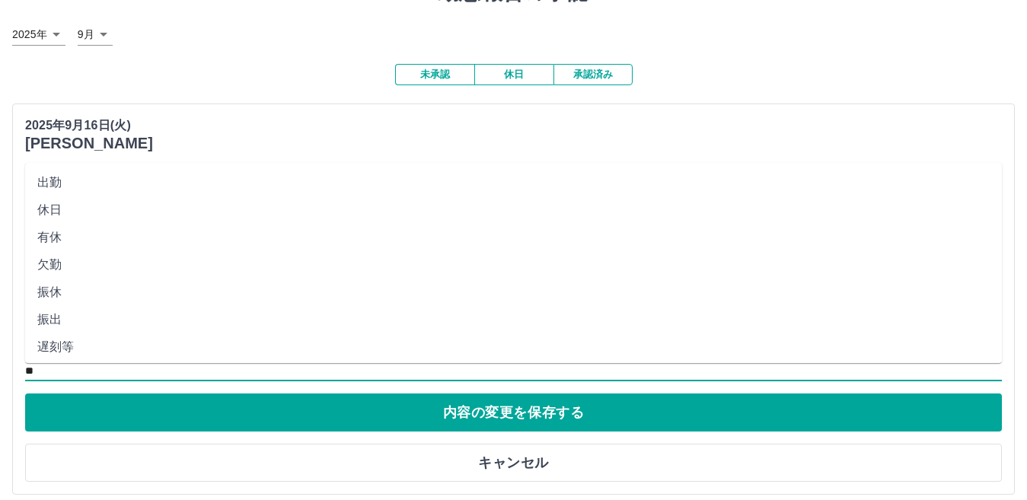
click at [99, 184] on li "出勤" at bounding box center [513, 182] width 977 height 27
type input "**"
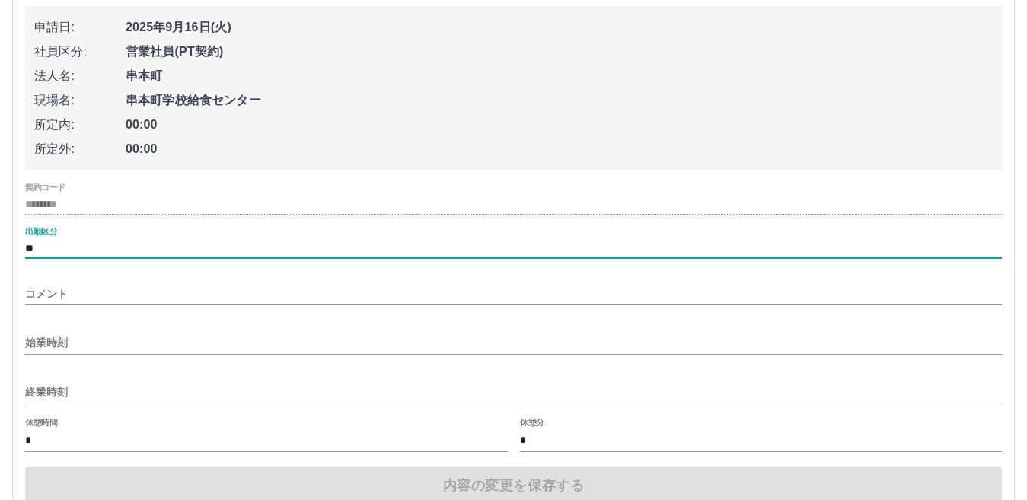
scroll to position [304, 0]
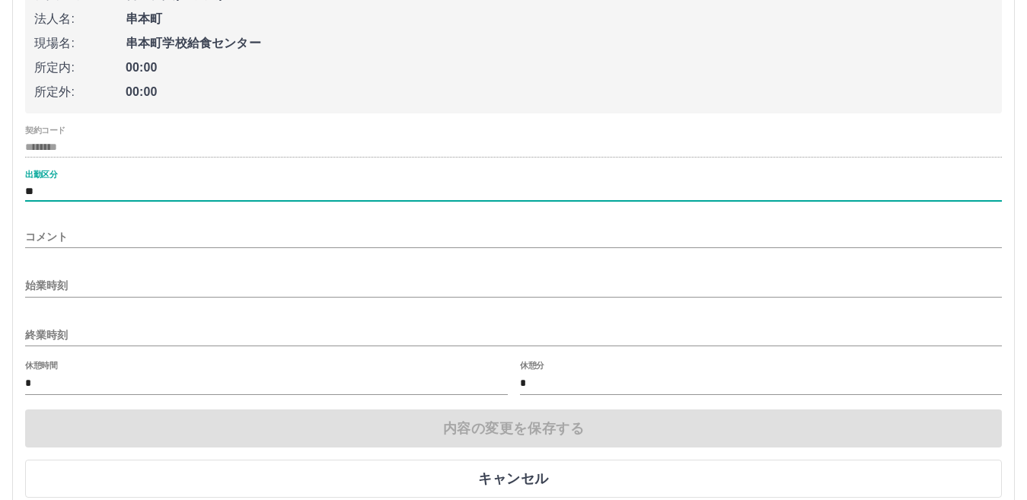
click at [110, 290] on input "始業時刻" at bounding box center [513, 286] width 977 height 22
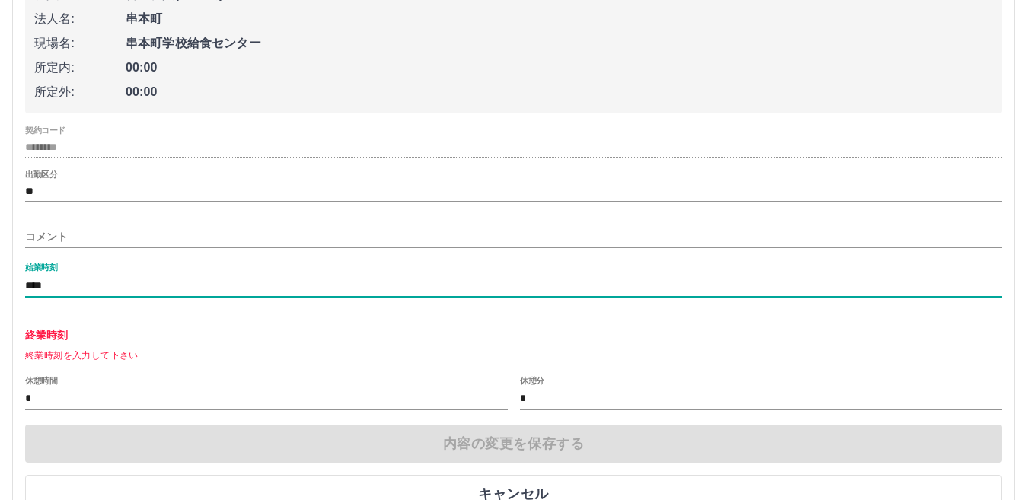
type input "****"
click at [83, 333] on input "終業時刻" at bounding box center [513, 335] width 977 height 22
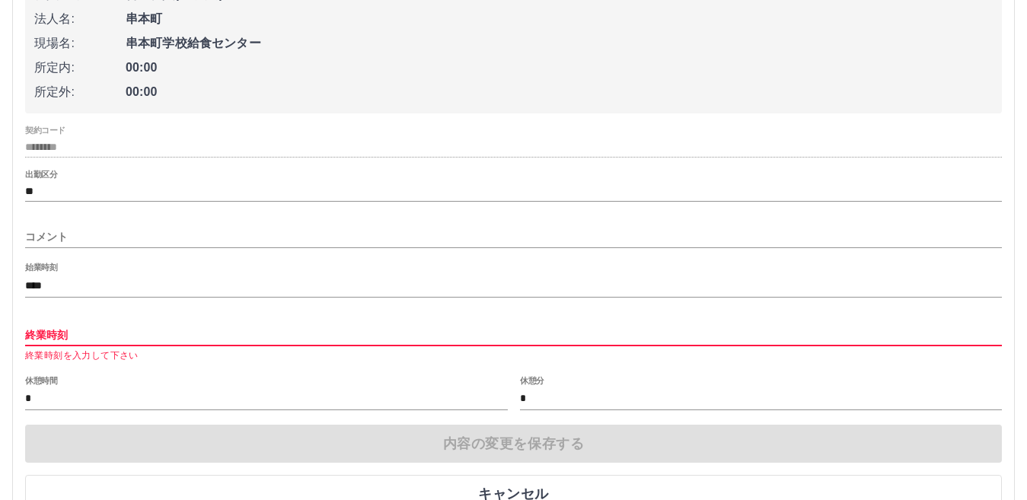
type input "****"
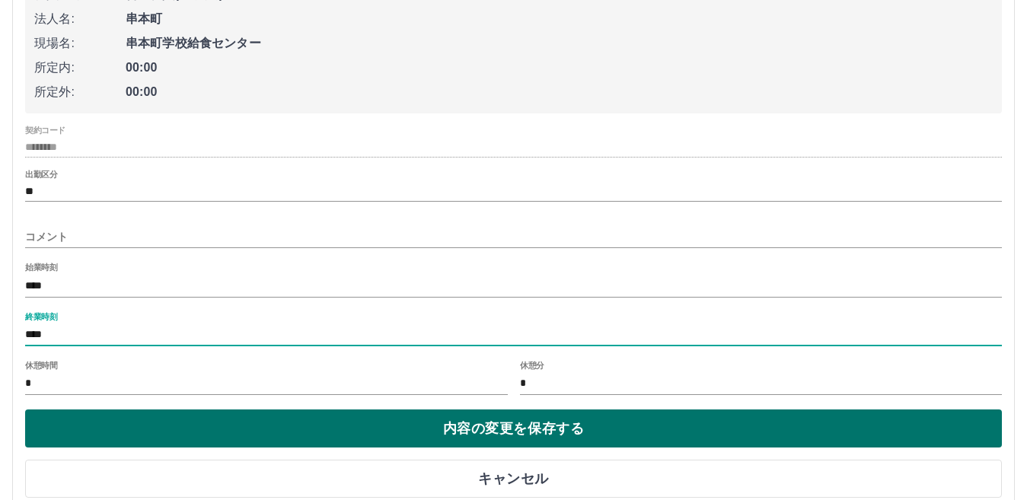
click at [324, 436] on button "内容の変更を保存する" at bounding box center [513, 429] width 977 height 38
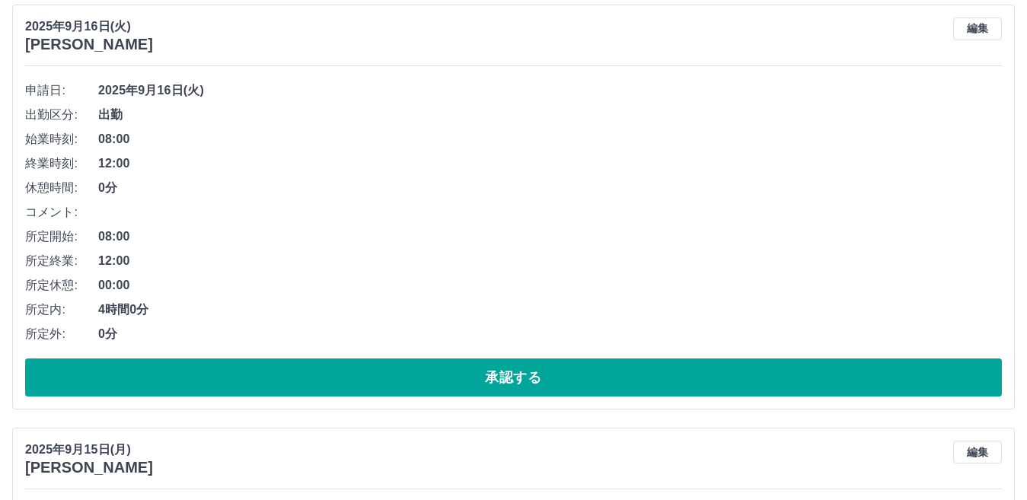
scroll to position [152, 0]
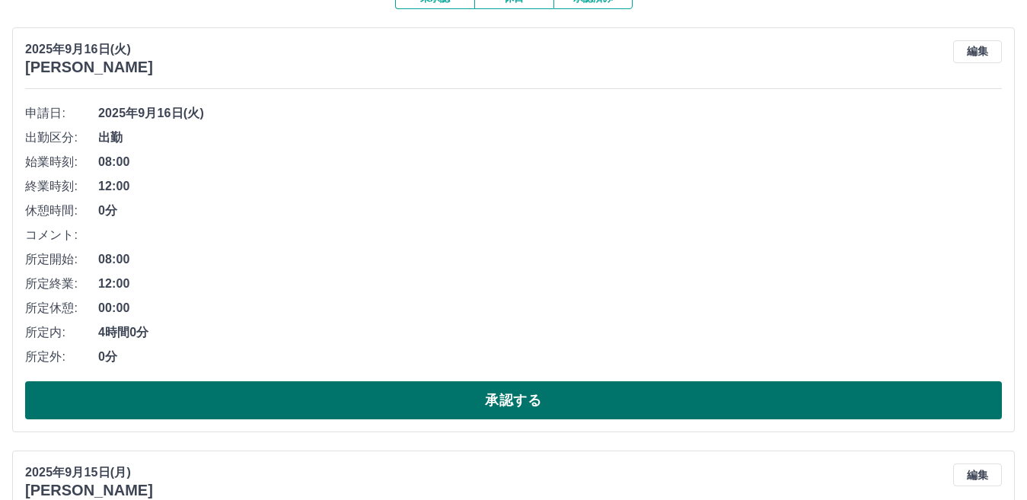
click at [427, 395] on button "承認する" at bounding box center [513, 400] width 977 height 38
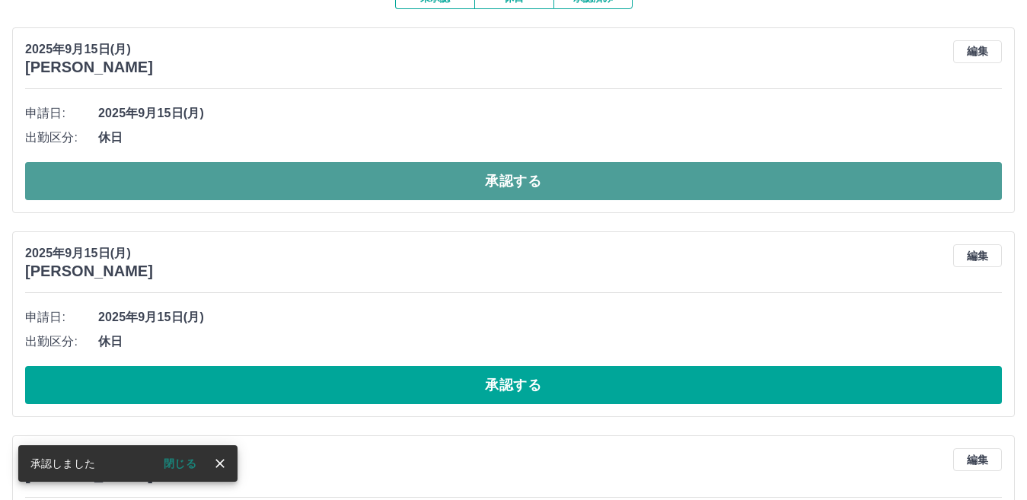
click at [374, 199] on button "承認する" at bounding box center [513, 181] width 977 height 38
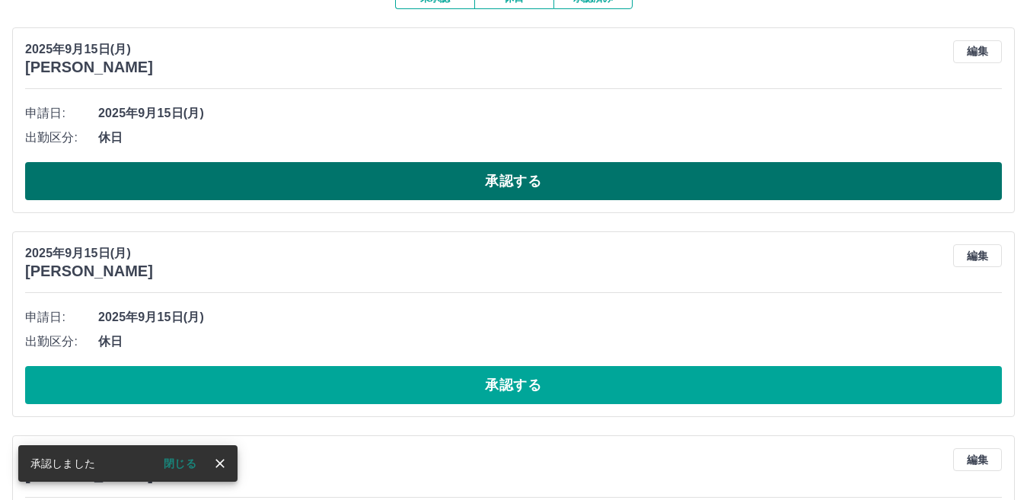
click at [410, 183] on button "承認する" at bounding box center [513, 181] width 977 height 38
click at [444, 193] on button "承認する" at bounding box center [513, 181] width 977 height 38
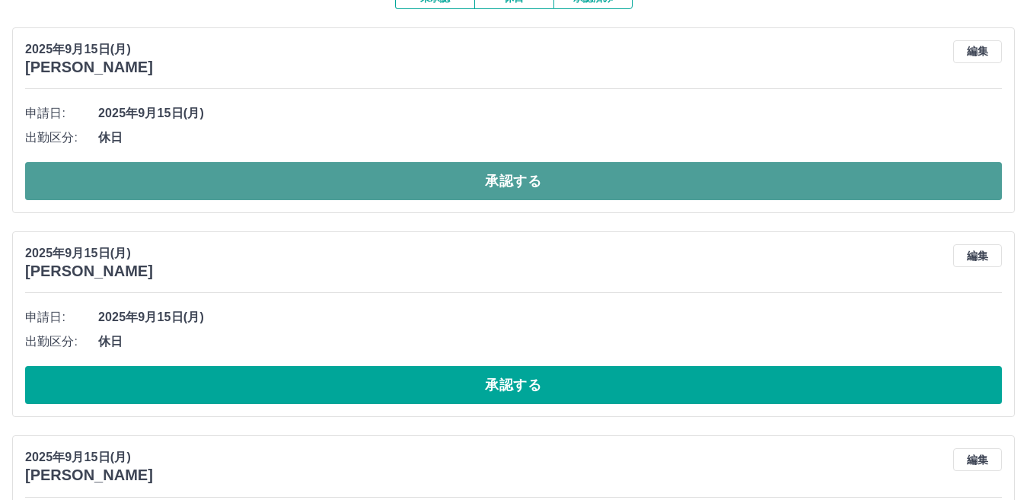
click at [430, 176] on button "承認する" at bounding box center [513, 181] width 977 height 38
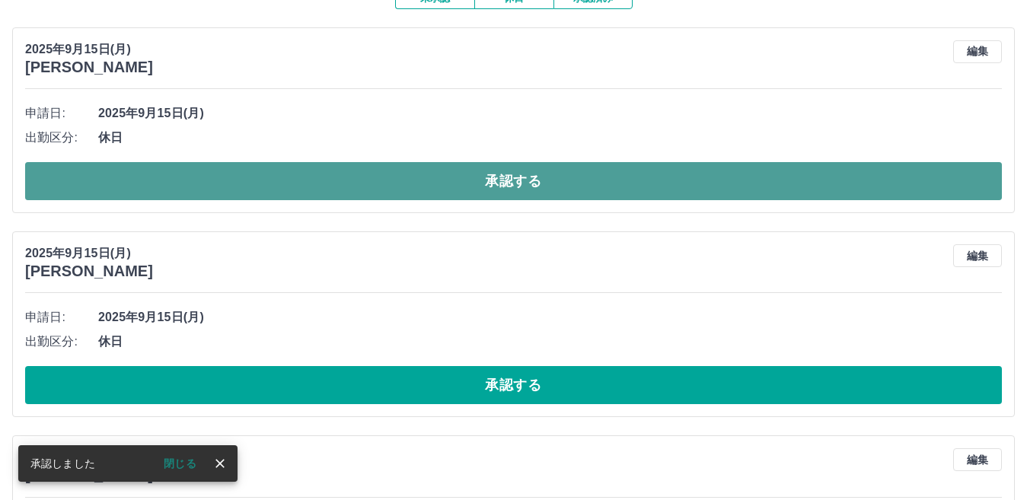
click at [432, 183] on button "承認する" at bounding box center [513, 181] width 977 height 38
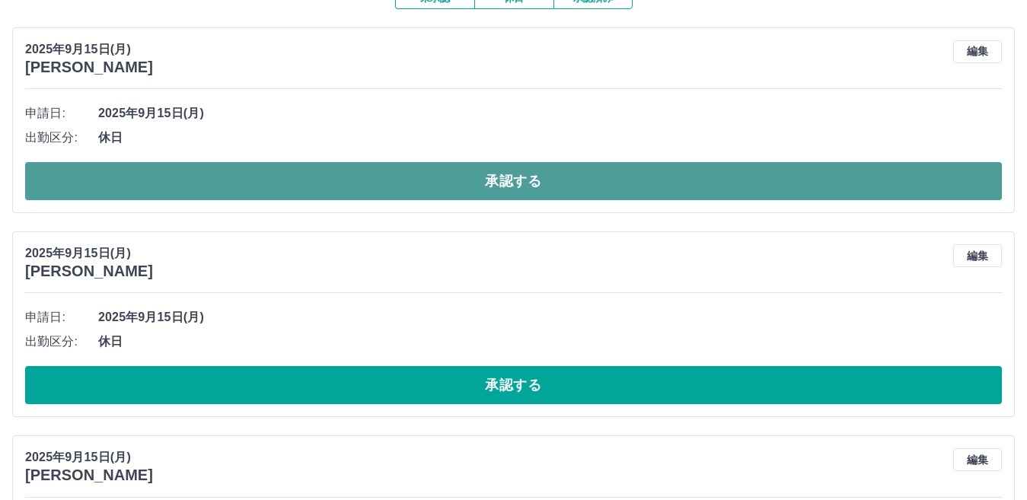
click at [461, 191] on button "承認する" at bounding box center [513, 181] width 977 height 38
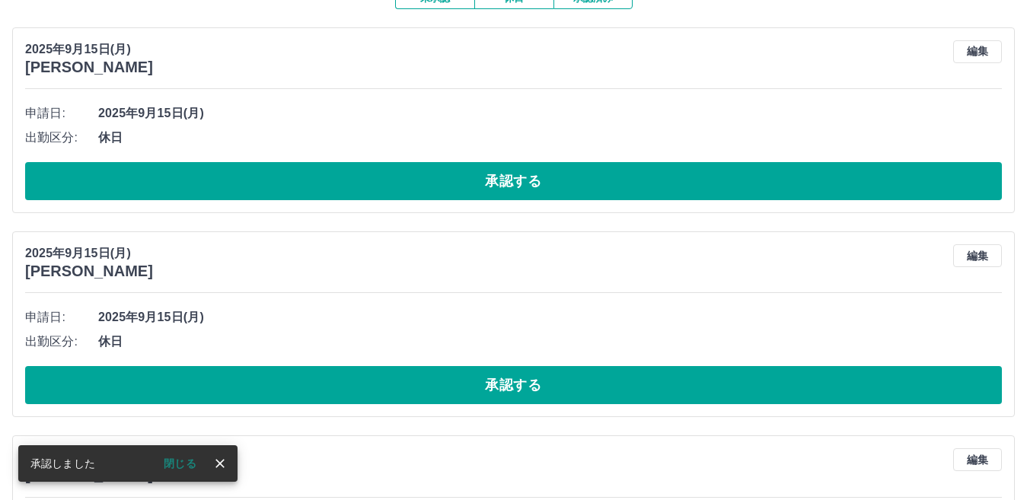
click at [461, 193] on button "承認する" at bounding box center [513, 181] width 977 height 38
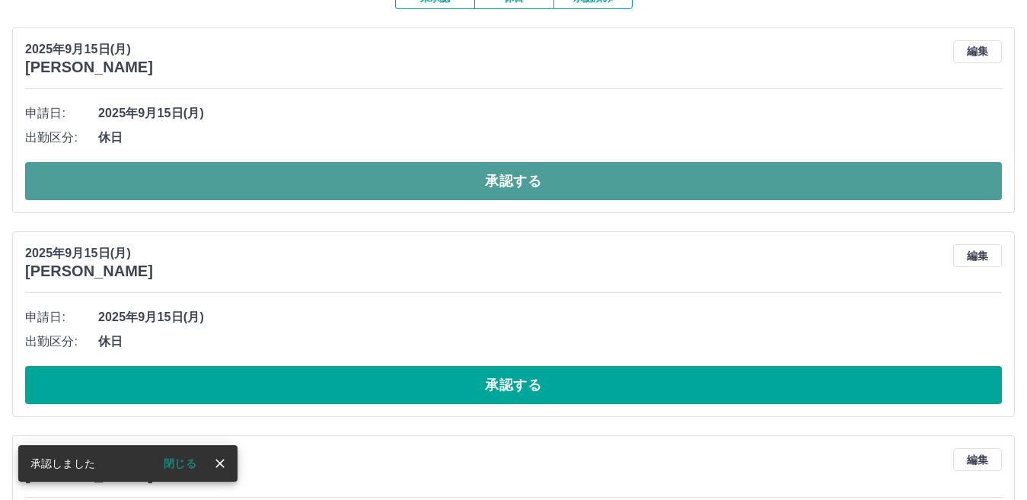
click at [560, 190] on button "承認する" at bounding box center [513, 181] width 977 height 38
click at [518, 177] on button "承認する" at bounding box center [513, 181] width 977 height 38
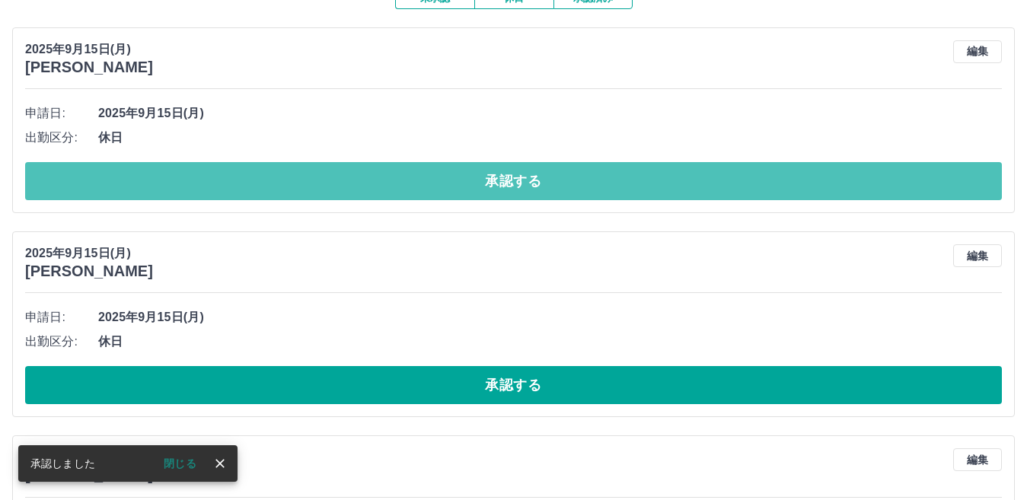
click at [518, 178] on button "承認する" at bounding box center [513, 181] width 977 height 38
click at [518, 182] on button "承認する" at bounding box center [513, 181] width 977 height 38
click at [520, 190] on button "承認する" at bounding box center [513, 181] width 977 height 38
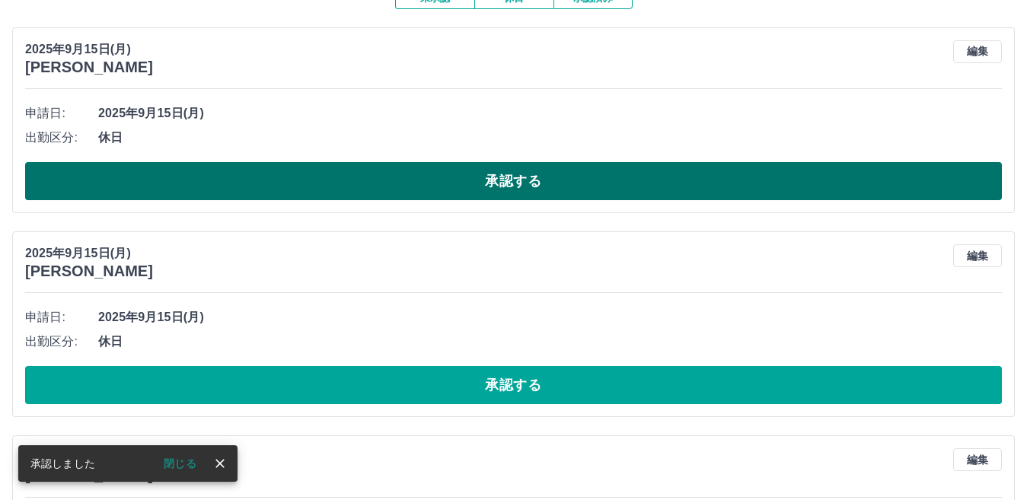
click at [520, 183] on button "承認する" at bounding box center [513, 181] width 977 height 38
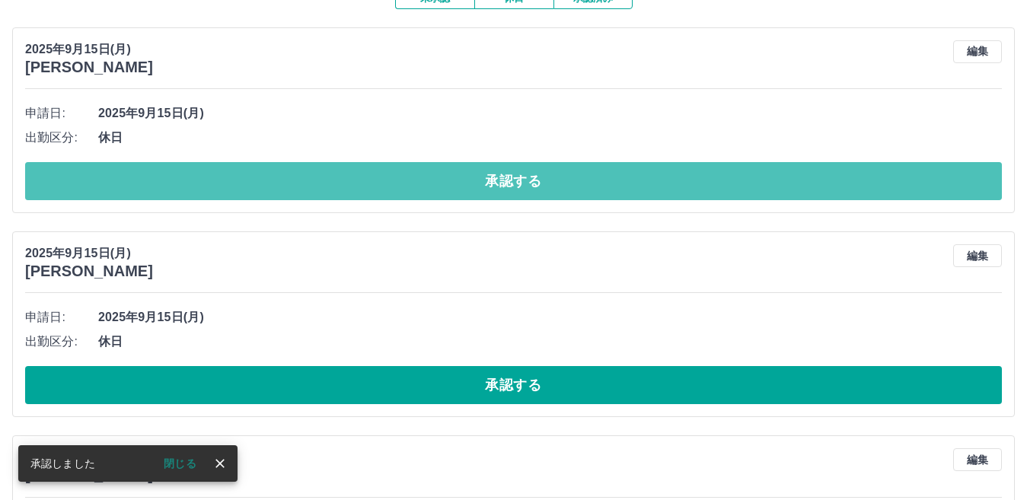
click at [520, 187] on button "承認する" at bounding box center [513, 181] width 977 height 38
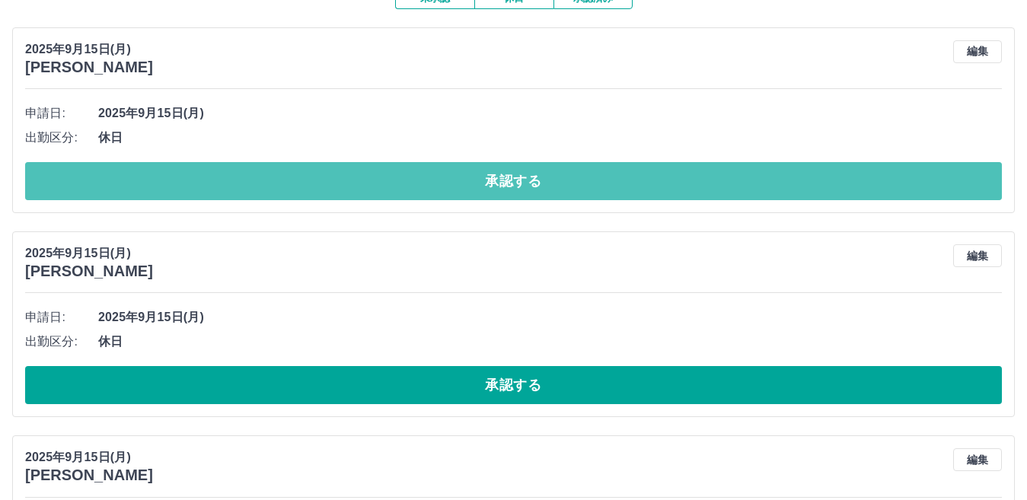
click at [520, 187] on button "承認する" at bounding box center [513, 181] width 977 height 38
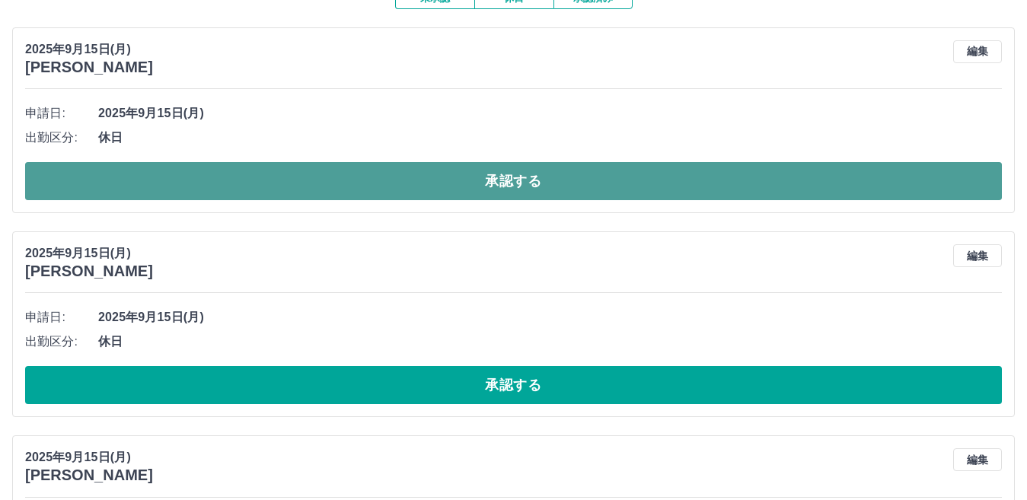
click at [521, 194] on button "承認する" at bounding box center [513, 181] width 977 height 38
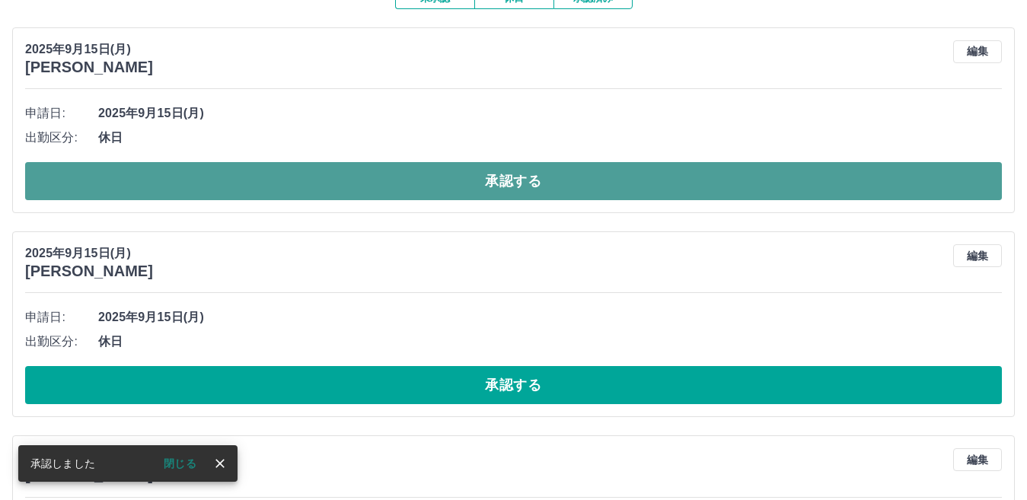
click at [431, 177] on button "承認する" at bounding box center [513, 181] width 977 height 38
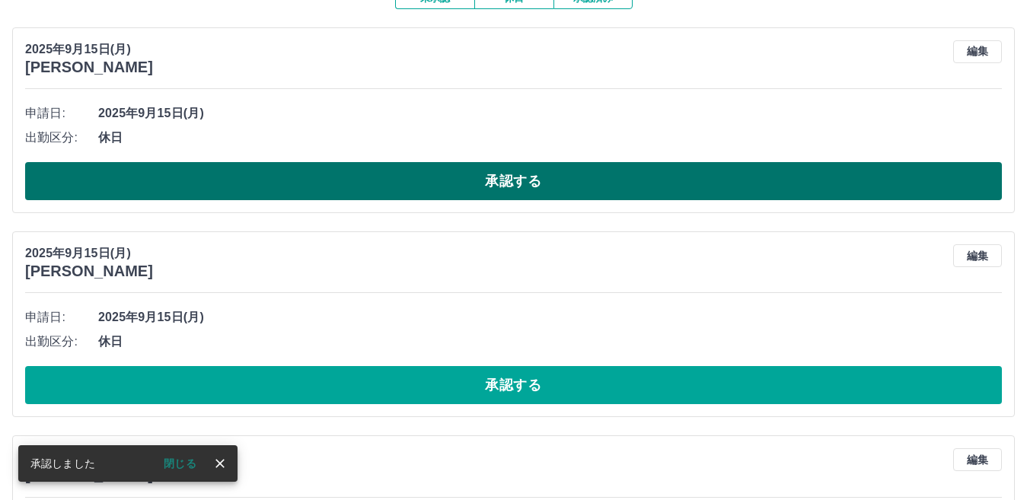
click at [450, 192] on button "承認する" at bounding box center [513, 181] width 977 height 38
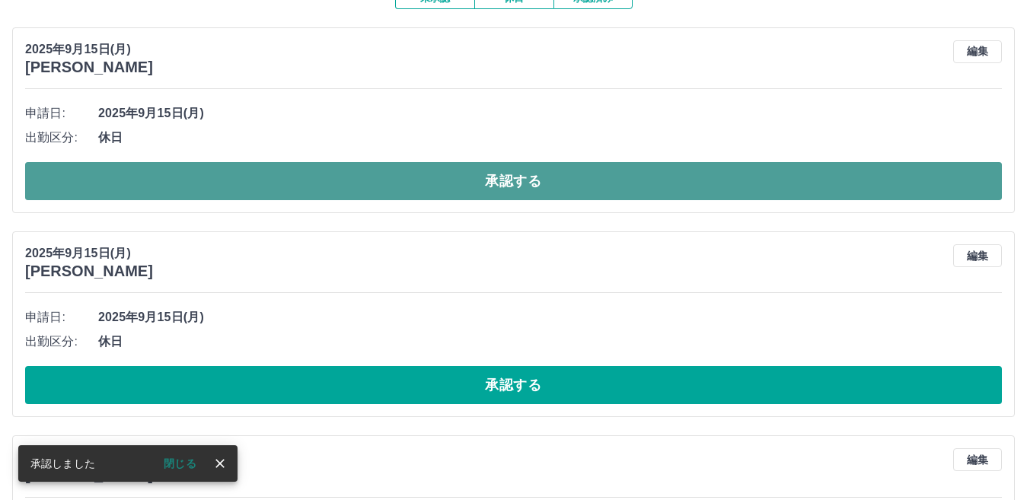
click at [448, 190] on button "承認する" at bounding box center [513, 181] width 977 height 38
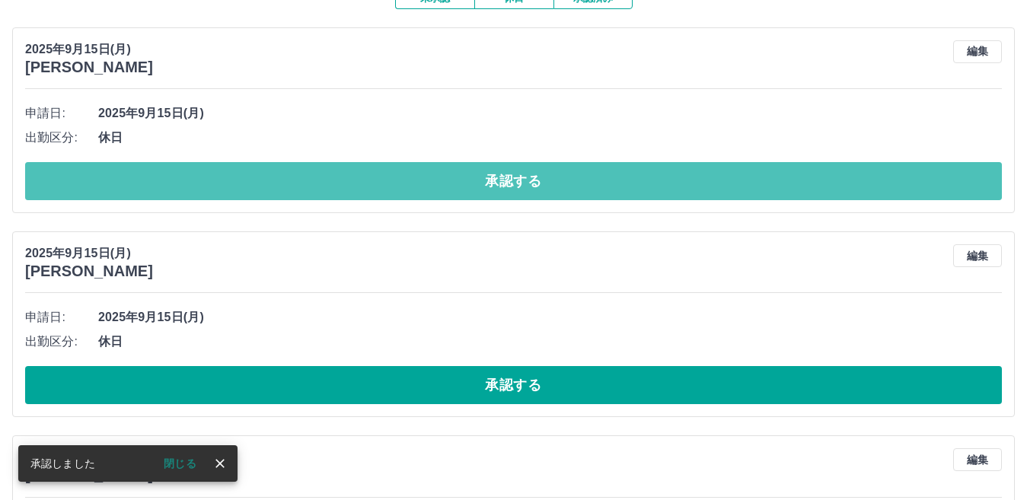
click at [448, 190] on button "承認する" at bounding box center [513, 181] width 977 height 38
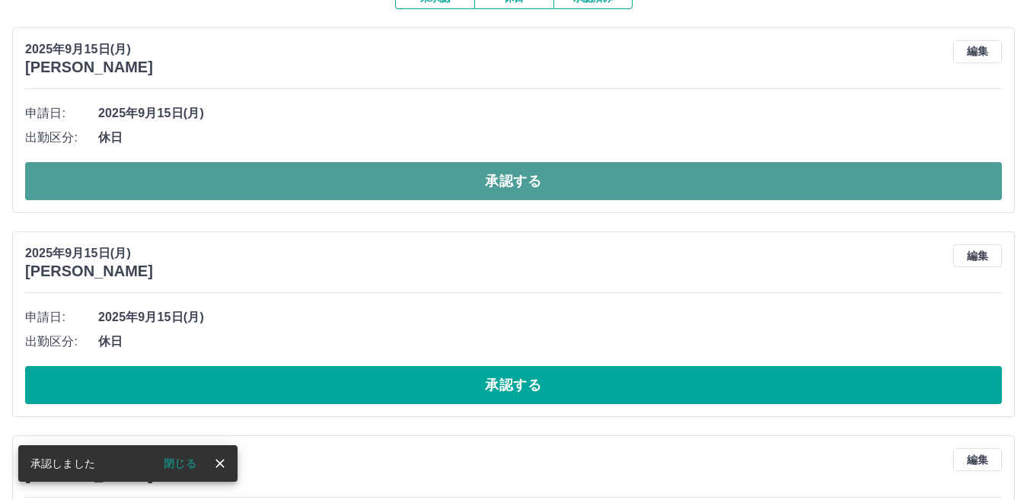
click at [443, 195] on button "承認する" at bounding box center [513, 181] width 977 height 38
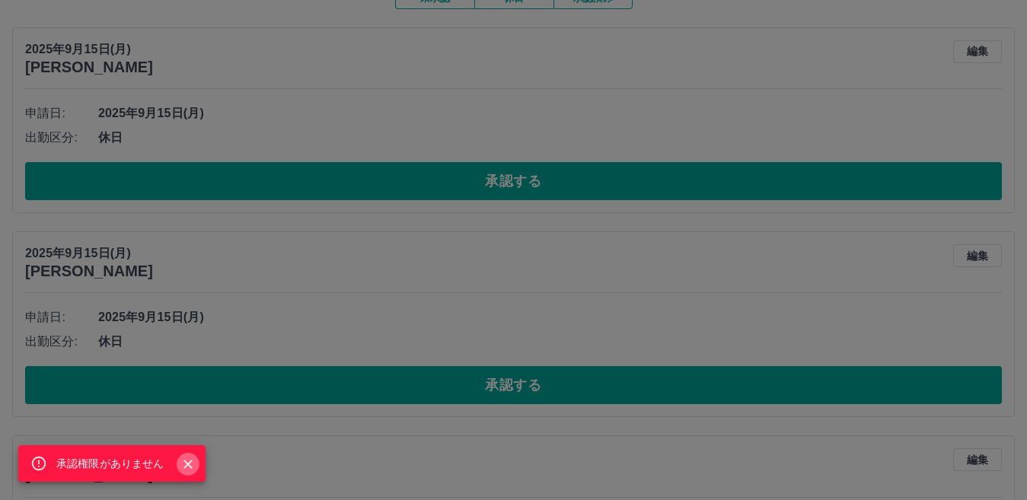
click at [183, 465] on icon "Close" at bounding box center [187, 464] width 15 height 15
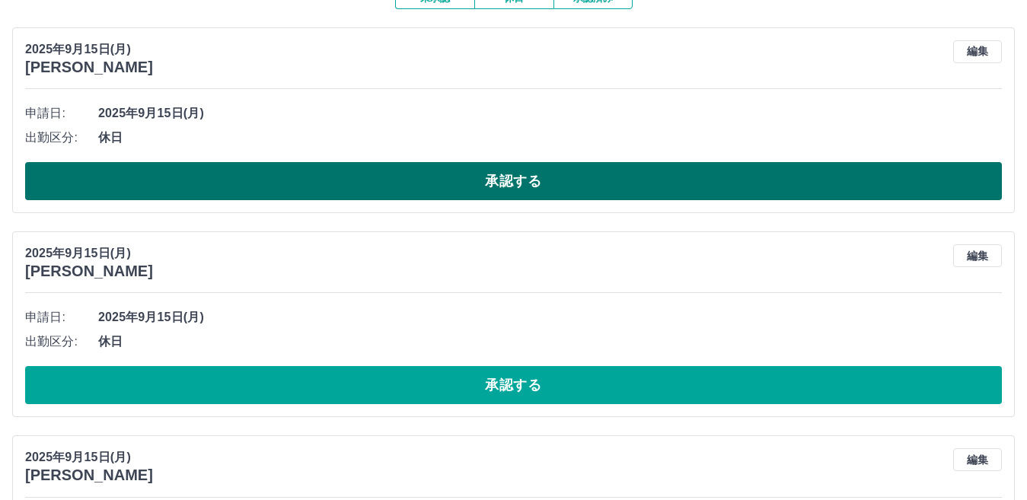
click at [520, 183] on button "承認する" at bounding box center [513, 181] width 977 height 38
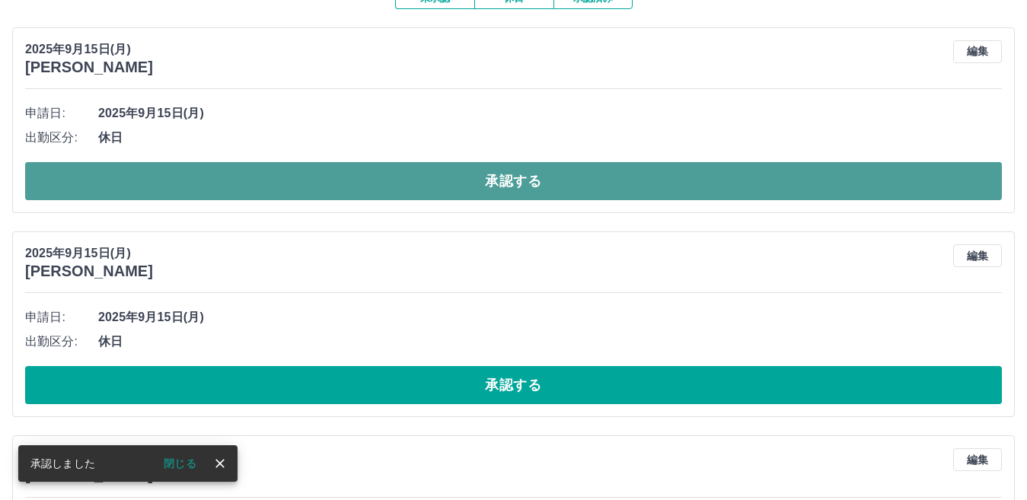
click at [556, 180] on button "承認する" at bounding box center [513, 181] width 977 height 38
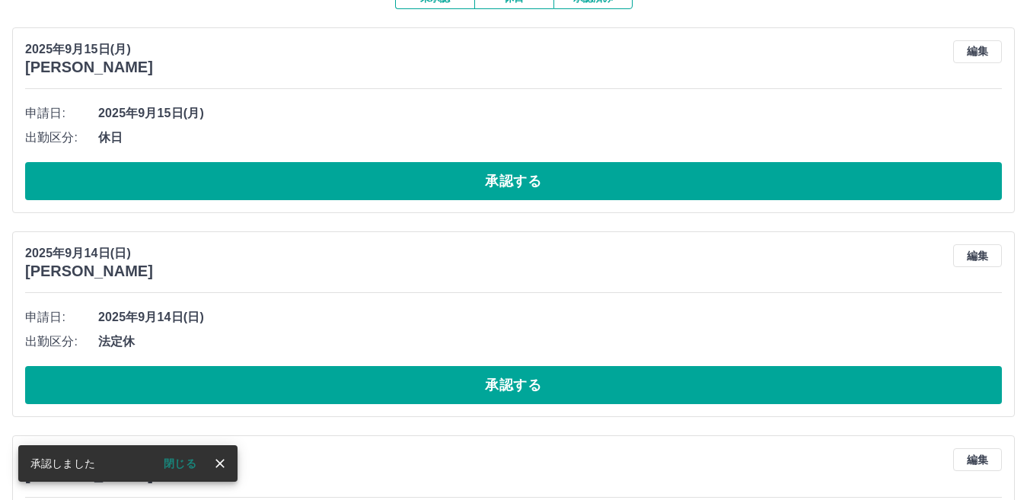
click at [558, 182] on button "承認する" at bounding box center [513, 181] width 977 height 38
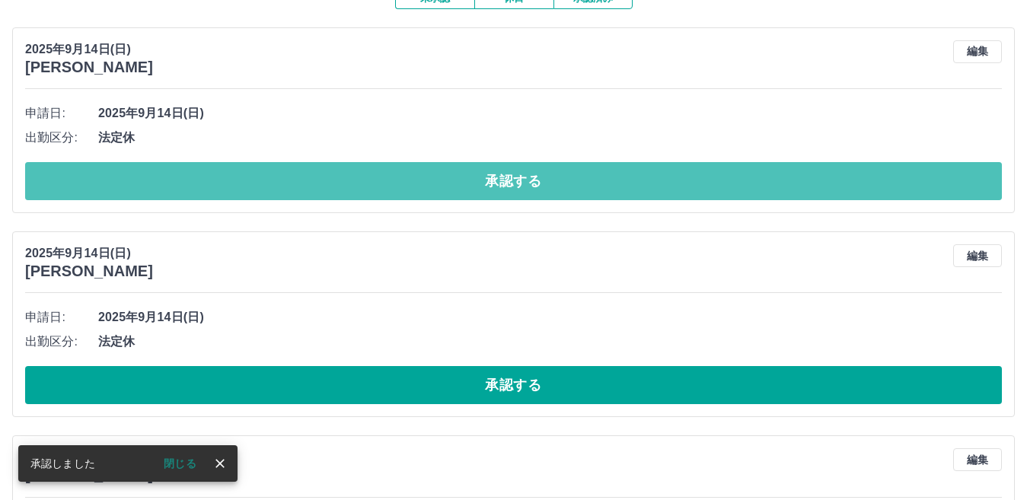
click at [562, 180] on button "承認する" at bounding box center [513, 181] width 977 height 38
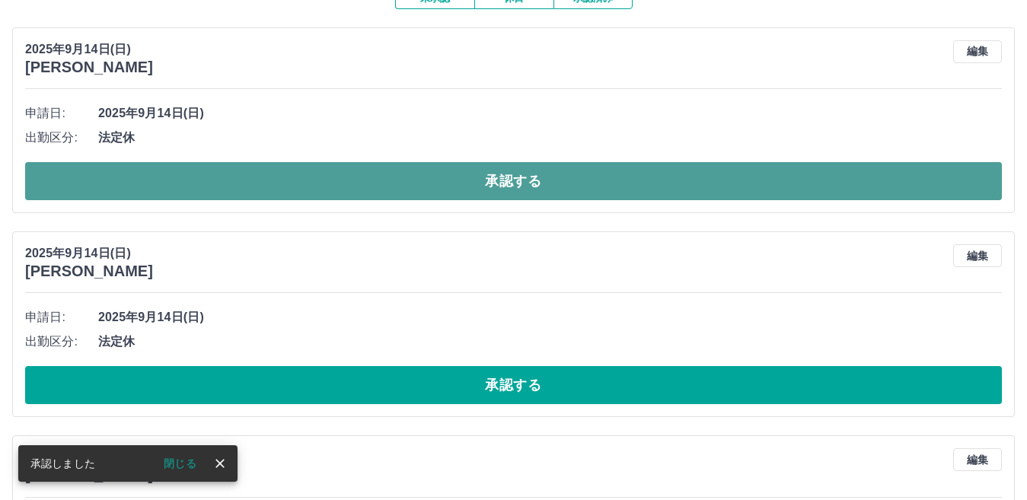
click at [572, 195] on button "承認する" at bounding box center [513, 181] width 977 height 38
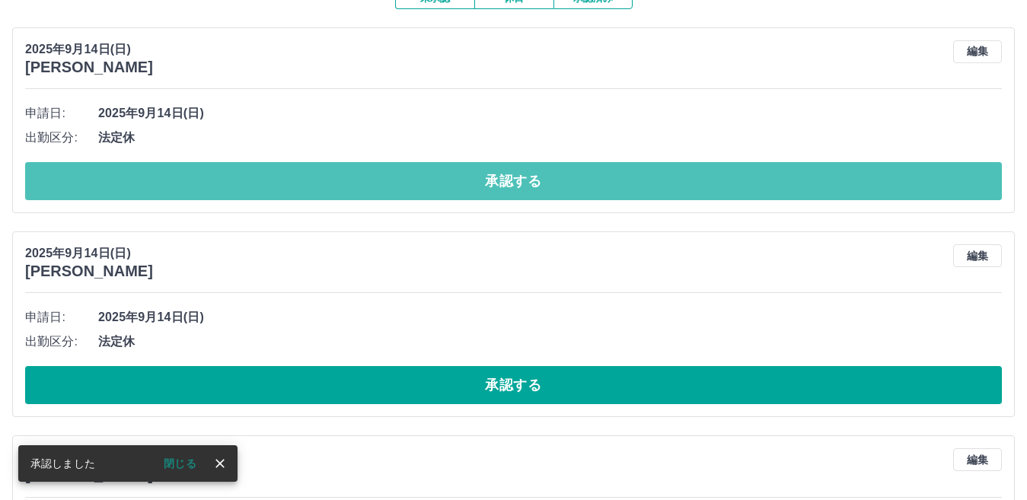
click at [586, 188] on button "承認する" at bounding box center [513, 181] width 977 height 38
click at [585, 190] on button "承認する" at bounding box center [513, 181] width 977 height 38
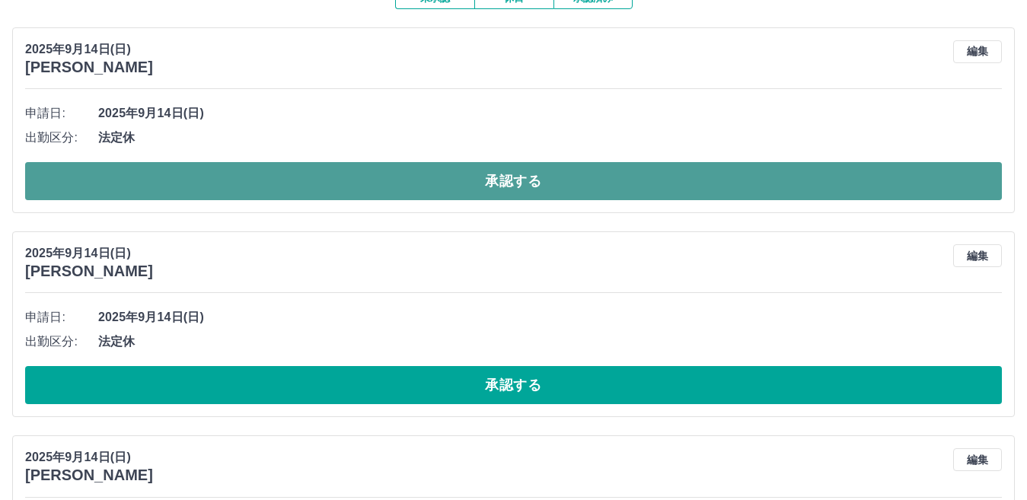
click at [585, 184] on button "承認する" at bounding box center [513, 181] width 977 height 38
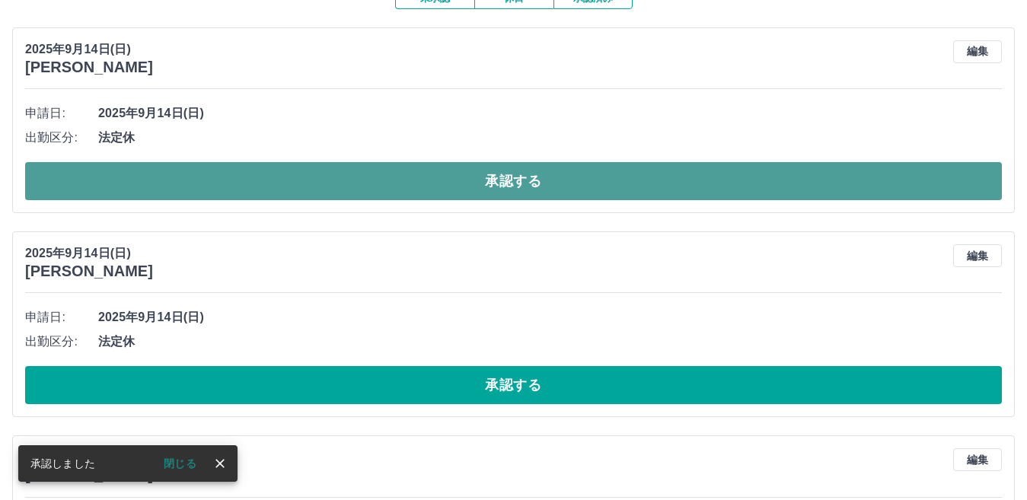
click at [559, 183] on button "承認する" at bounding box center [513, 181] width 977 height 38
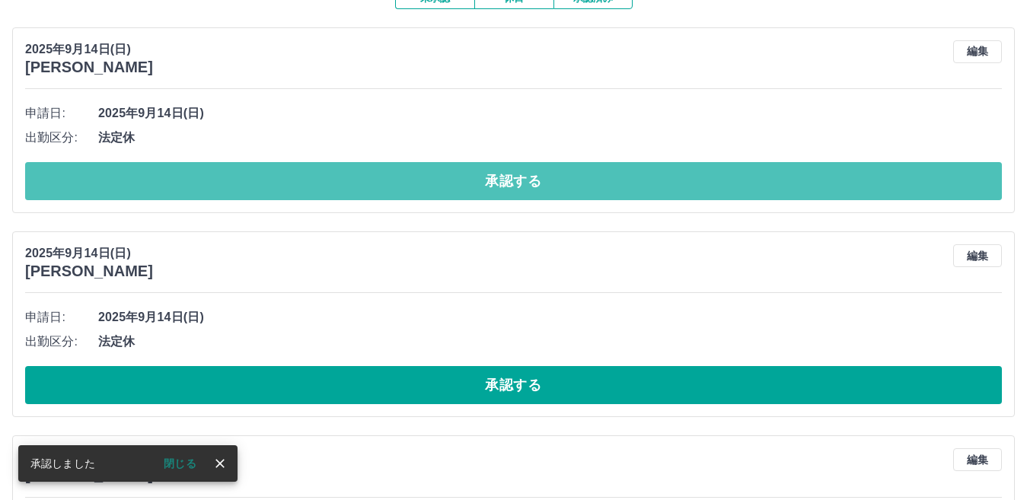
click at [559, 182] on button "承認する" at bounding box center [513, 181] width 977 height 38
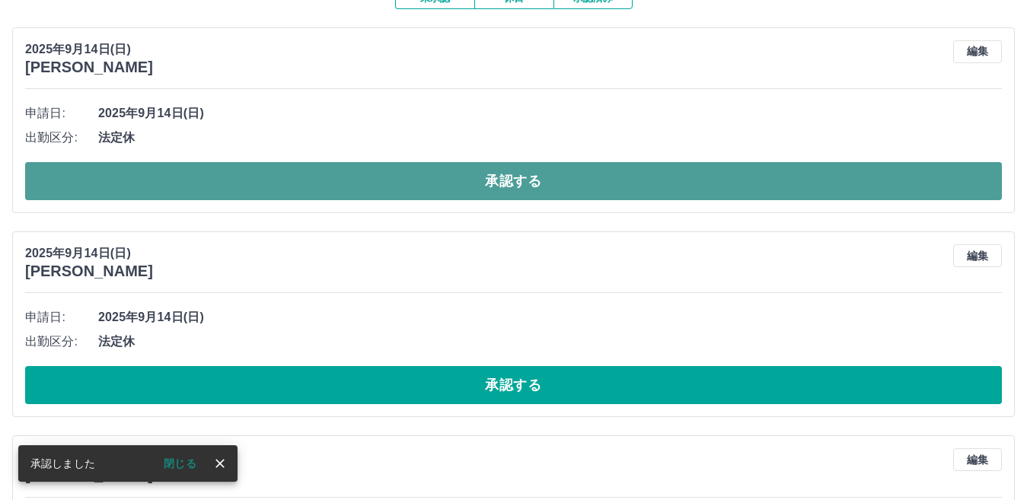
click at [560, 181] on button "承認する" at bounding box center [513, 181] width 977 height 38
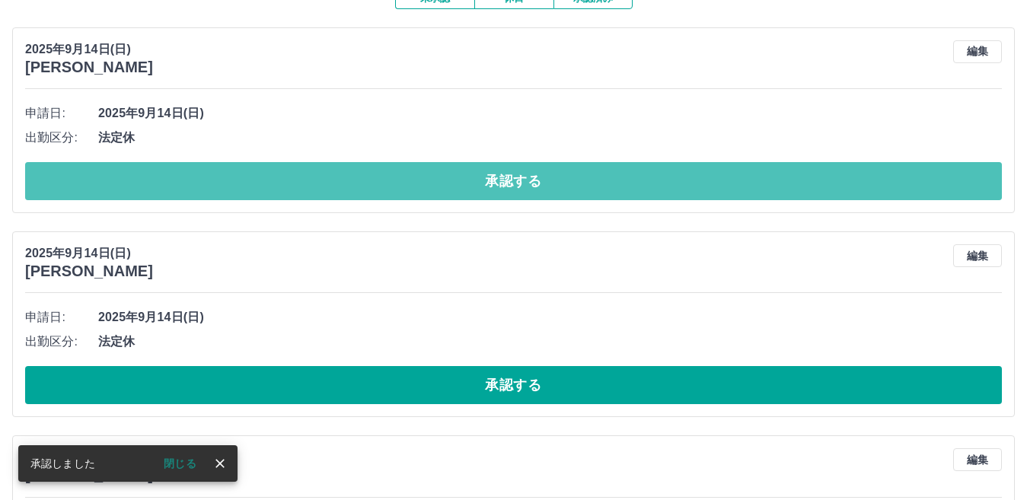
click at [562, 183] on button "承認する" at bounding box center [513, 181] width 977 height 38
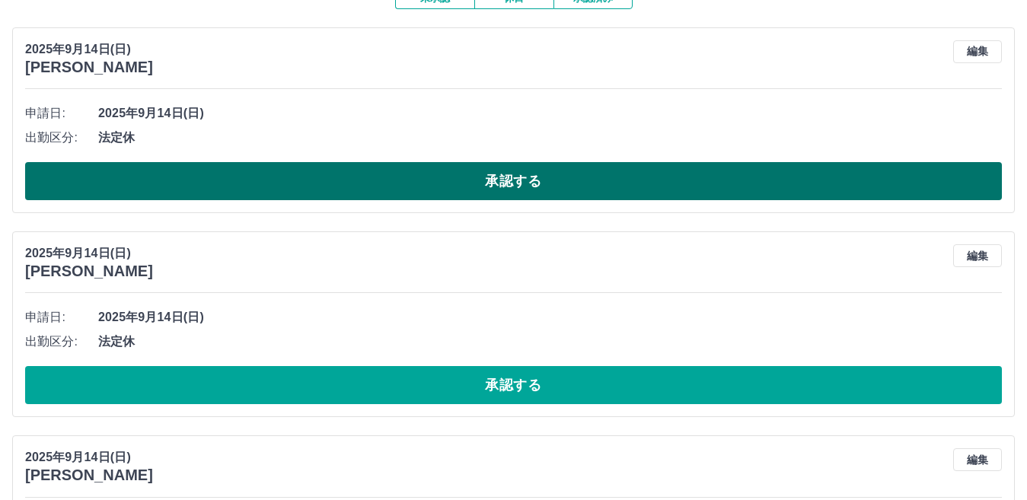
click at [585, 186] on button "承認する" at bounding box center [513, 181] width 977 height 38
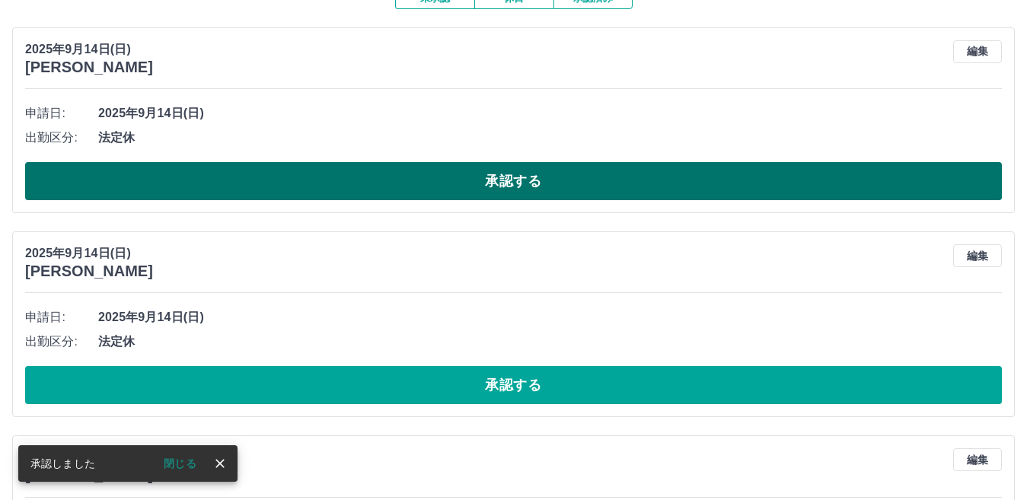
click at [499, 176] on button "承認する" at bounding box center [513, 181] width 977 height 38
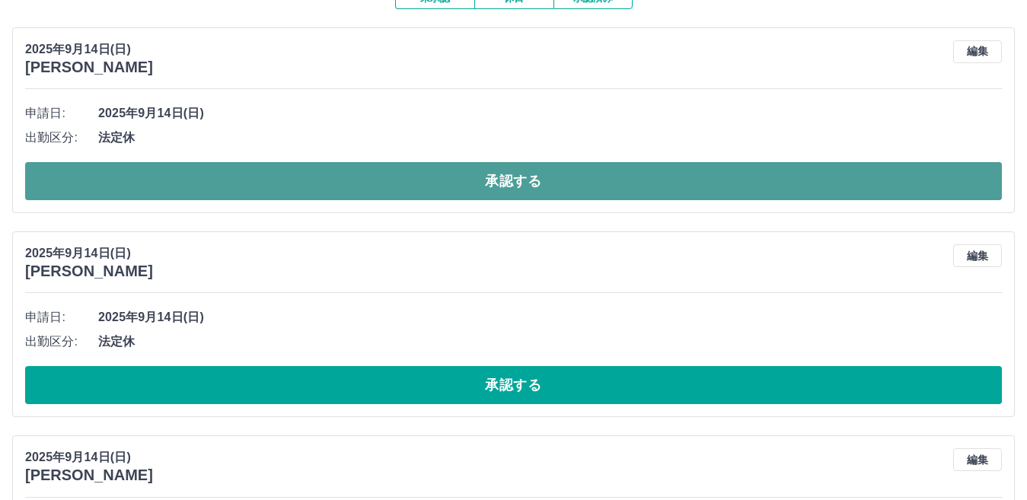
click at [486, 183] on button "承認する" at bounding box center [513, 181] width 977 height 38
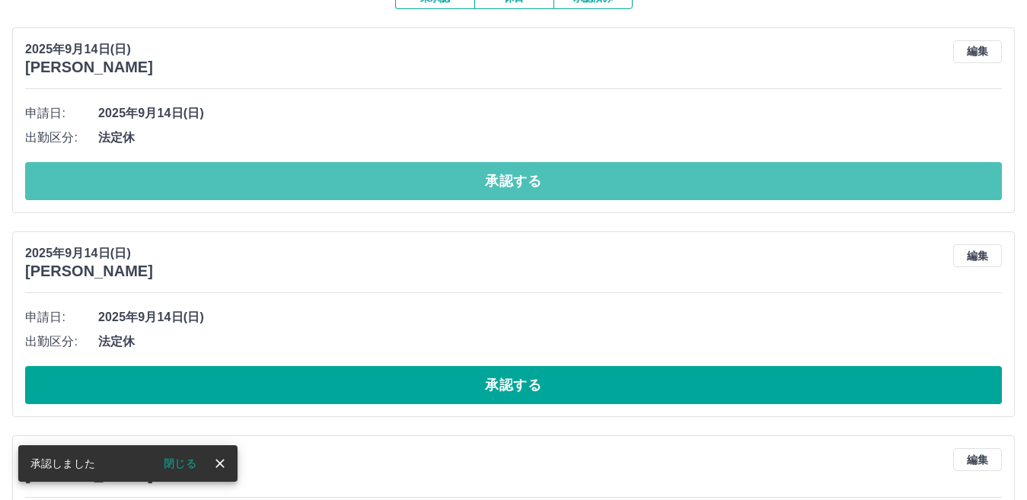
click at [518, 194] on button "承認する" at bounding box center [513, 181] width 977 height 38
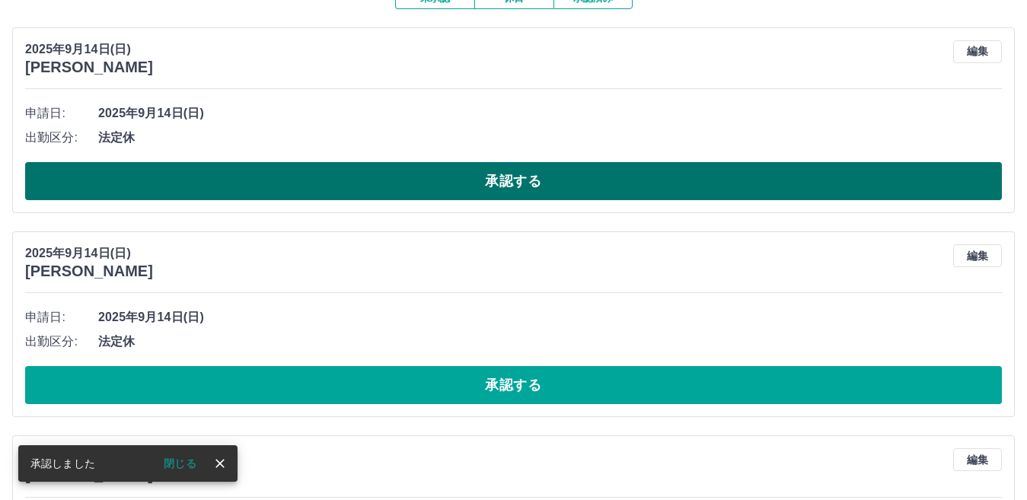
click at [525, 187] on button "承認する" at bounding box center [513, 181] width 977 height 38
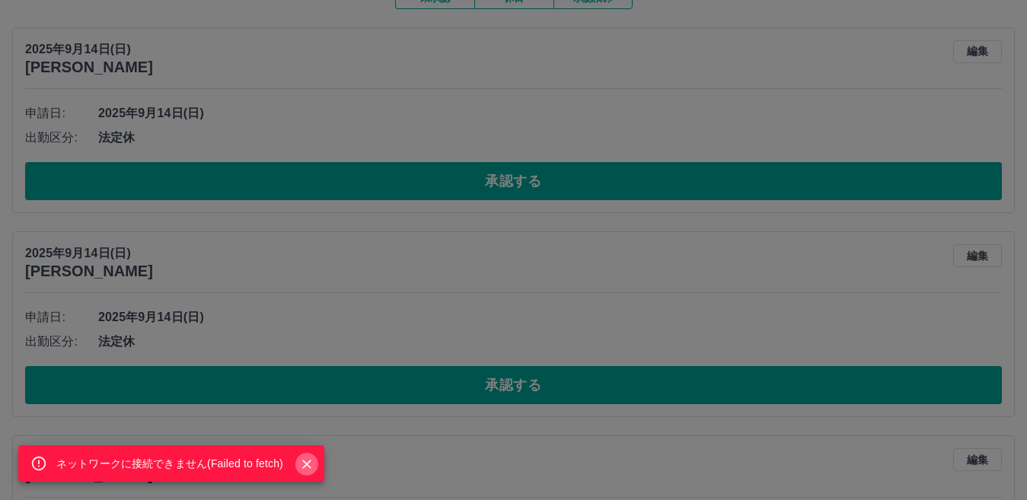
click at [310, 464] on icon "Close" at bounding box center [306, 464] width 15 height 15
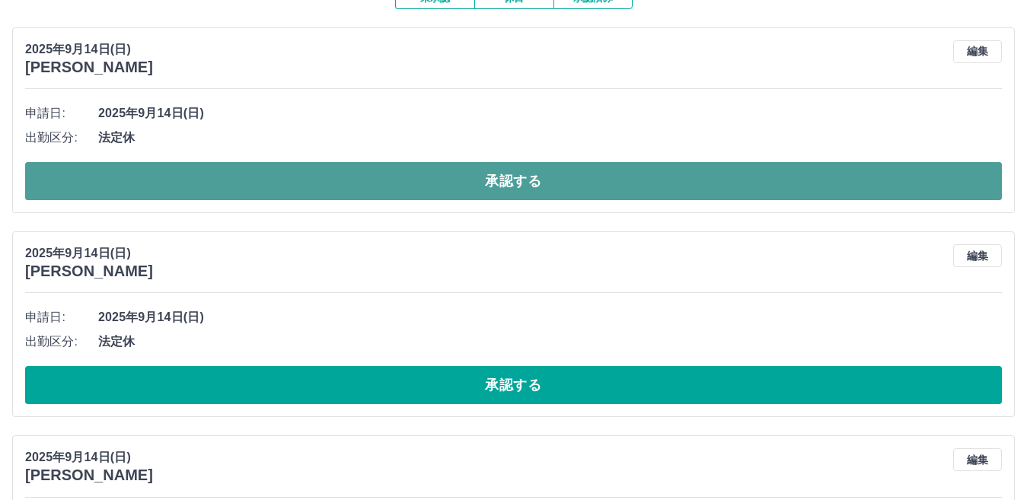
click at [454, 187] on button "承認する" at bounding box center [513, 181] width 977 height 38
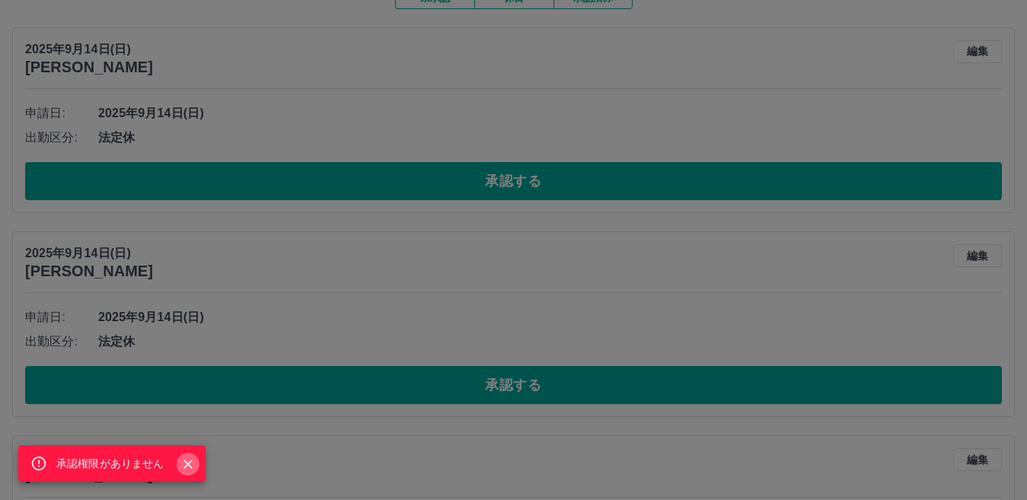
click at [191, 467] on icon "Close" at bounding box center [187, 464] width 15 height 15
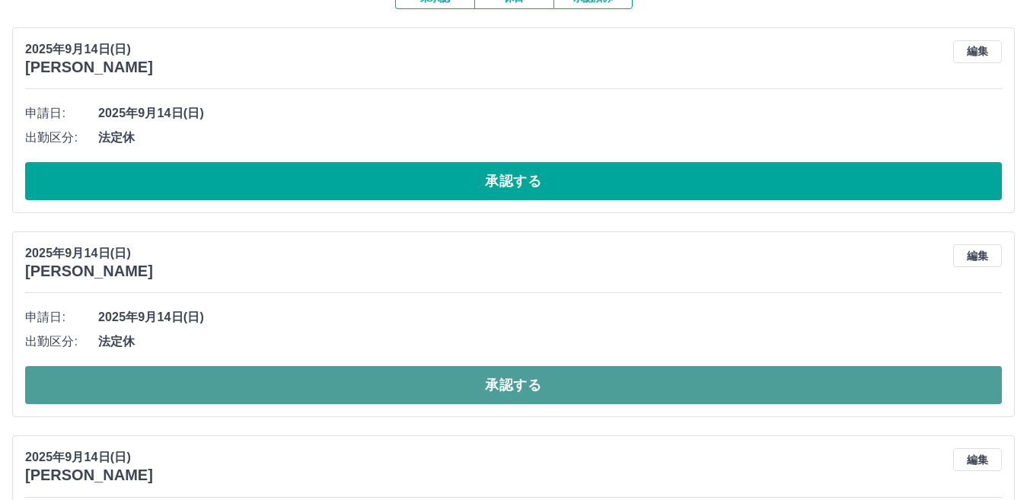
click at [359, 386] on button "承認する" at bounding box center [513, 385] width 977 height 38
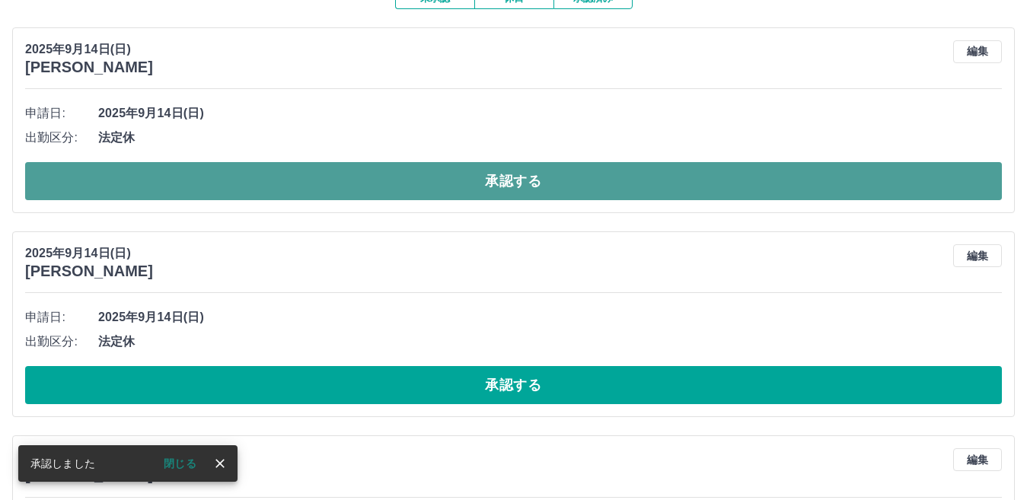
click at [536, 181] on button "承認する" at bounding box center [513, 181] width 977 height 38
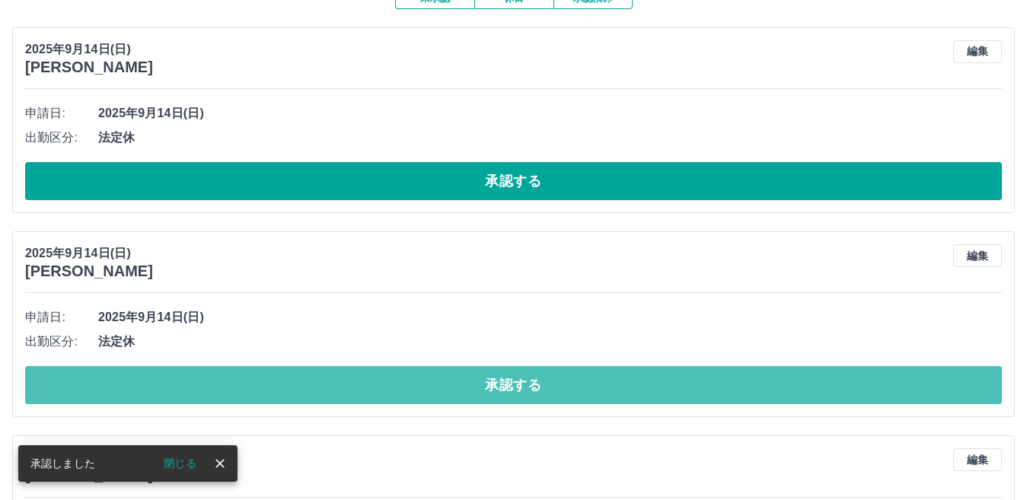
click at [636, 384] on button "承認する" at bounding box center [513, 385] width 977 height 38
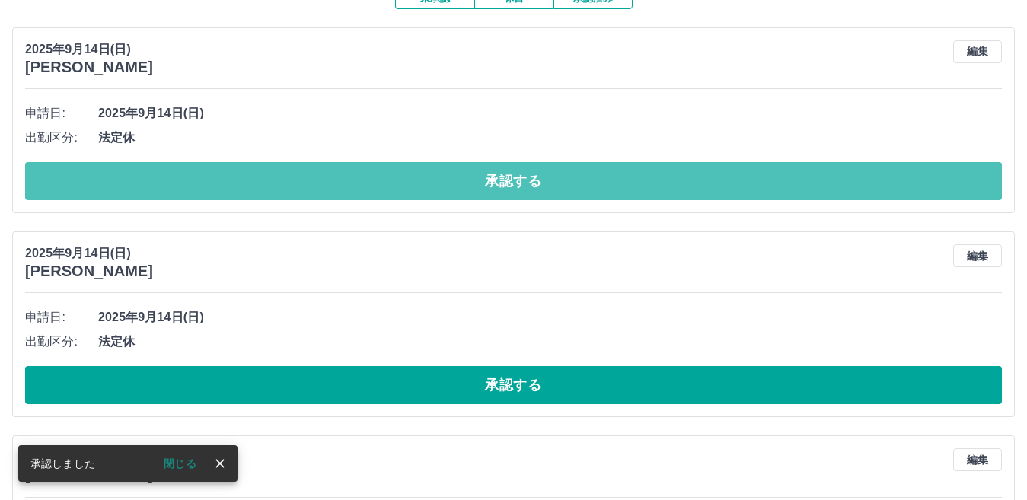
click at [566, 186] on button "承認する" at bounding box center [513, 181] width 977 height 38
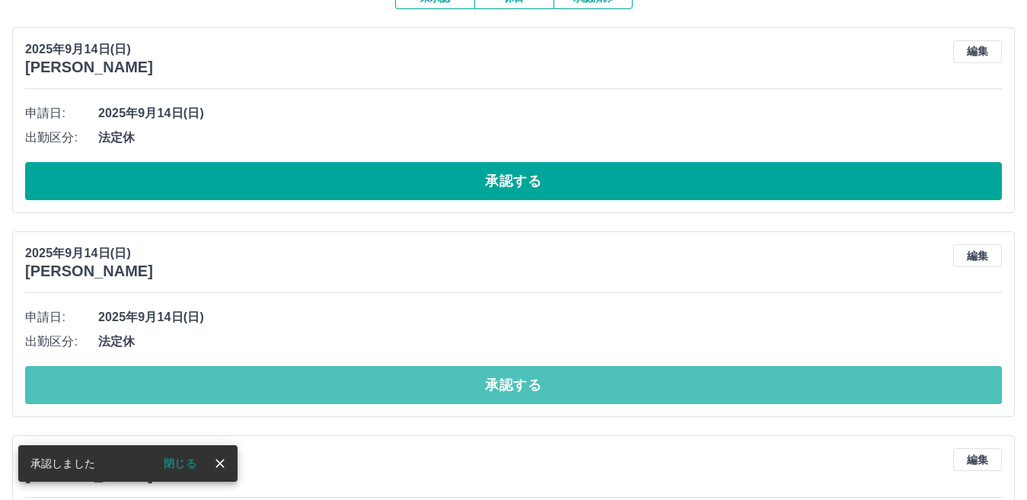
click at [585, 386] on button "承認する" at bounding box center [513, 385] width 977 height 38
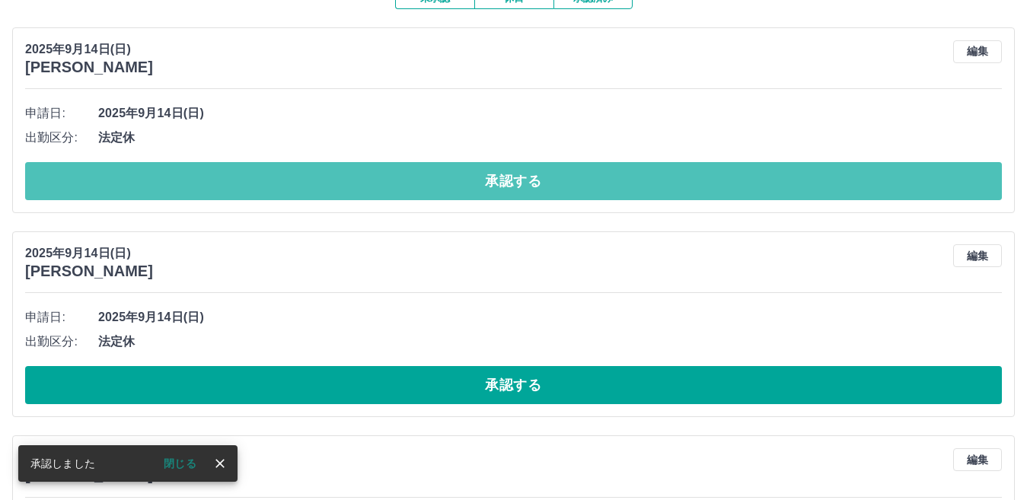
click at [569, 185] on button "承認する" at bounding box center [513, 181] width 977 height 38
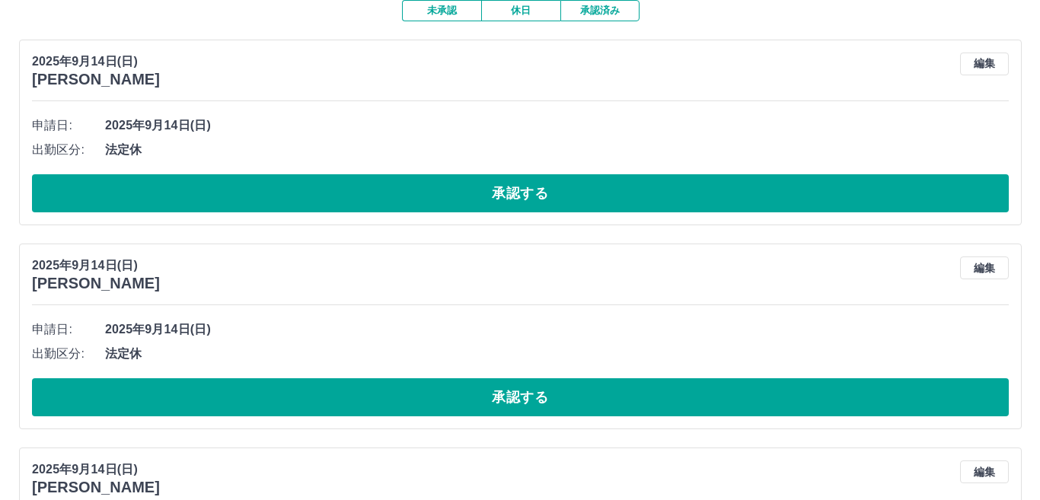
scroll to position [0, 0]
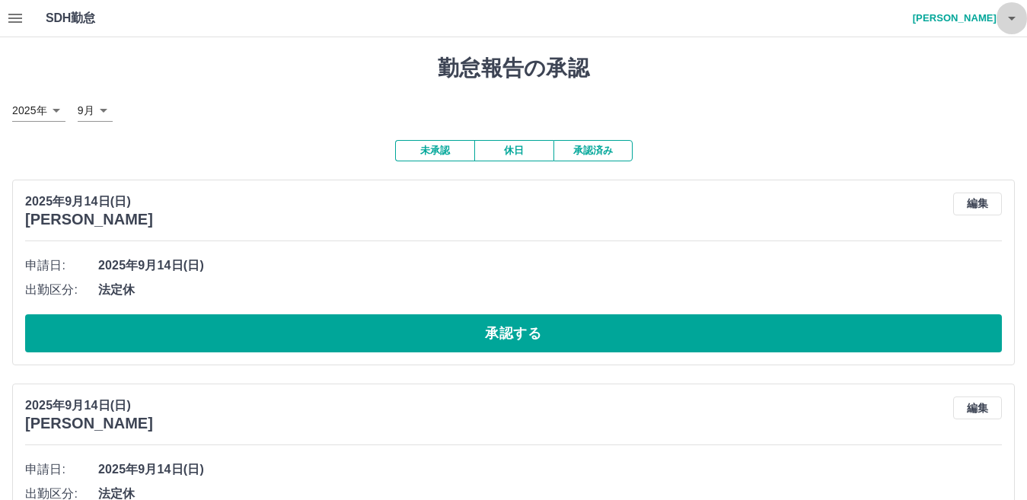
click at [1012, 14] on icon "button" at bounding box center [1011, 18] width 18 height 18
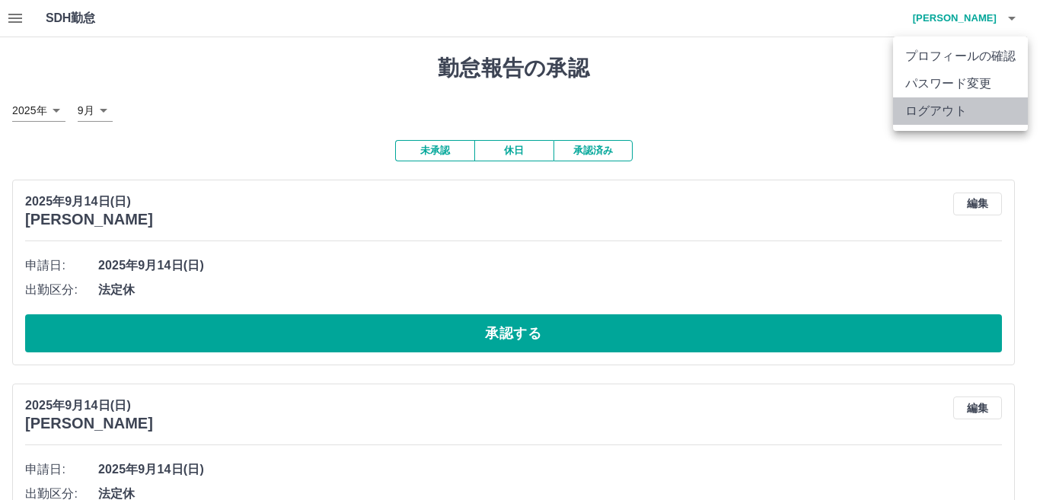
click at [955, 119] on li "ログアウト" at bounding box center [960, 110] width 135 height 27
